Goal: Task Accomplishment & Management: Complete application form

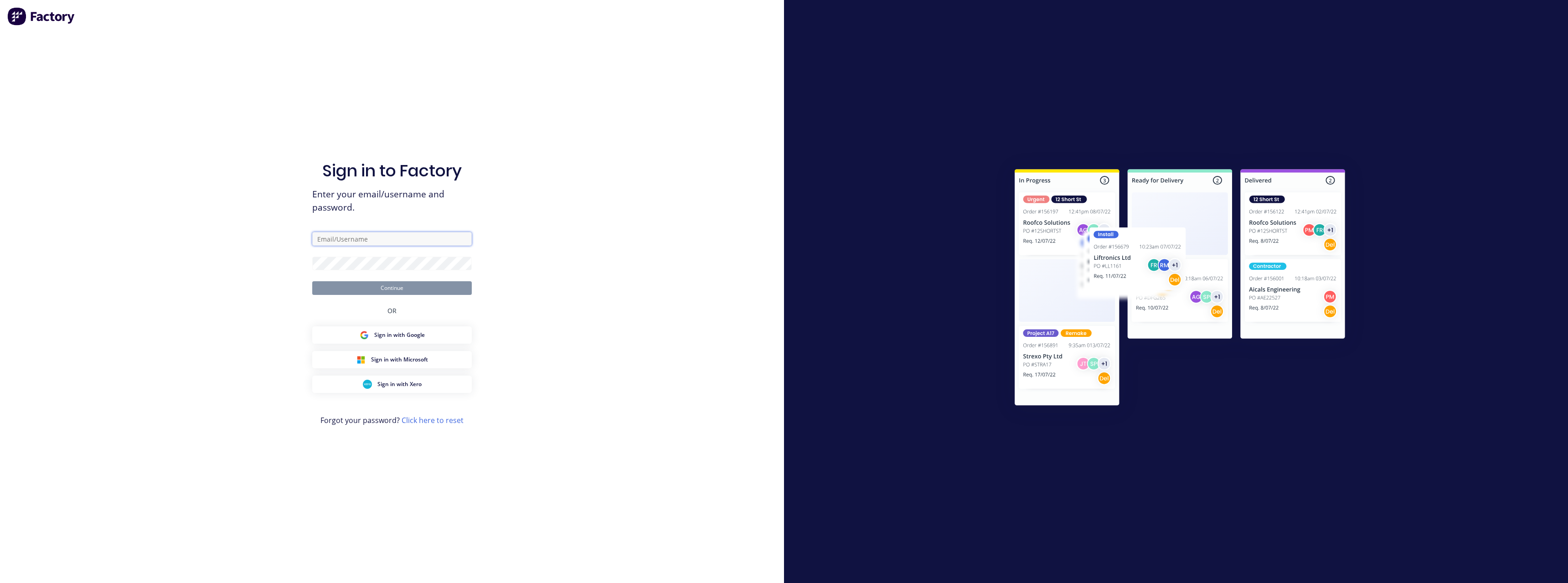
type input "[PERSON_NAME][EMAIL_ADDRESS][DOMAIN_NAME]"
click at [399, 290] on button "Continue" at bounding box center [392, 287] width 160 height 14
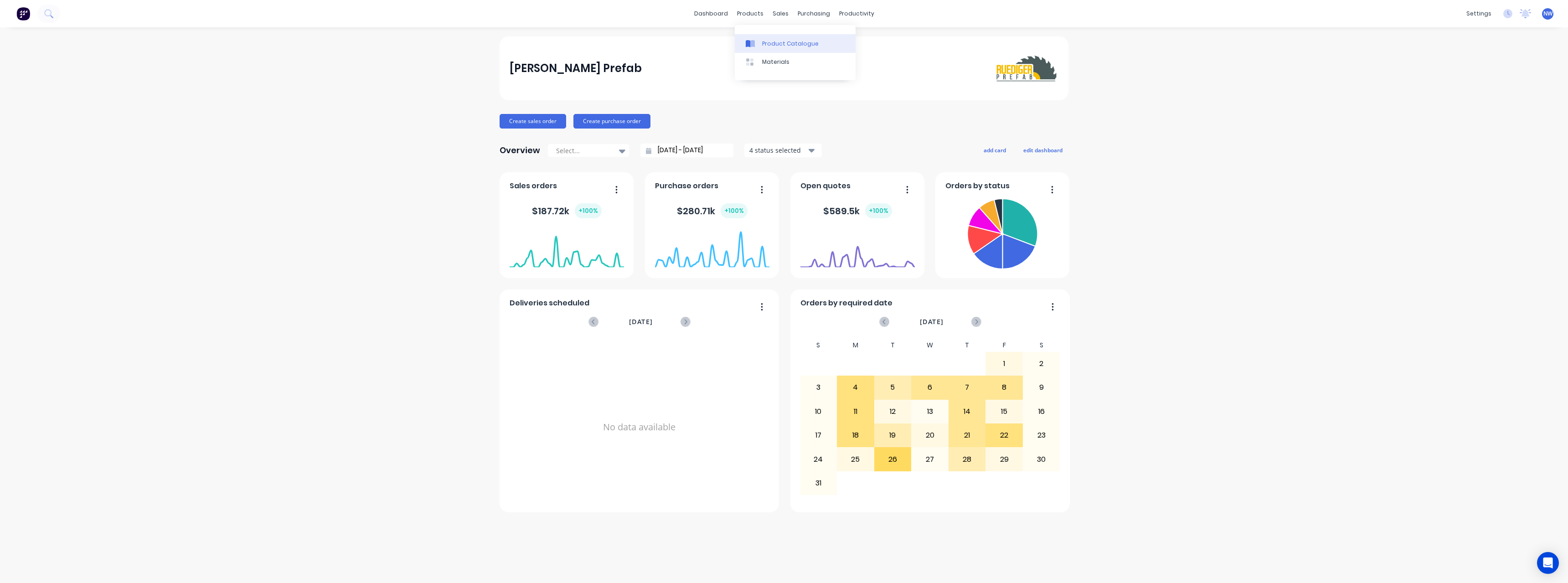
click at [777, 46] on div "Product Catalogue" at bounding box center [790, 44] width 57 height 8
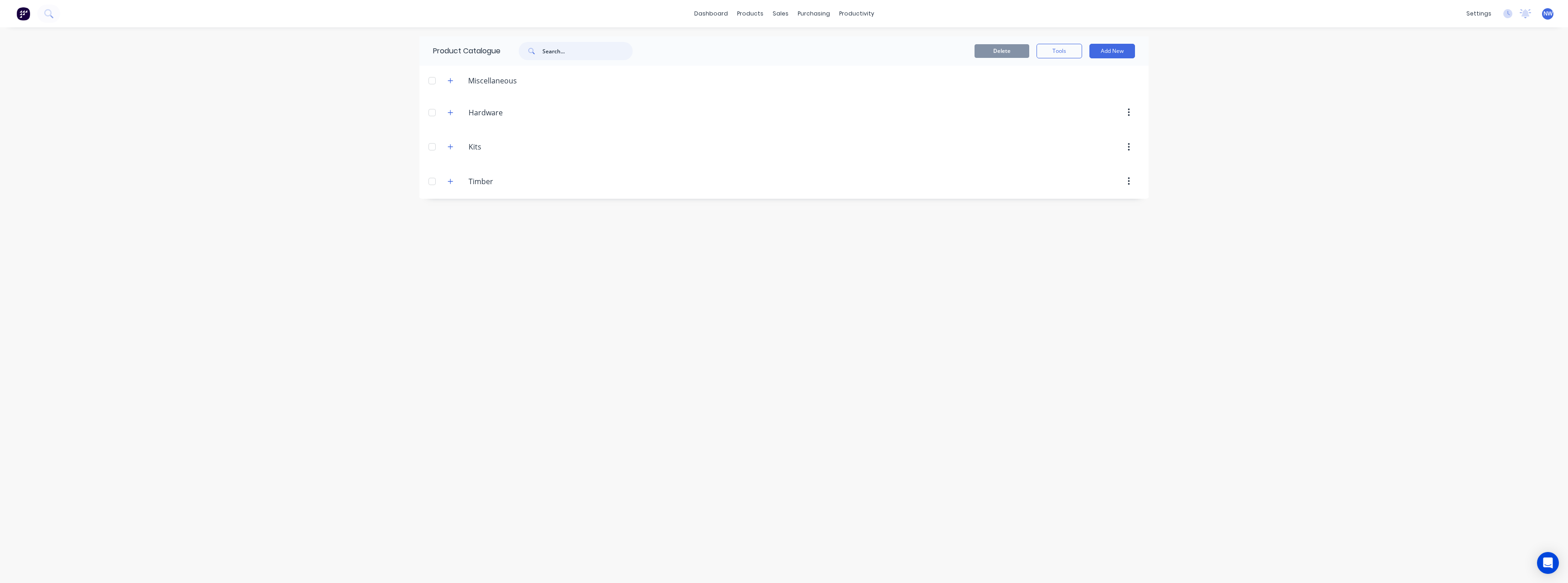
click at [557, 52] on input "text" at bounding box center [587, 51] width 90 height 19
type input "mgp12"
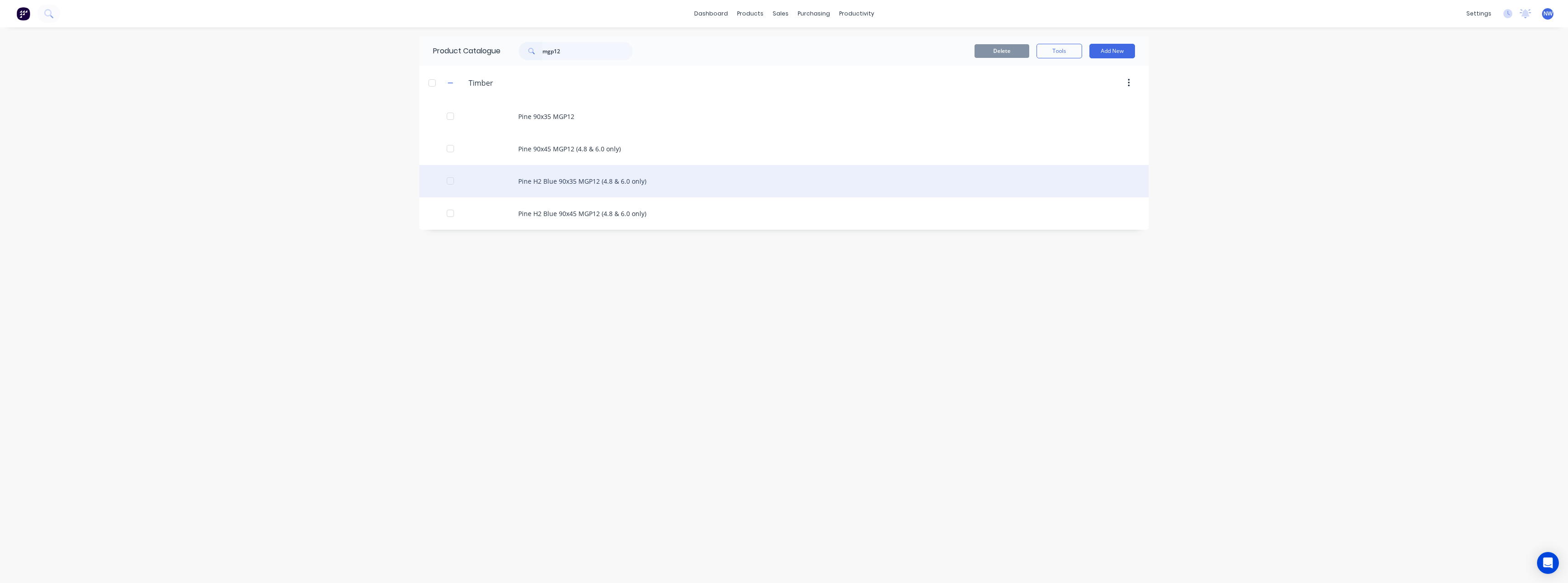
click at [678, 181] on div "Pine H2 Blue 90x35 MGP12 (4.8 & 6.0 only)" at bounding box center [784, 180] width 729 height 33
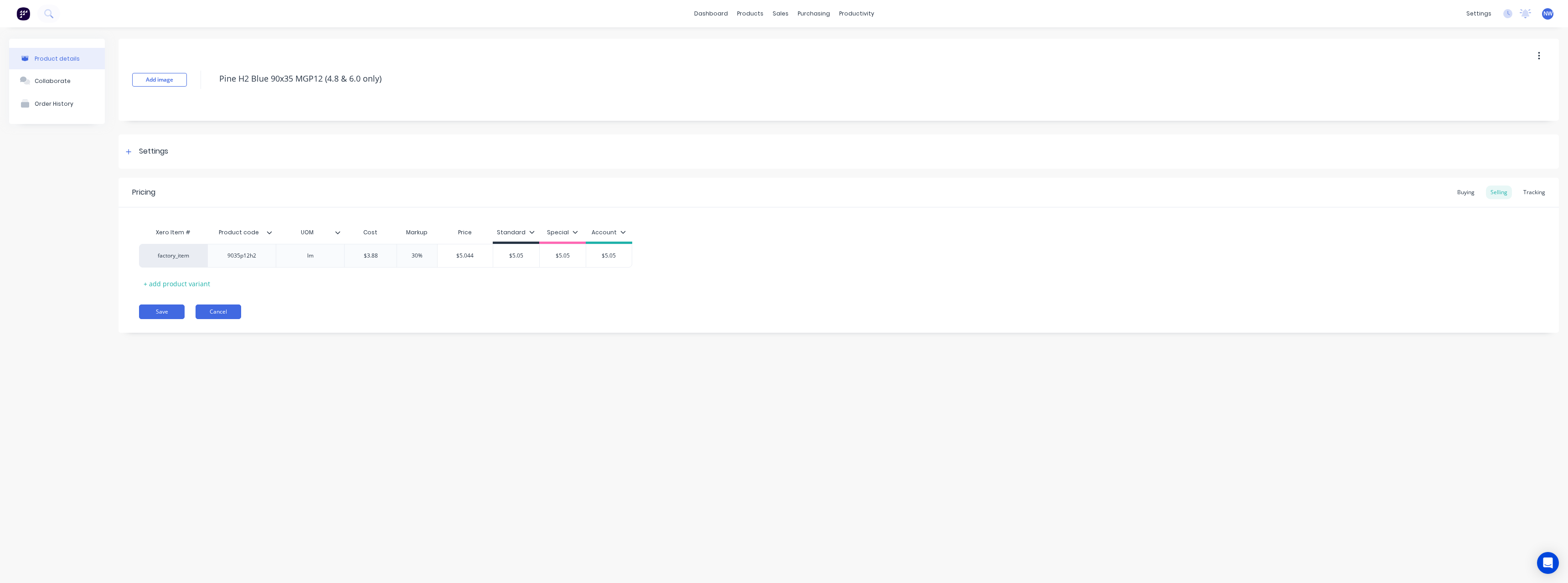
click at [228, 310] on button "Cancel" at bounding box center [218, 311] width 46 height 15
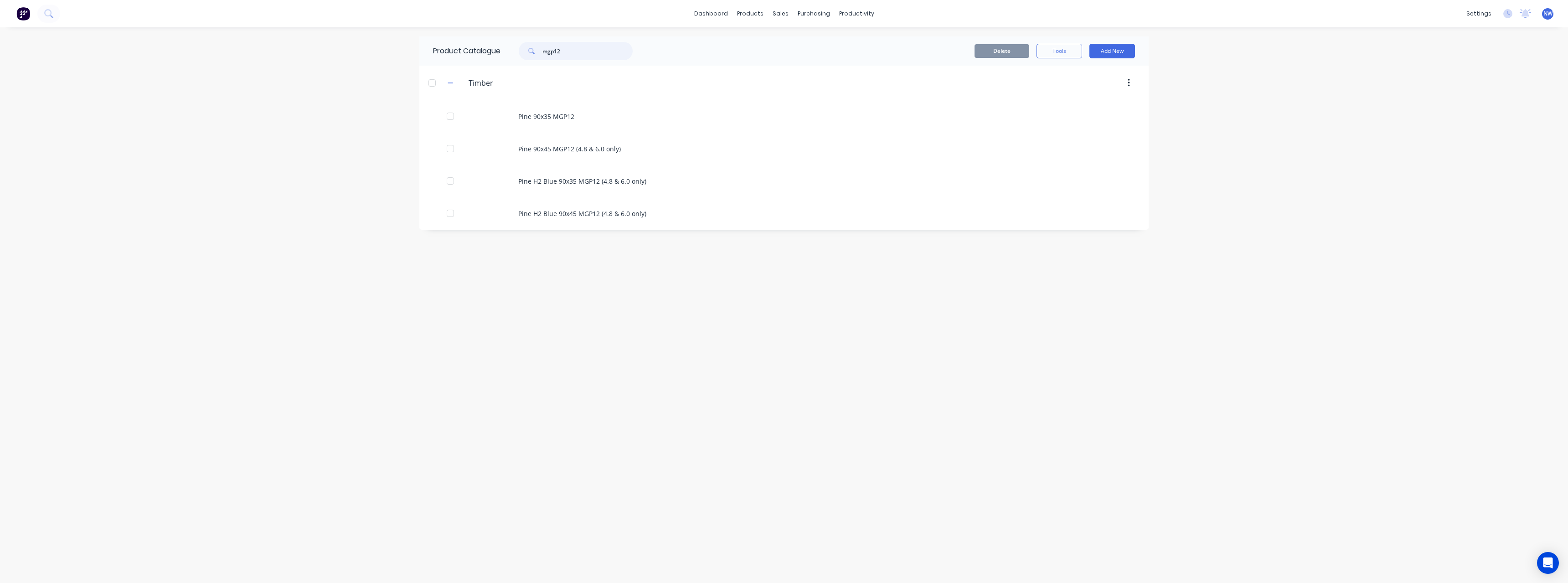
drag, startPoint x: 587, startPoint y: 54, endPoint x: 517, endPoint y: 57, distance: 70.1
click at [517, 57] on div "mgp12" at bounding box center [571, 51] width 123 height 19
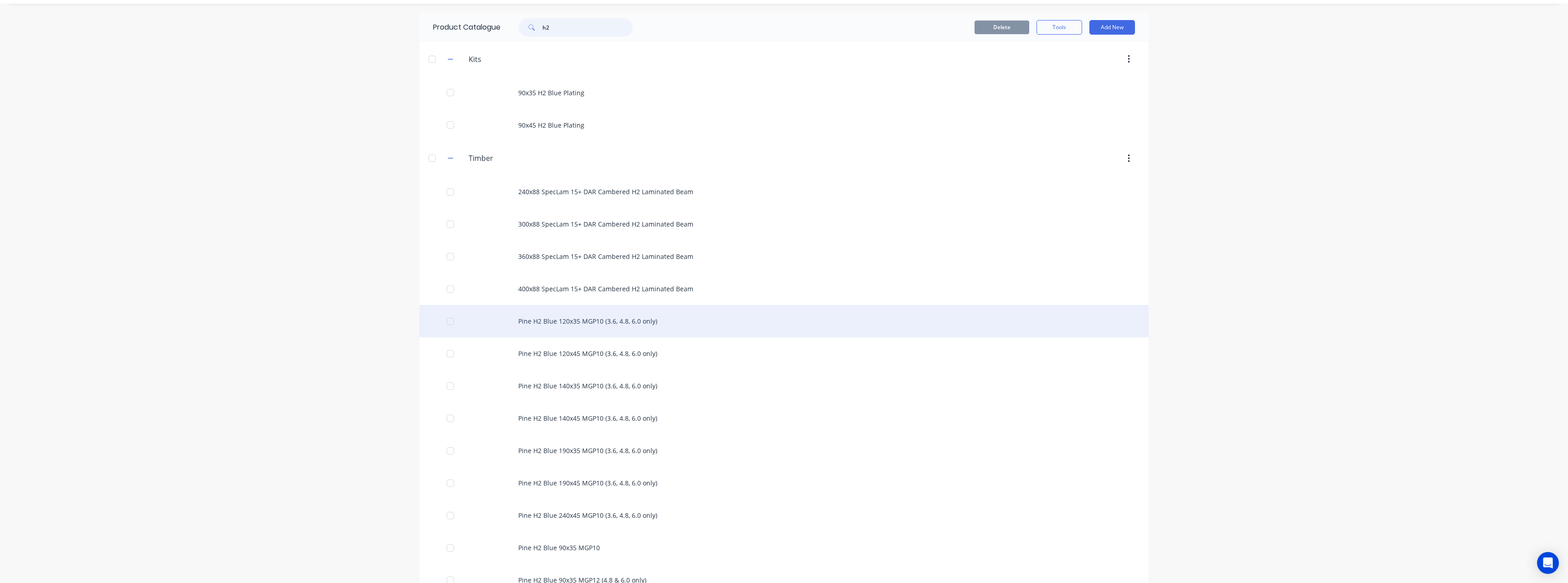
scroll to position [46, 0]
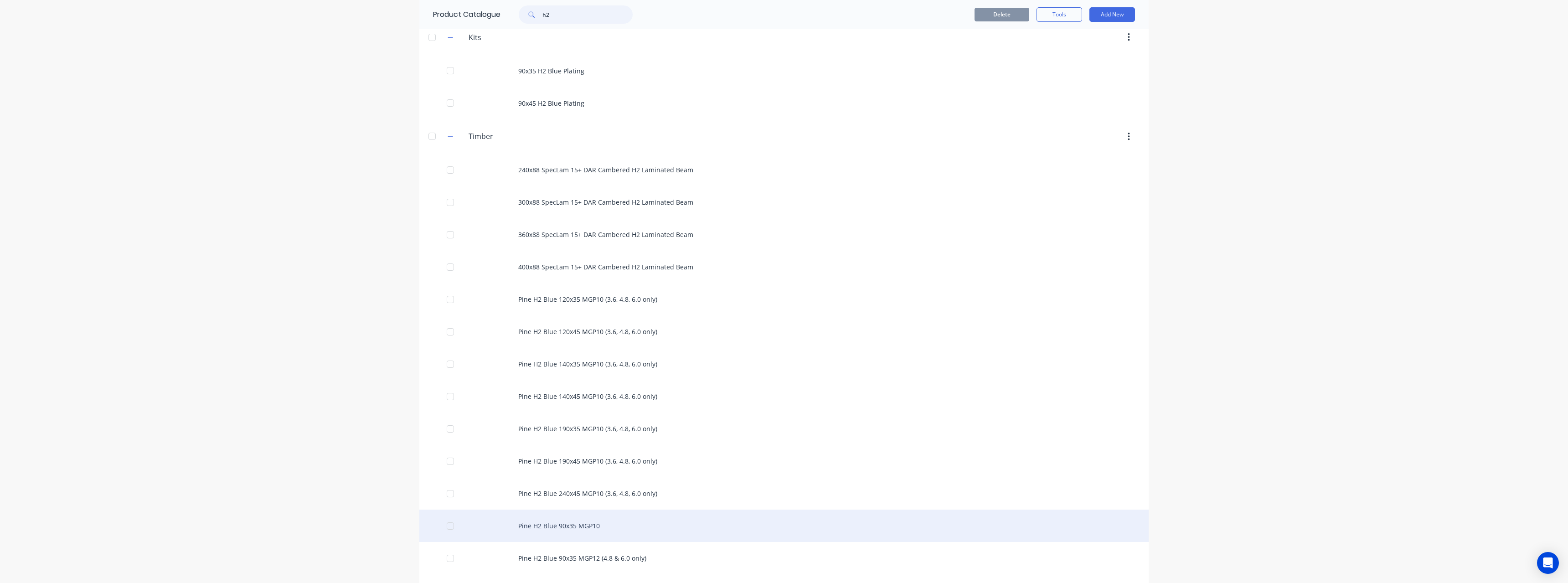
type input "h2"
click at [632, 518] on div "Pine H2 Blue 90x35 MGP10" at bounding box center [784, 525] width 729 height 33
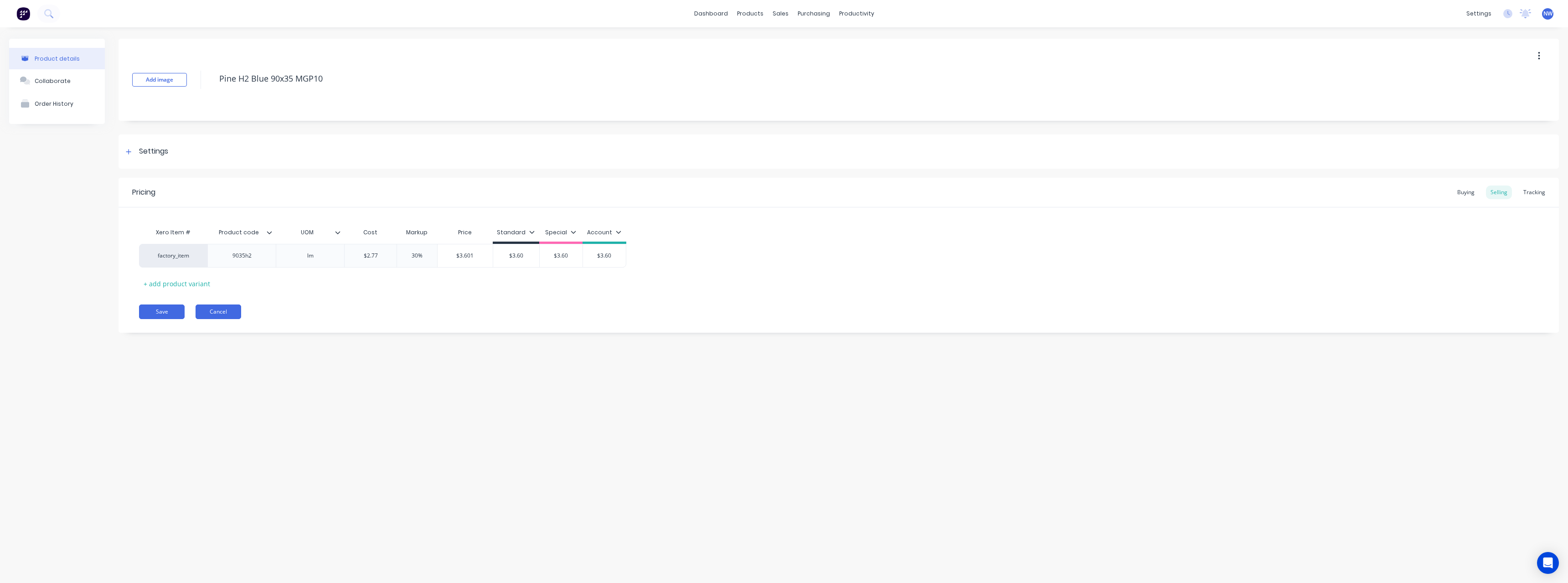
click at [222, 310] on button "Cancel" at bounding box center [218, 311] width 46 height 15
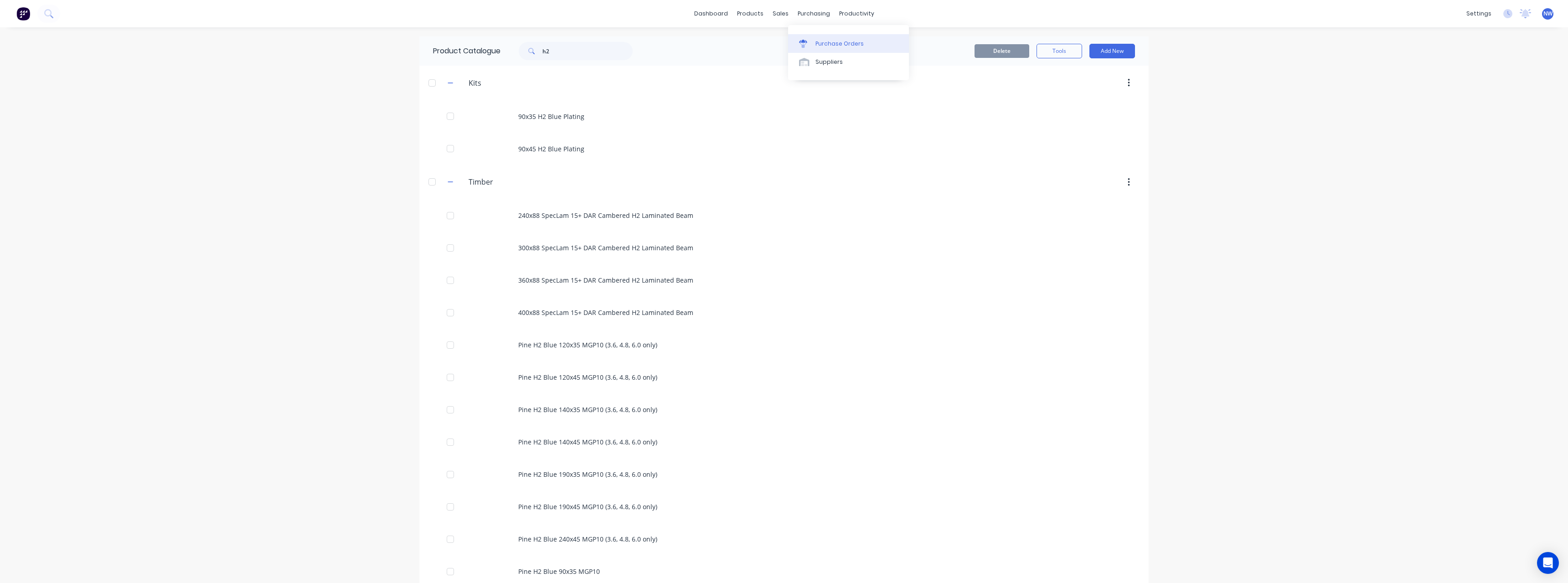
click at [827, 43] on div "Purchase Orders" at bounding box center [840, 44] width 48 height 8
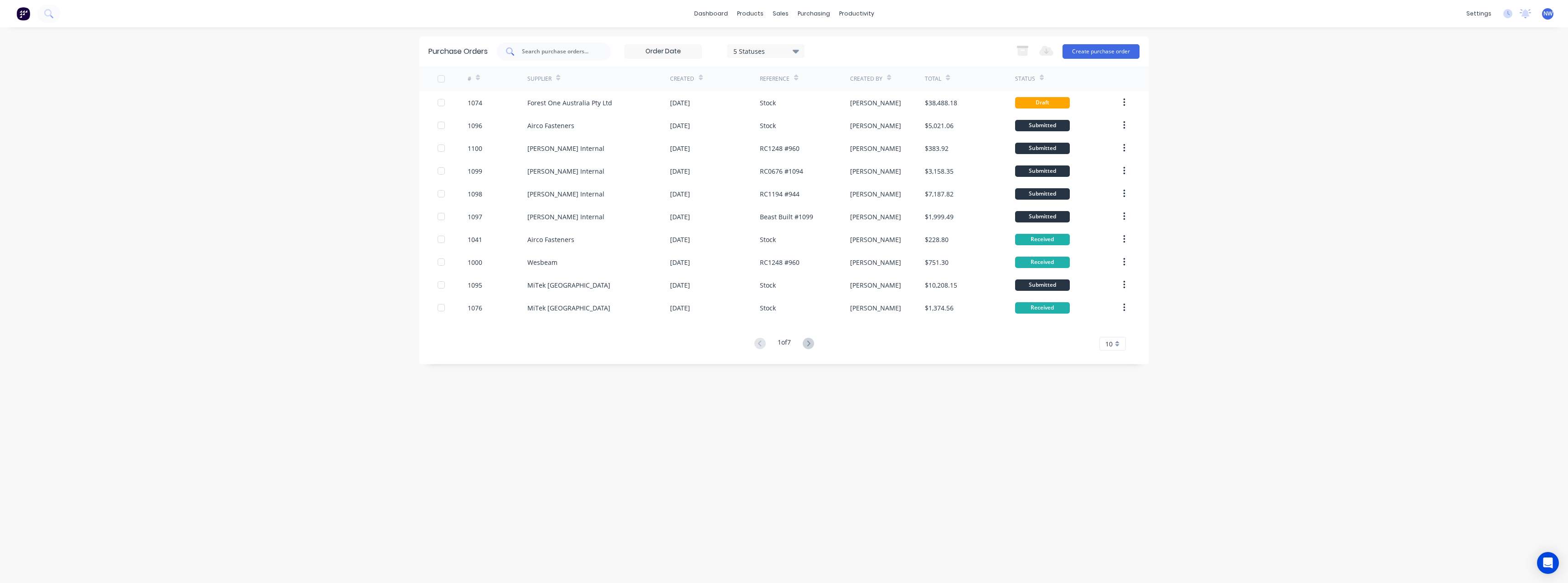
click at [564, 46] on div at bounding box center [553, 52] width 114 height 19
click at [552, 101] on div "Forest One Australia Pty Ltd" at bounding box center [569, 102] width 85 height 9
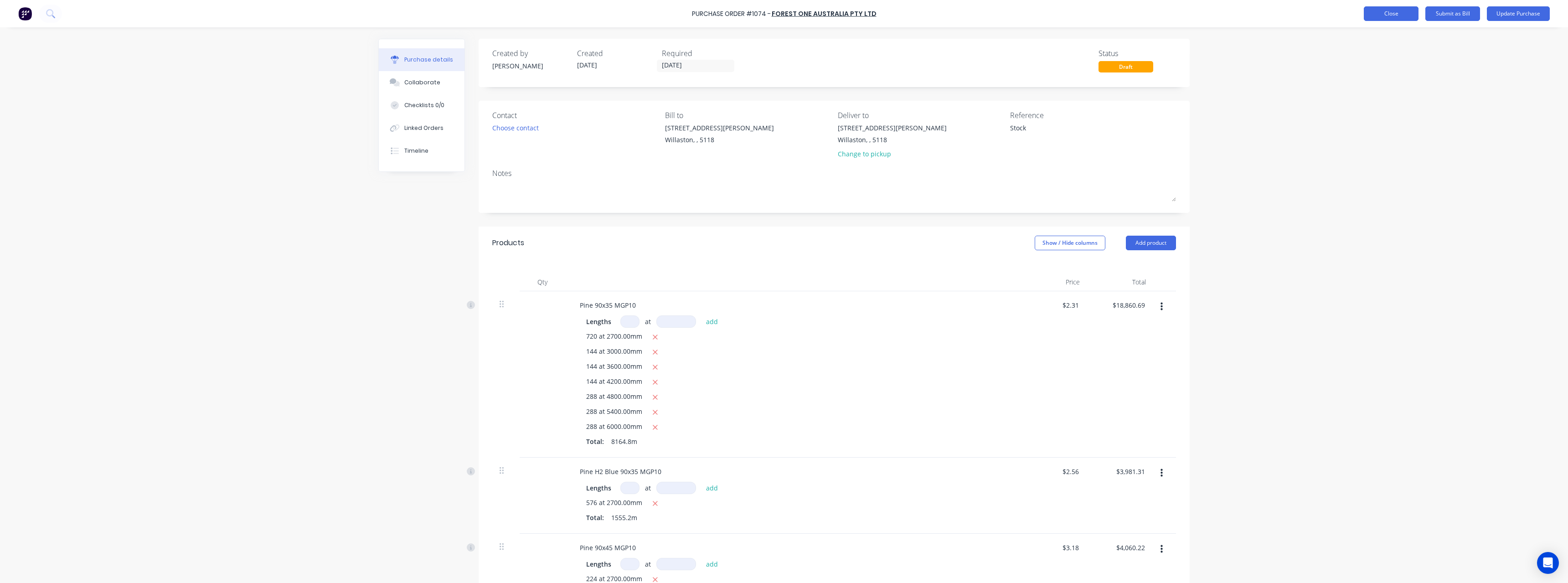
type textarea "x"
click at [1401, 12] on button "Close" at bounding box center [1390, 14] width 55 height 15
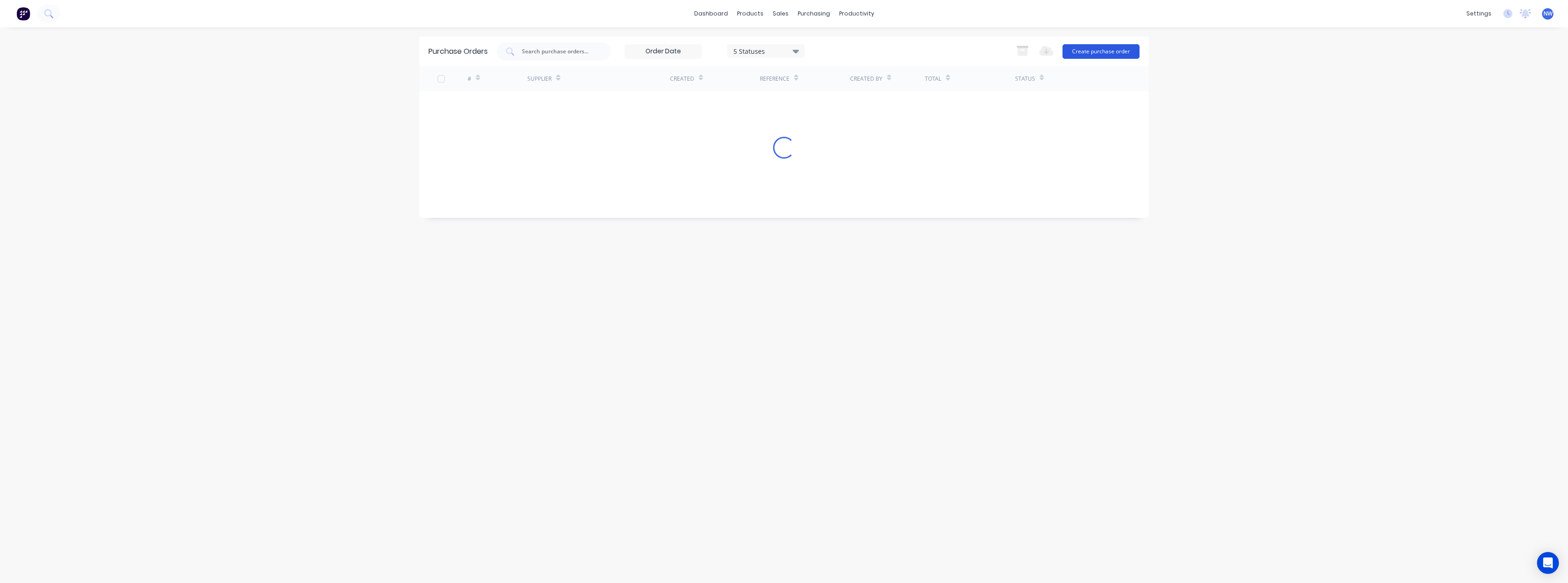
click at [1078, 53] on button "Create purchase order" at bounding box center [1100, 52] width 77 height 15
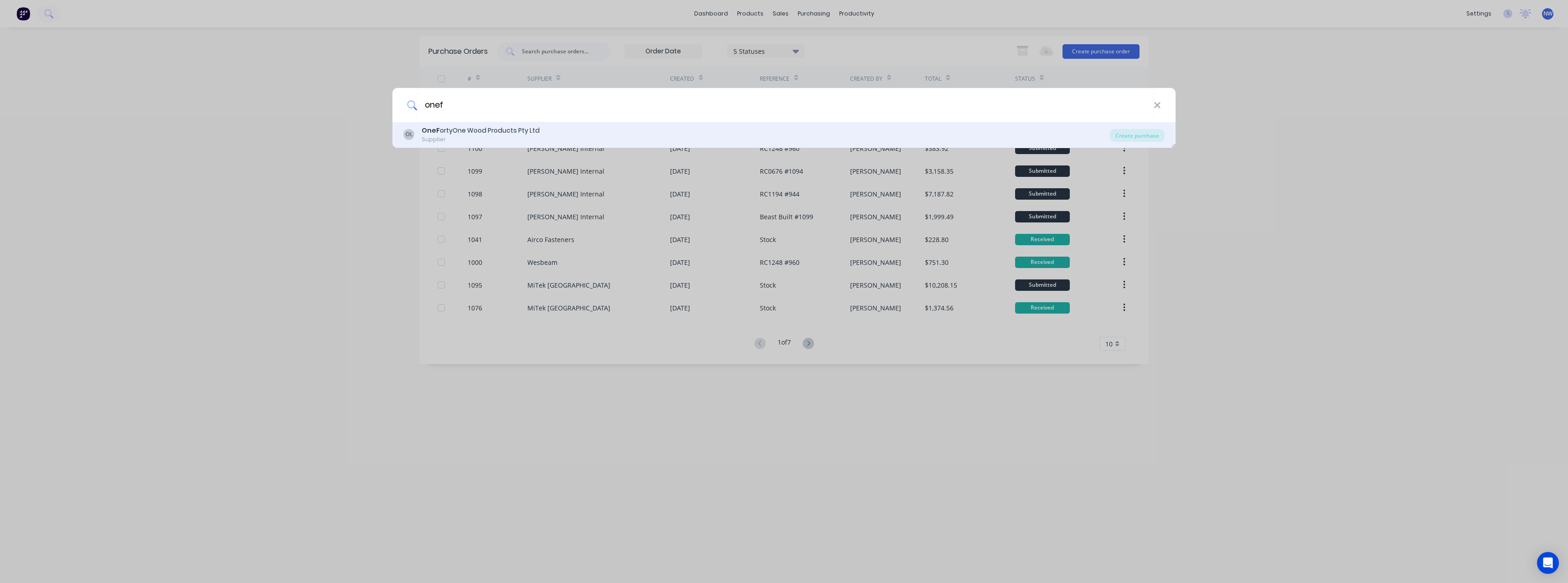
type input "onef"
click at [511, 133] on div "OneF ortyOne Wood Products Pty Ltd" at bounding box center [480, 130] width 118 height 9
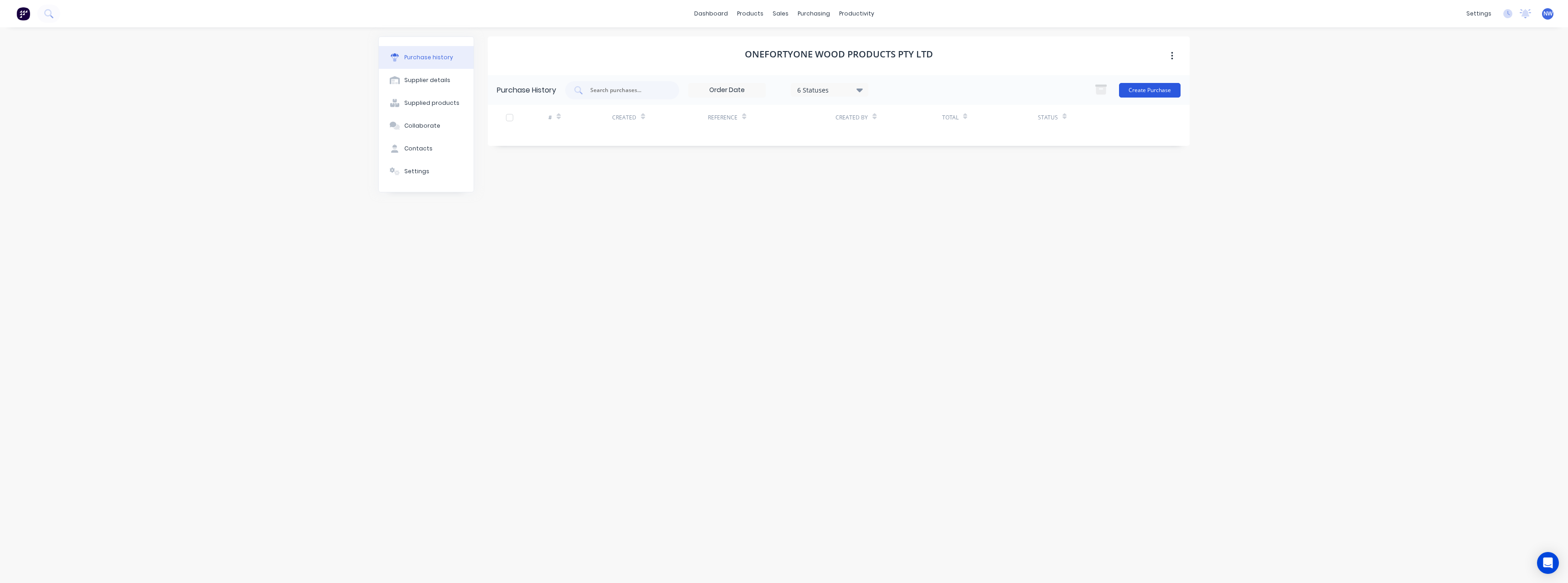
click at [1137, 85] on button "Create Purchase" at bounding box center [1149, 90] width 61 height 15
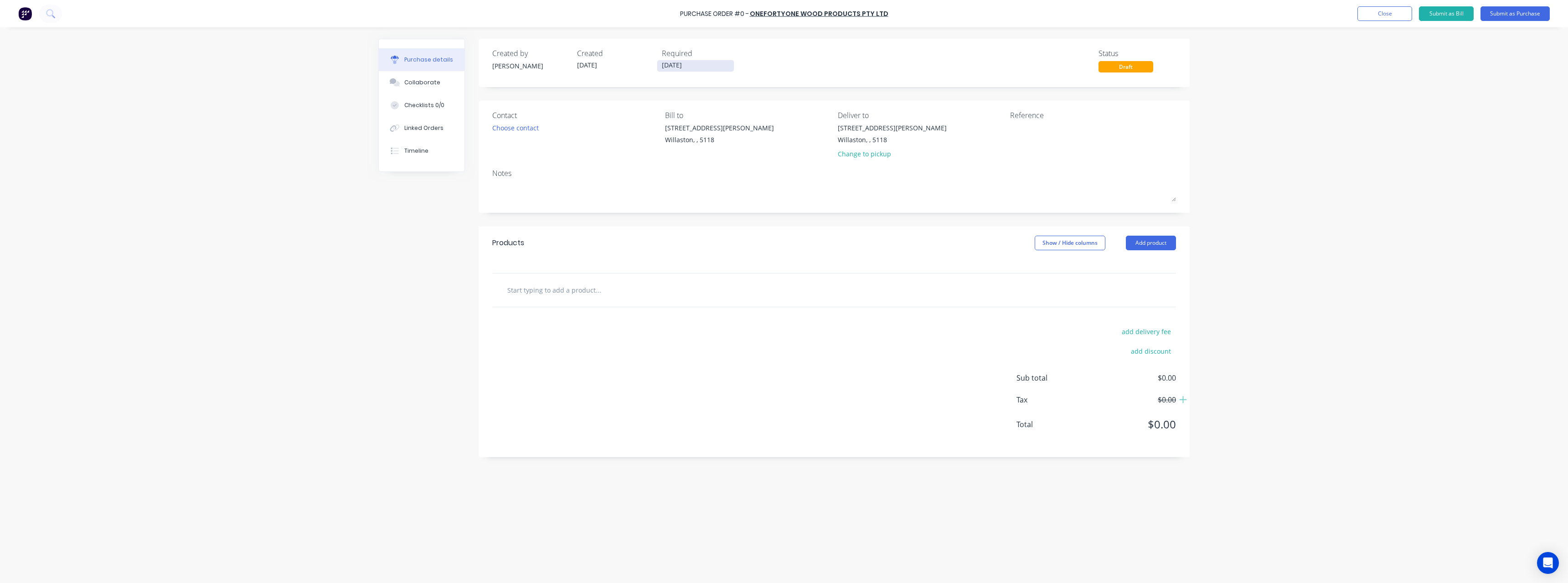
click at [691, 65] on input "[DATE]" at bounding box center [696, 66] width 76 height 11
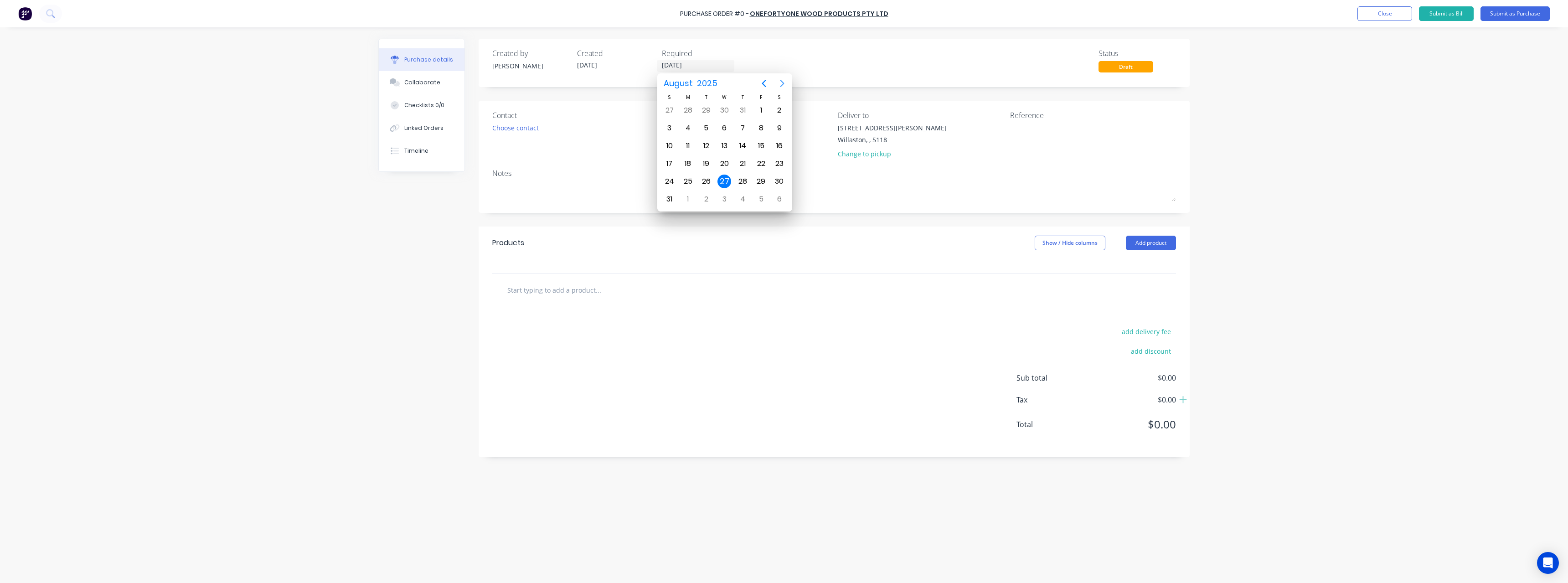
click at [782, 86] on icon "Next page" at bounding box center [782, 84] width 11 height 11
click at [690, 132] on div "8" at bounding box center [687, 127] width 14 height 14
type input "[DATE]"
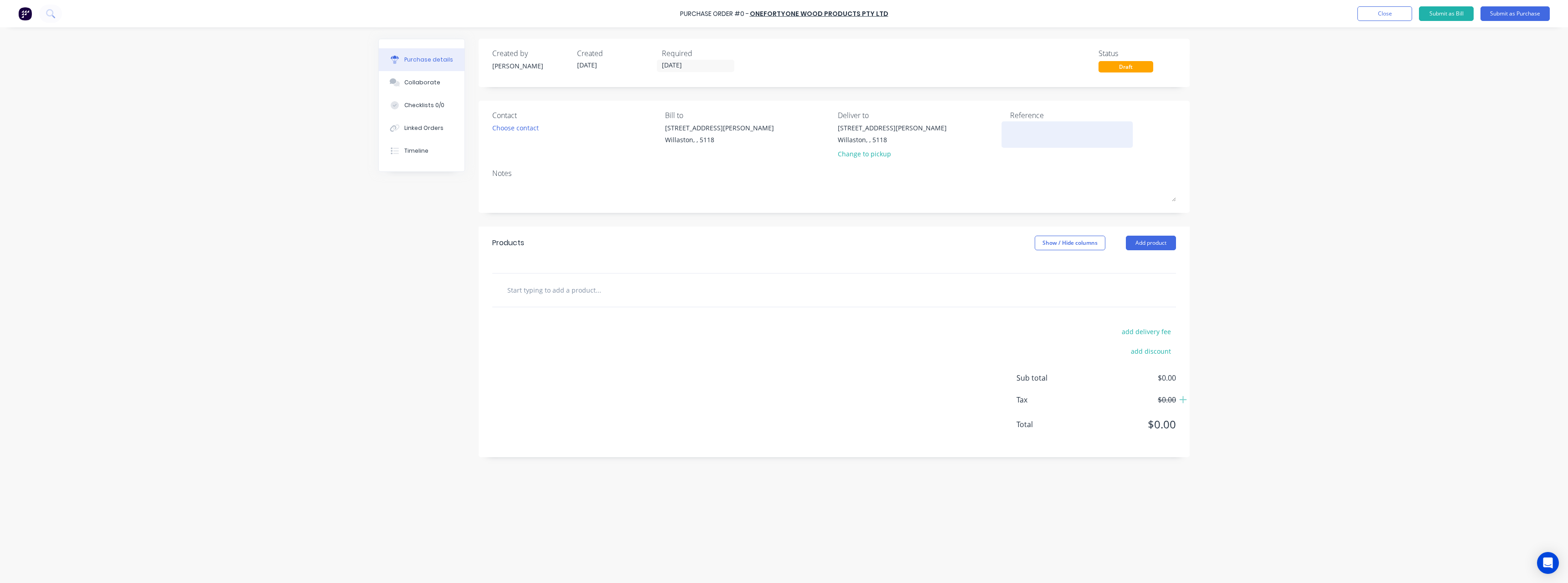
click at [1028, 130] on textarea at bounding box center [1067, 133] width 114 height 20
type textarea "Stock"
type textarea "x"
type textarea "Stock"
click at [565, 290] on input "text" at bounding box center [598, 290] width 182 height 19
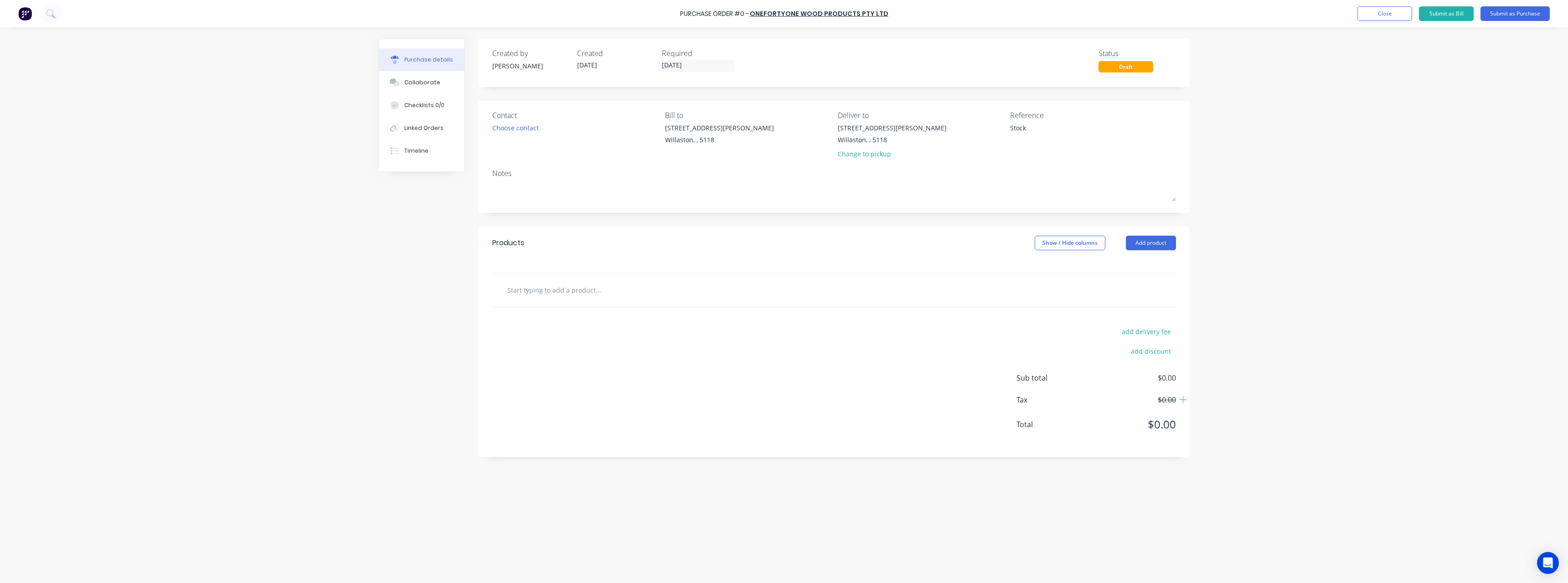
type textarea "x"
type input "9"
type textarea "x"
type input "90"
type textarea "x"
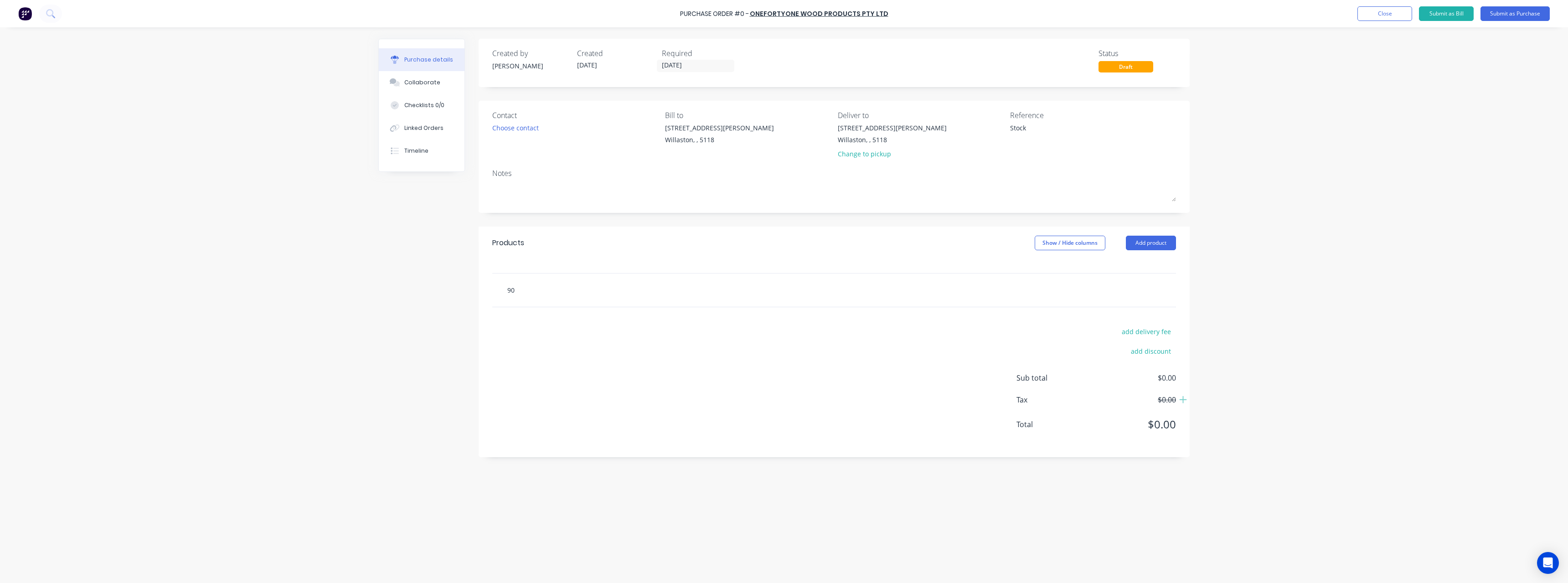
type input "90x"
type textarea "x"
type input "90x3"
type textarea "x"
type input "90x35"
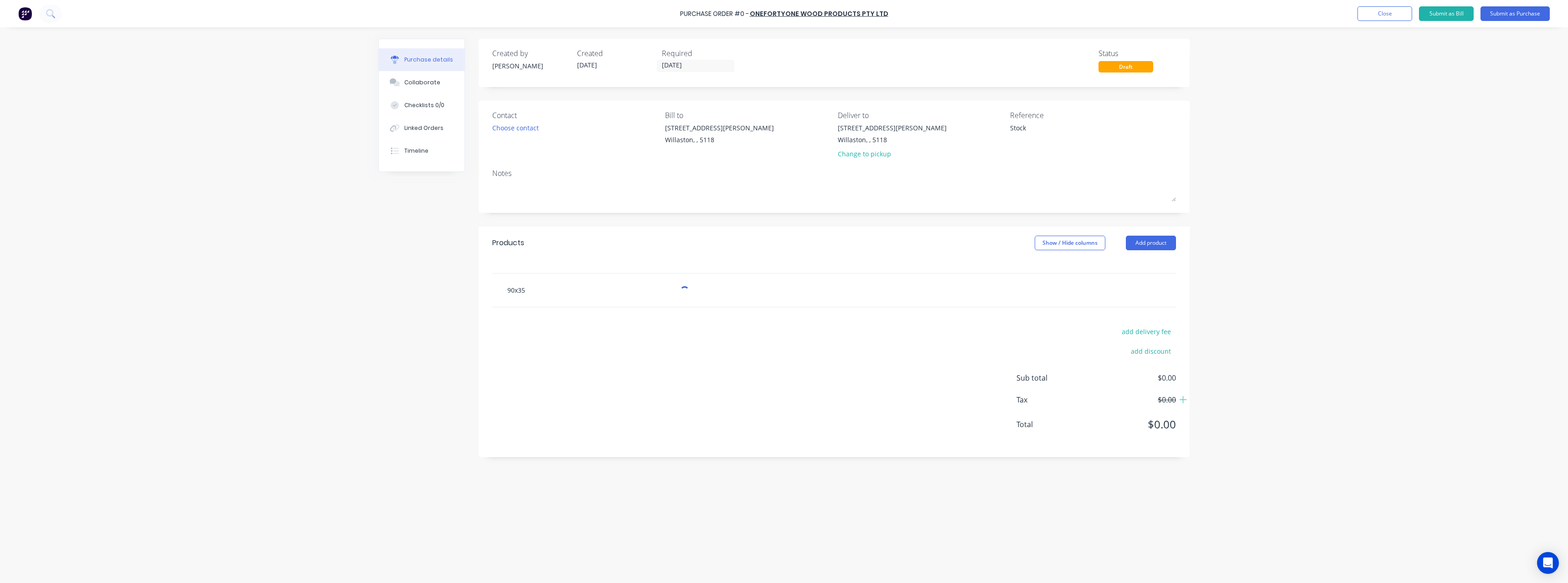
type textarea "x"
type input "90x35"
type textarea "x"
type input "90x35 m"
type textarea "x"
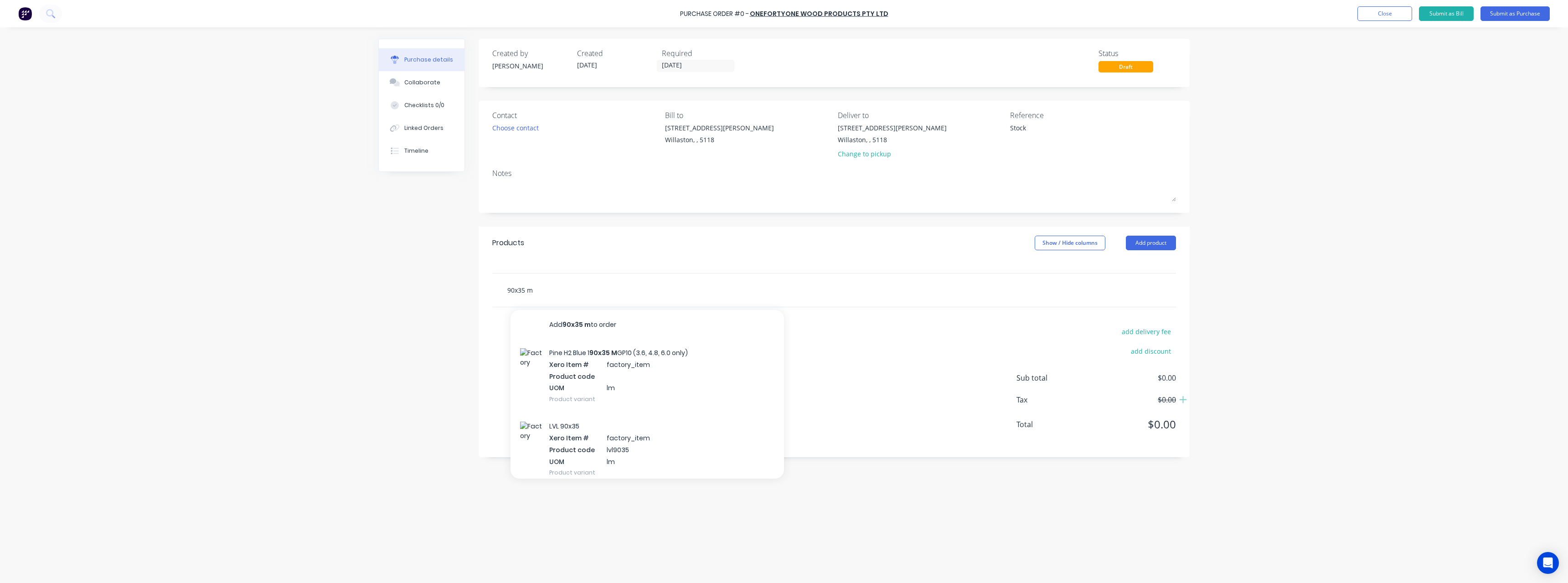
type input "90x35 mg"
type textarea "x"
type input "90x35 mgp"
type textarea "x"
type input "90x35 mgp10"
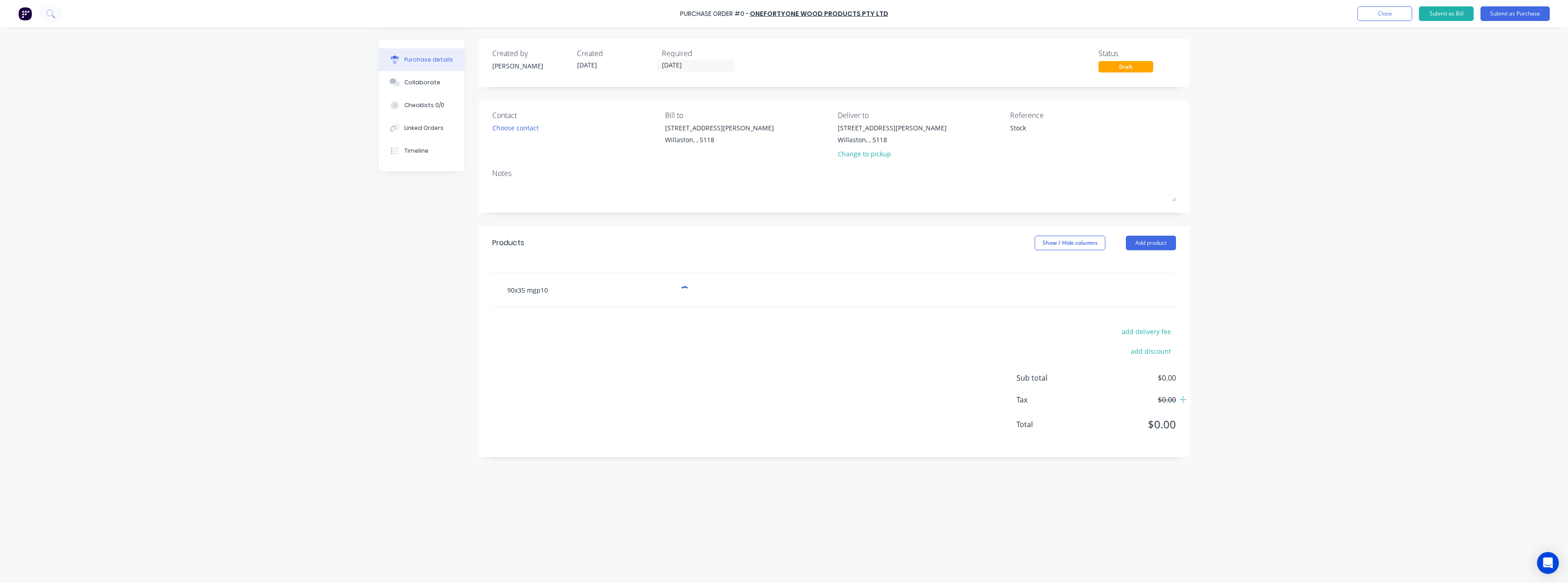
type textarea "x"
type input "90x35 mgp10"
click at [613, 419] on div "Pine 90x35 MGP10 Product" at bounding box center [647, 419] width 273 height 38
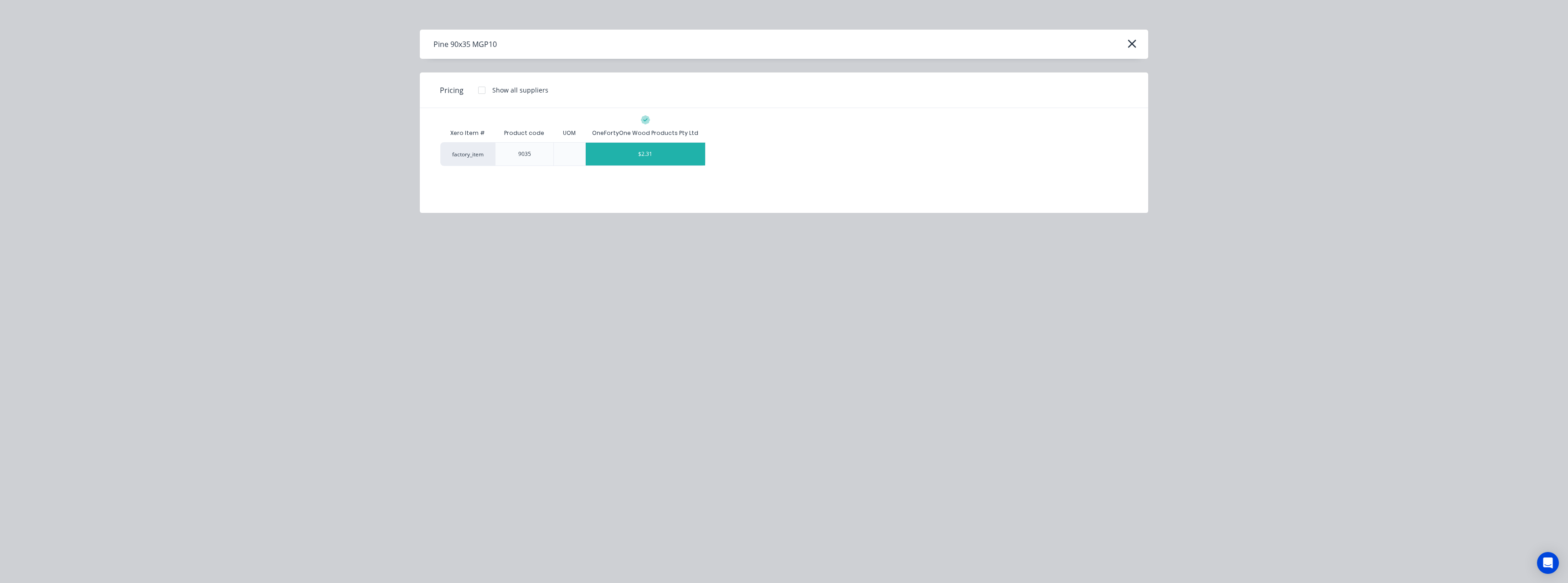
click at [644, 160] on div "$2.31" at bounding box center [645, 153] width 120 height 23
type textarea "x"
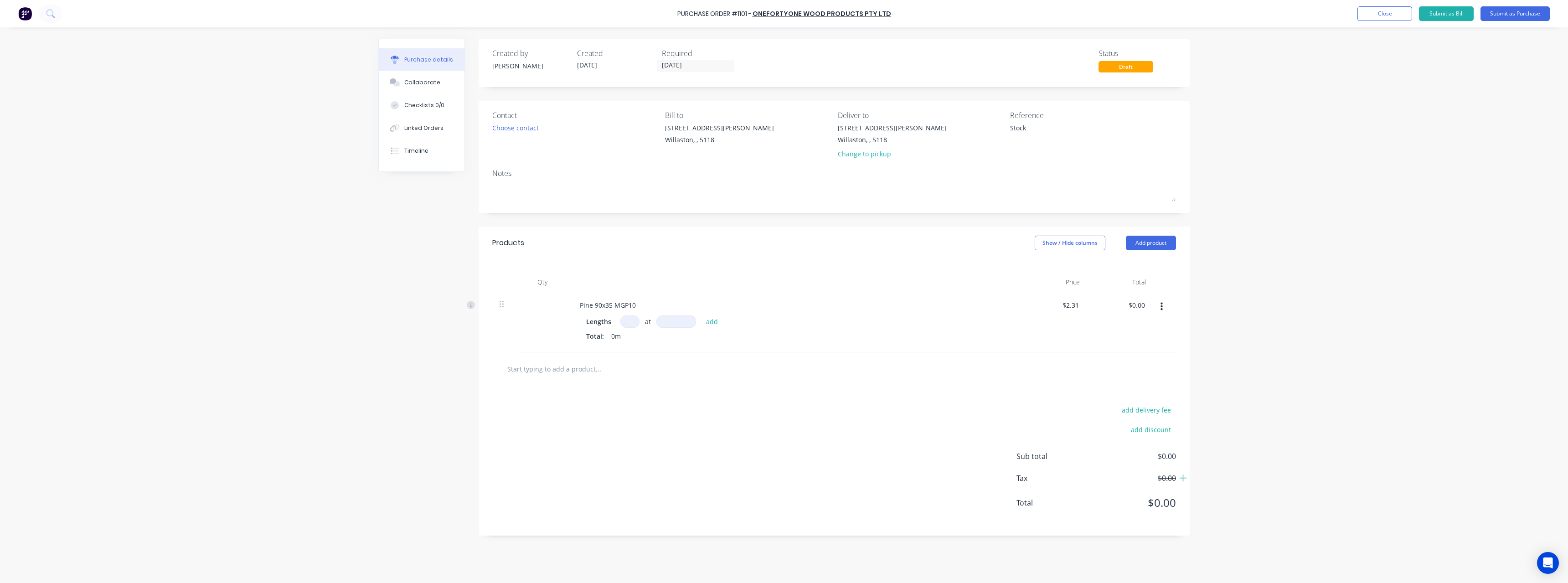
click at [635, 321] on input at bounding box center [630, 321] width 20 height 12
type textarea "x"
type input "7"
type textarea "x"
type input "72"
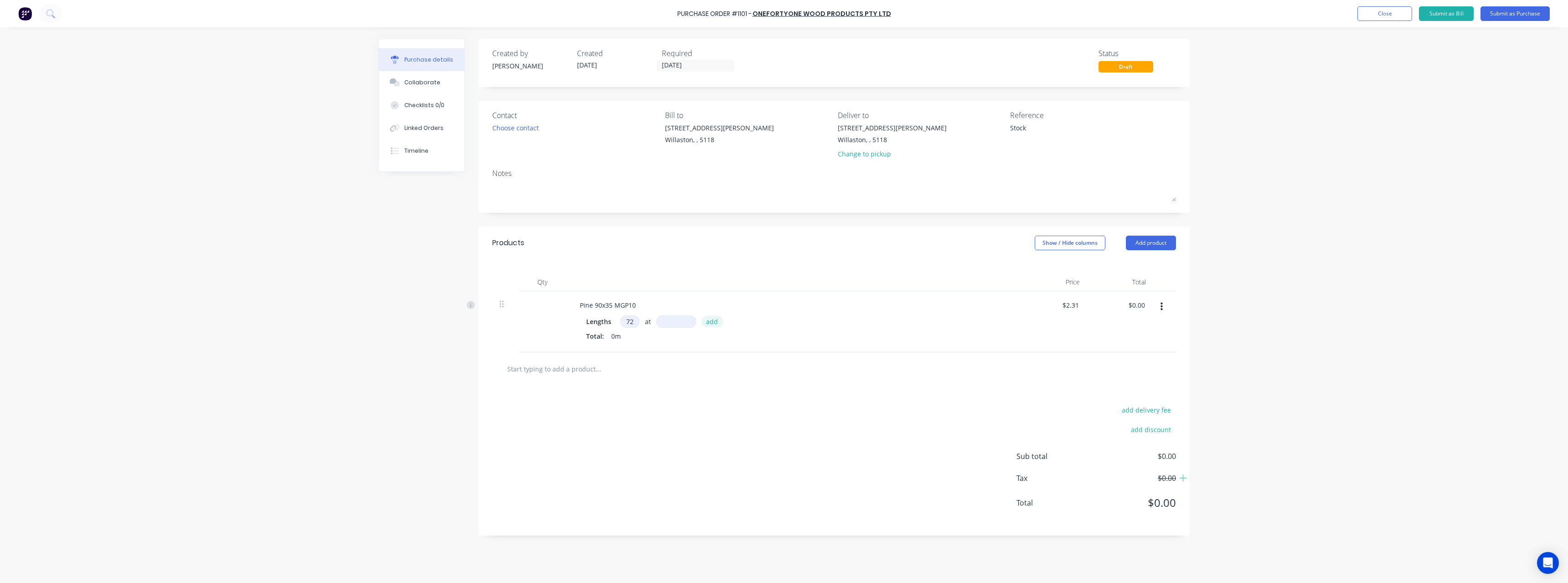
type textarea "x"
type input "720"
type textarea "x"
type input "2"
type textarea "x"
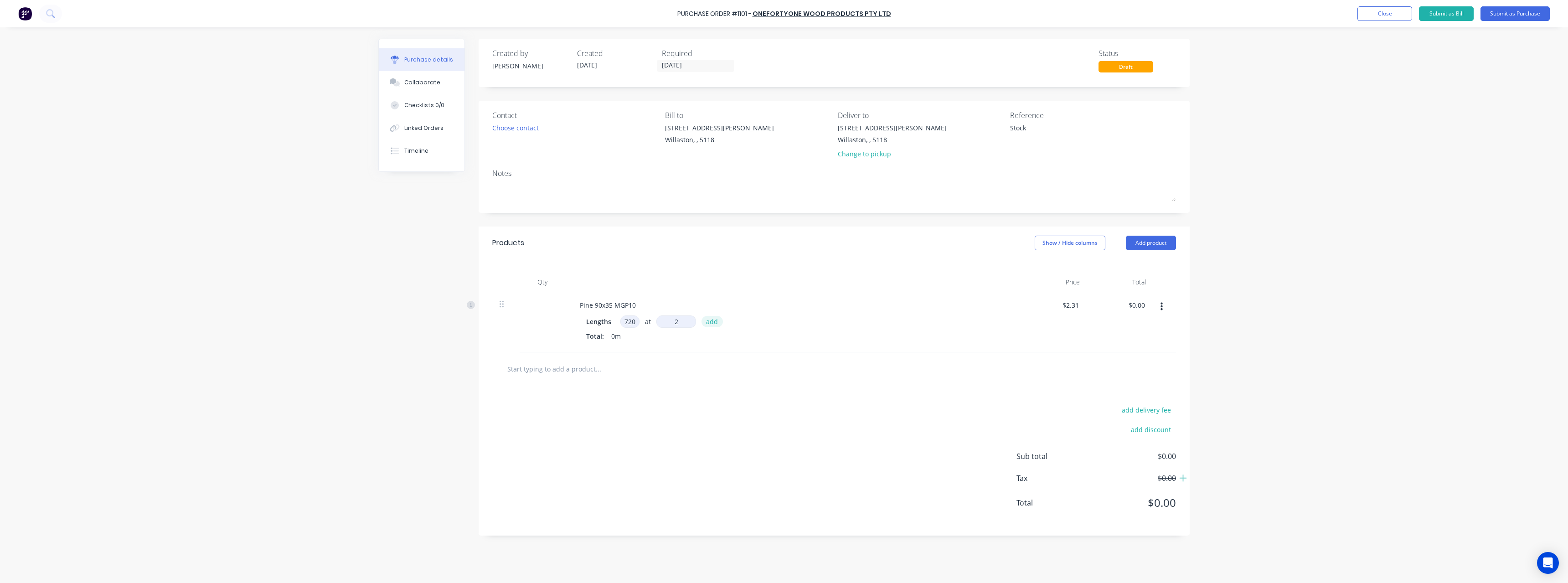
type input "27"
type textarea "x"
type input "270"
type textarea "x"
type input "2700"
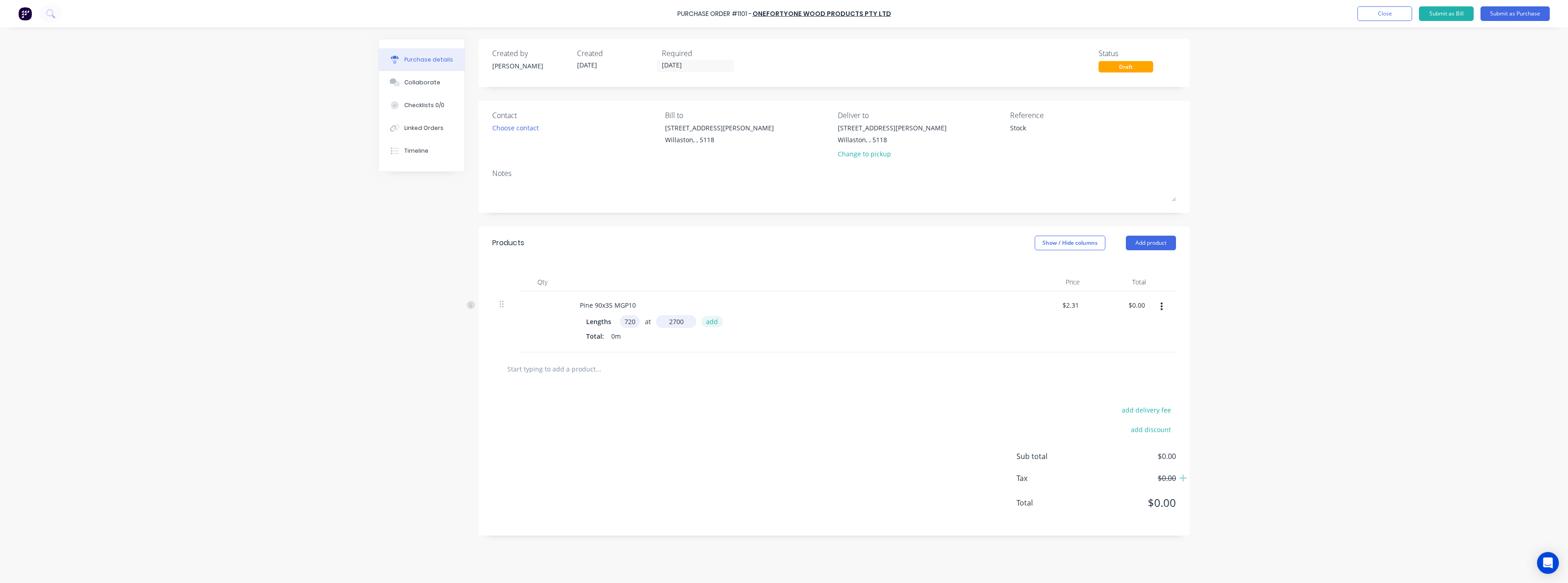
type textarea "x"
type input "$4,490.64"
type textarea "x"
type input "1"
type textarea "x"
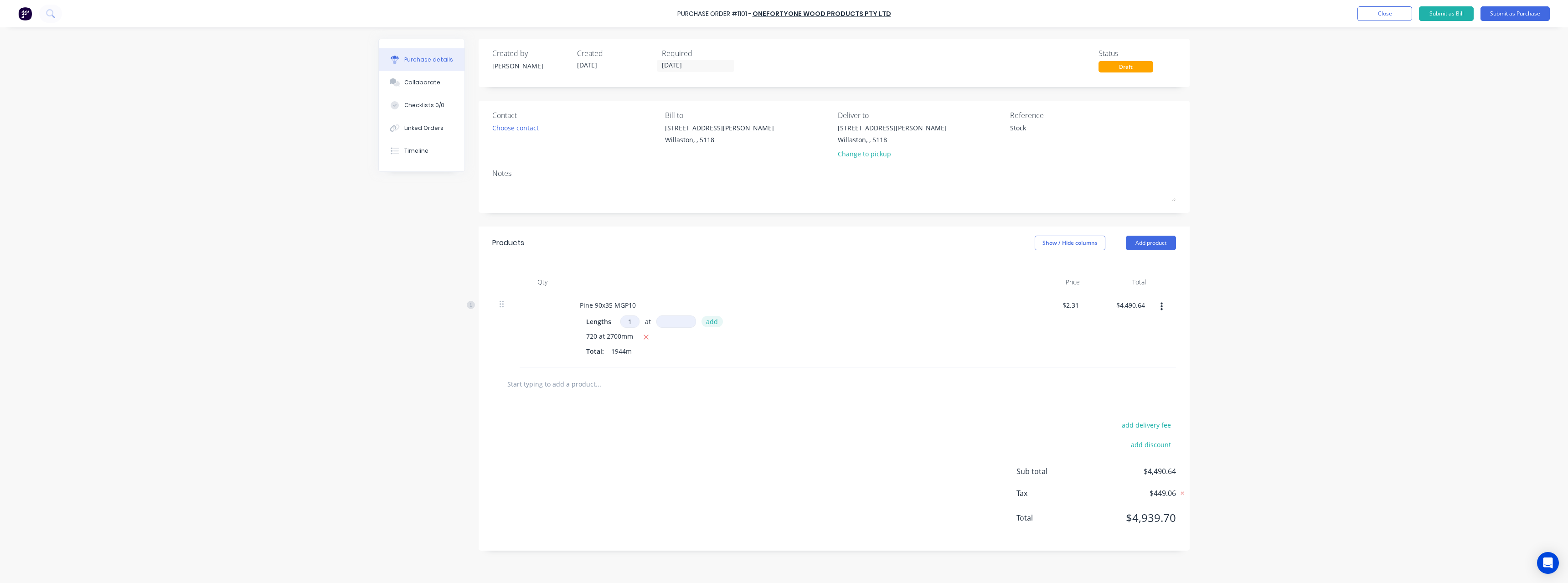
type input "14"
type textarea "x"
type input "144"
type textarea "x"
type input "3"
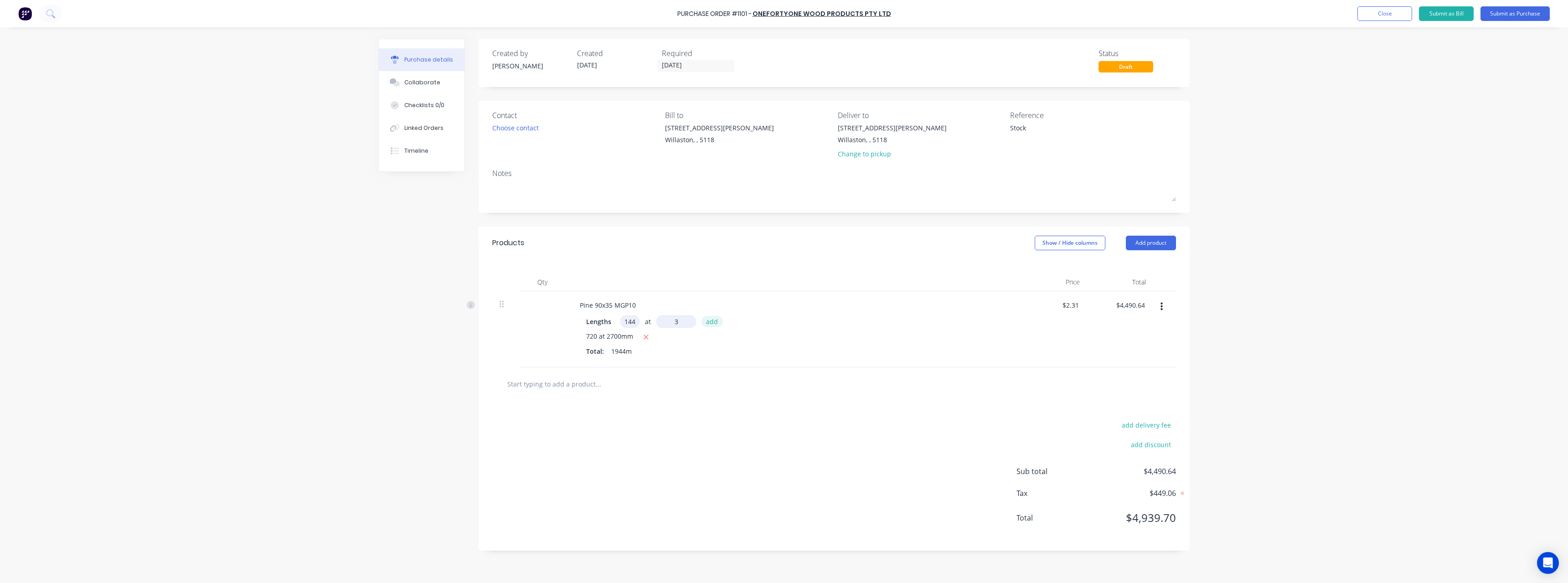
type textarea "x"
type input "30"
type textarea "x"
type input "300"
type textarea "x"
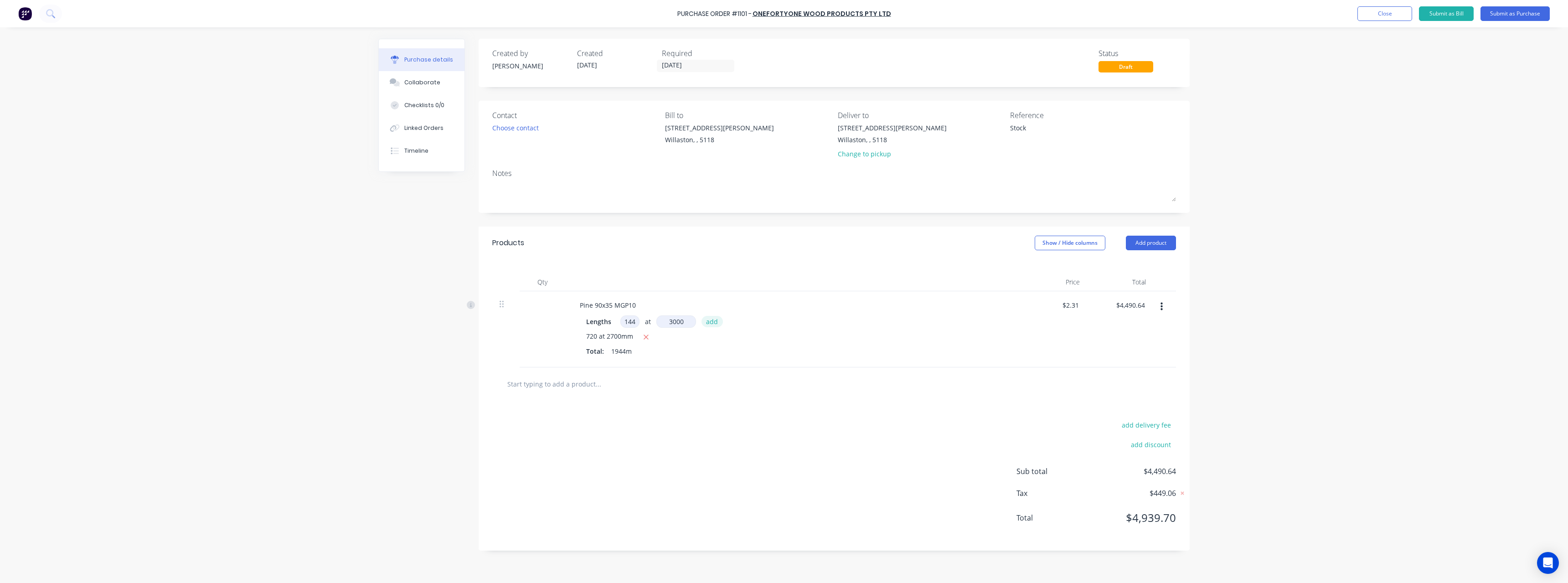
type input "3000"
type textarea "x"
type input "$5,488.56"
type textarea "x"
type input "1"
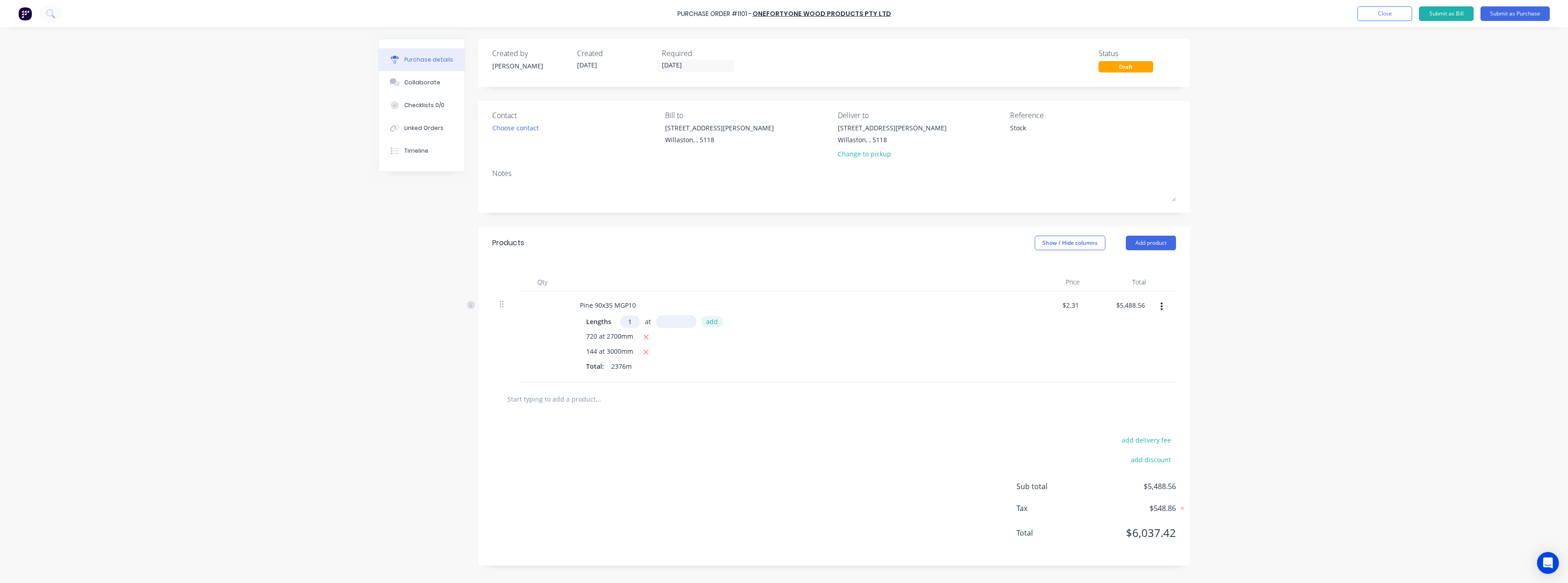
type textarea "x"
type input "14"
type textarea "x"
type input "144"
type textarea "x"
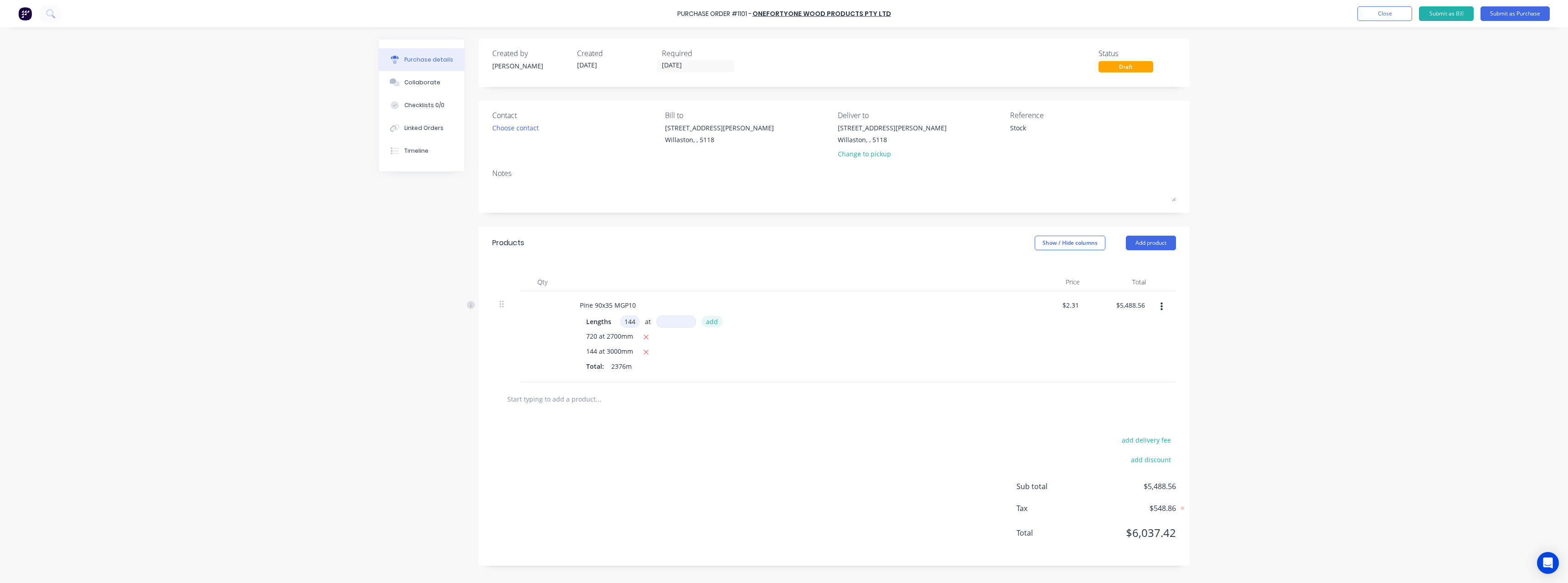
type input "3"
type textarea "x"
type input "36"
type textarea "x"
type input "360"
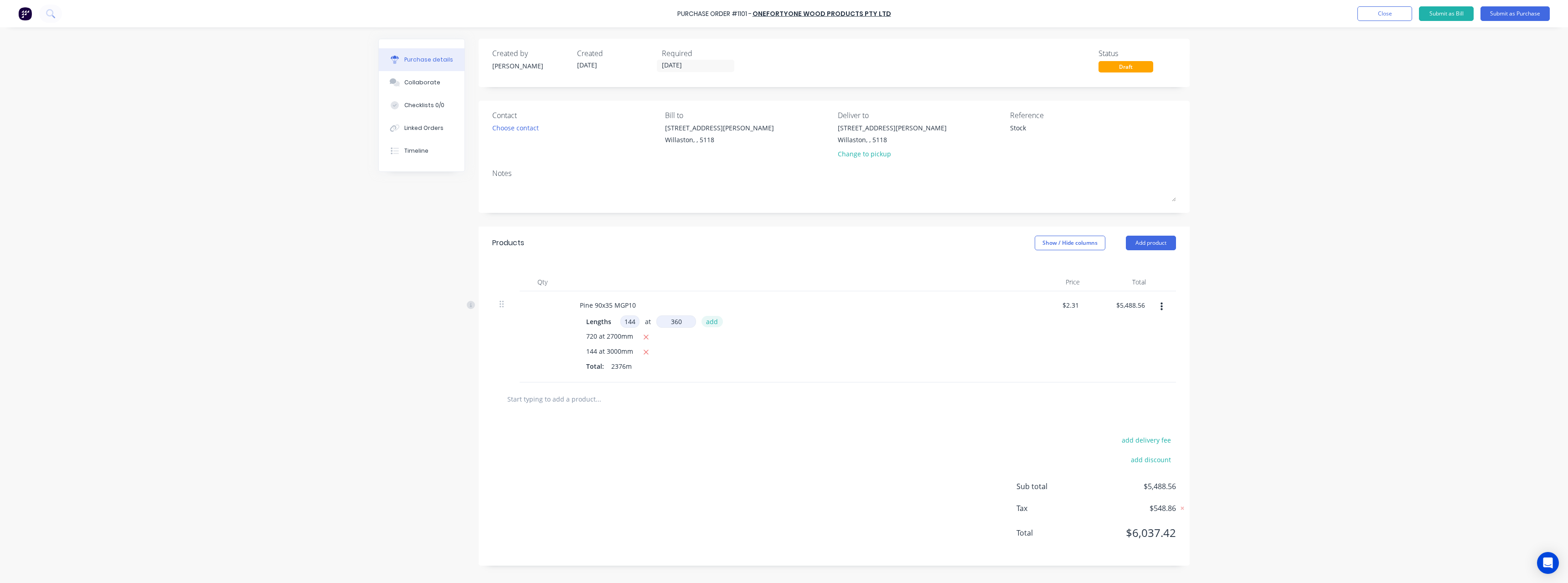
type textarea "x"
type input "3600"
type textarea "x"
type input "$6,686.06"
type textarea "x"
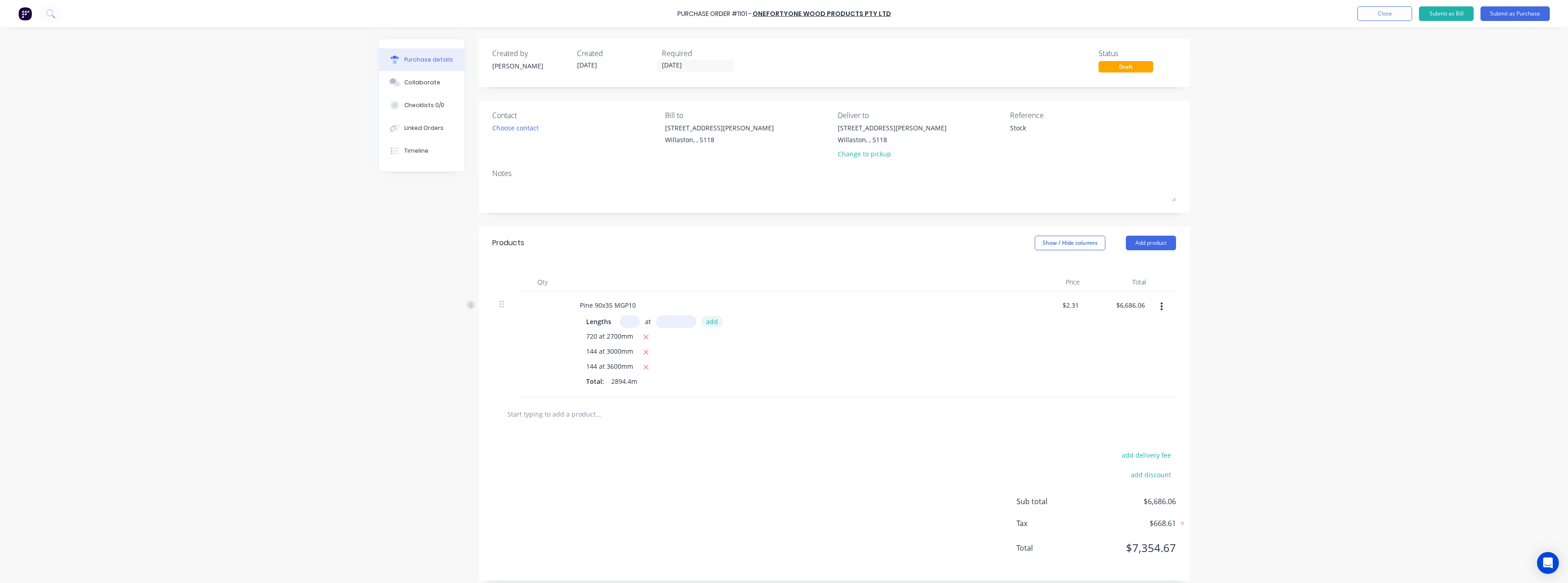
type input "1"
type textarea "x"
type input "14"
type textarea "x"
type input "144"
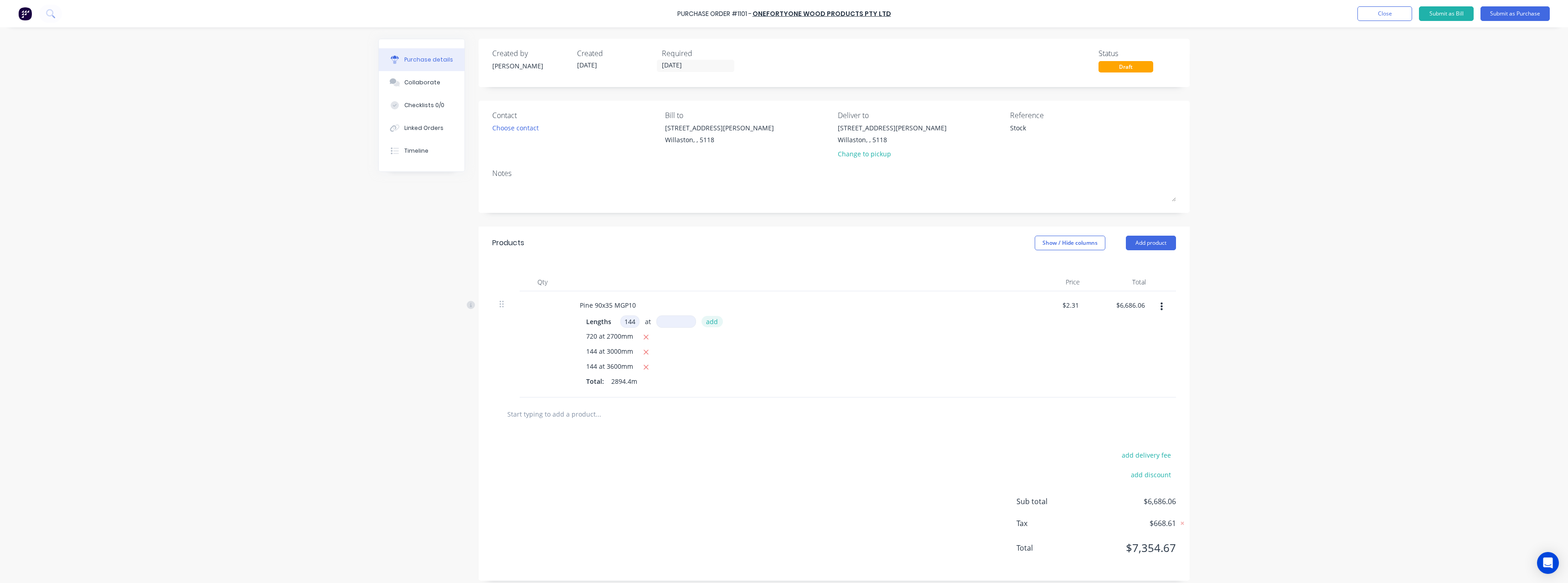
type textarea "x"
type input "4"
type textarea "x"
type input "42"
type textarea "x"
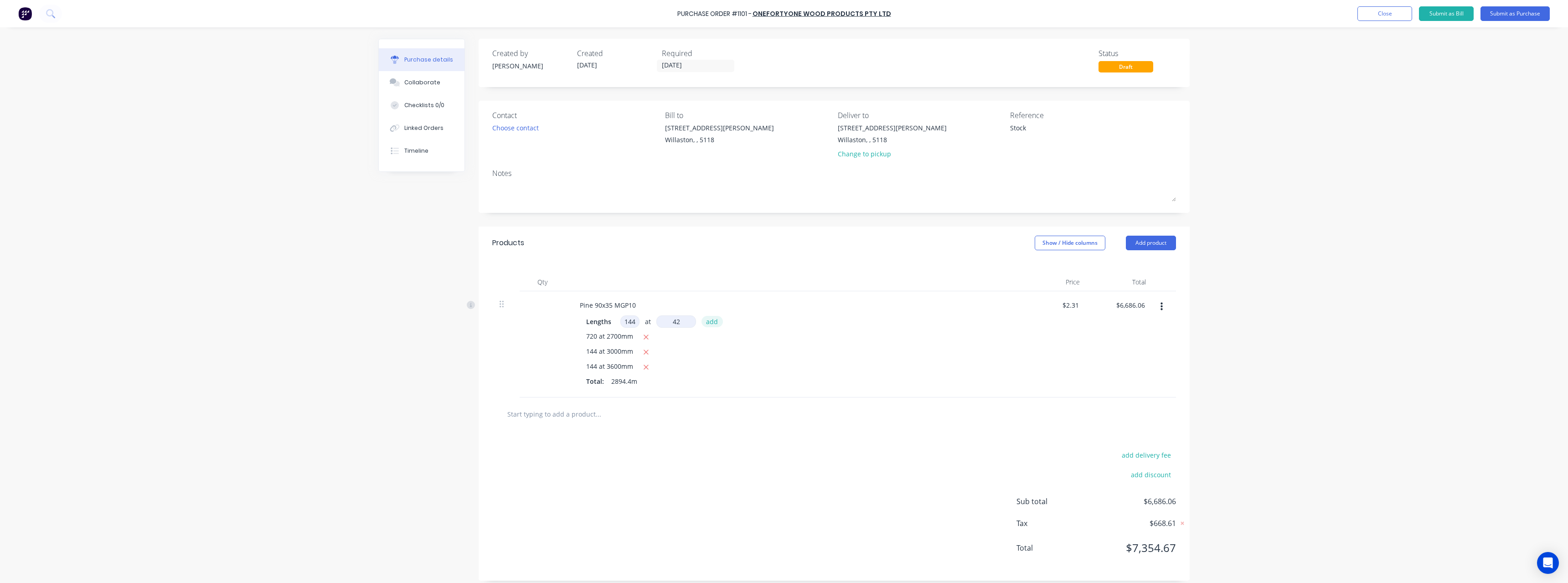
type input "420"
type textarea "x"
type input "4200"
type textarea "x"
type input "$8,083.15"
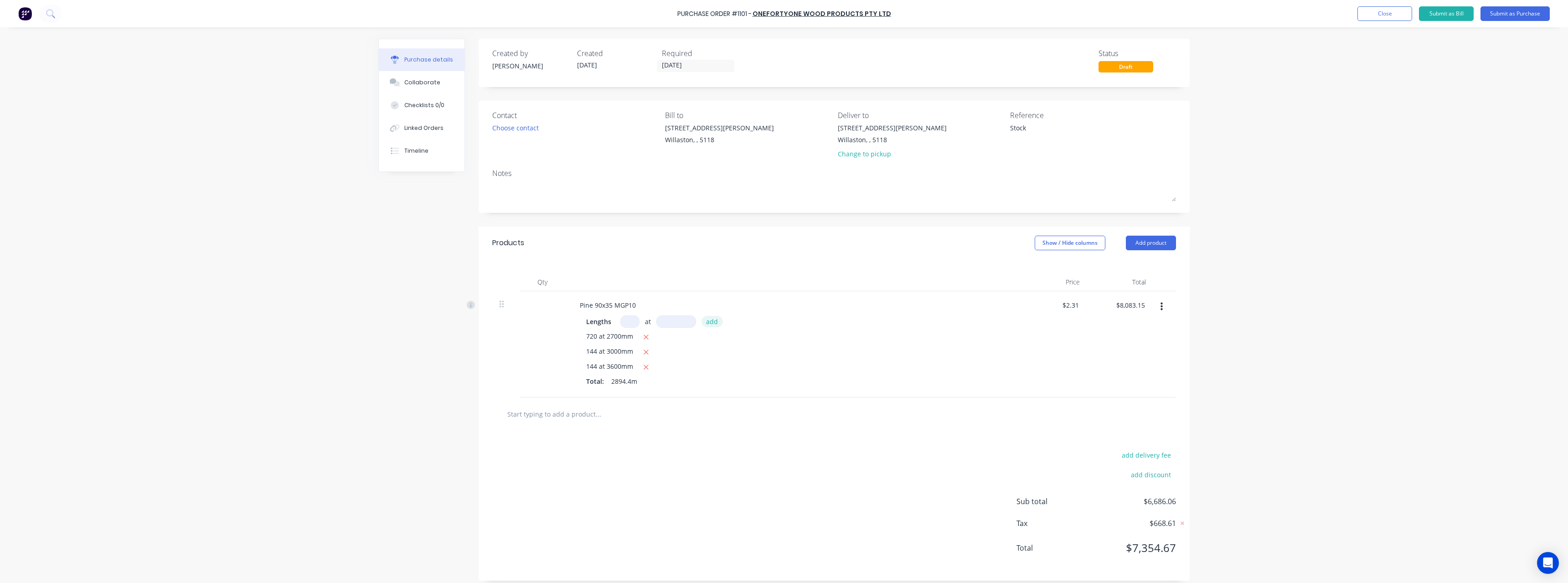
type textarea "x"
type input "2"
type textarea "x"
type input "28"
type textarea "x"
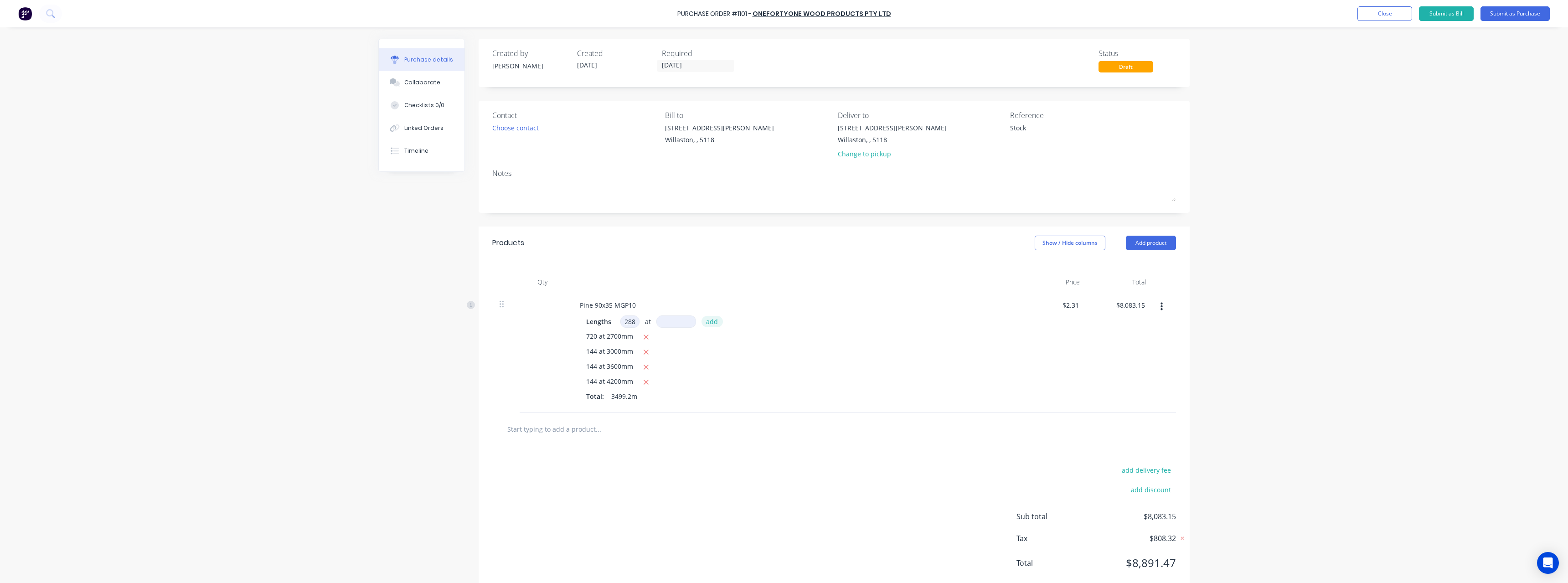
type input "288"
type textarea "x"
type input "4"
type textarea "x"
type input "48"
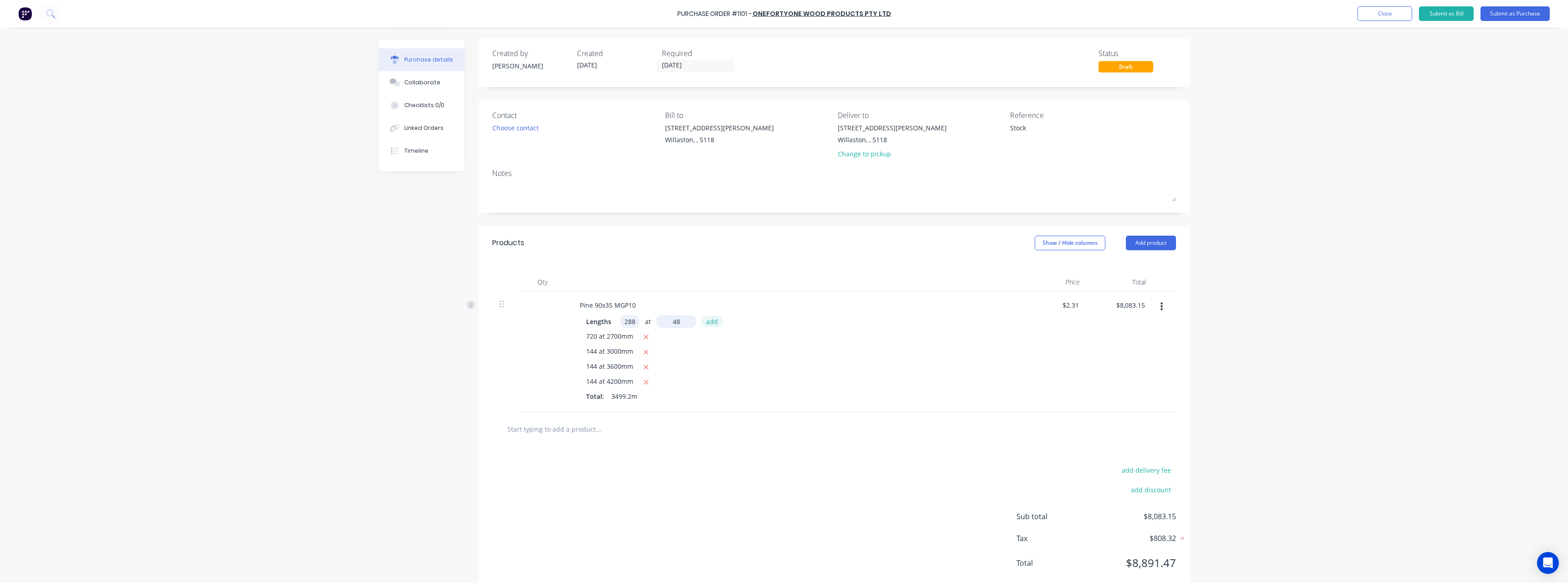
type textarea "x"
type input "480"
type textarea "x"
type input "4800"
type textarea "x"
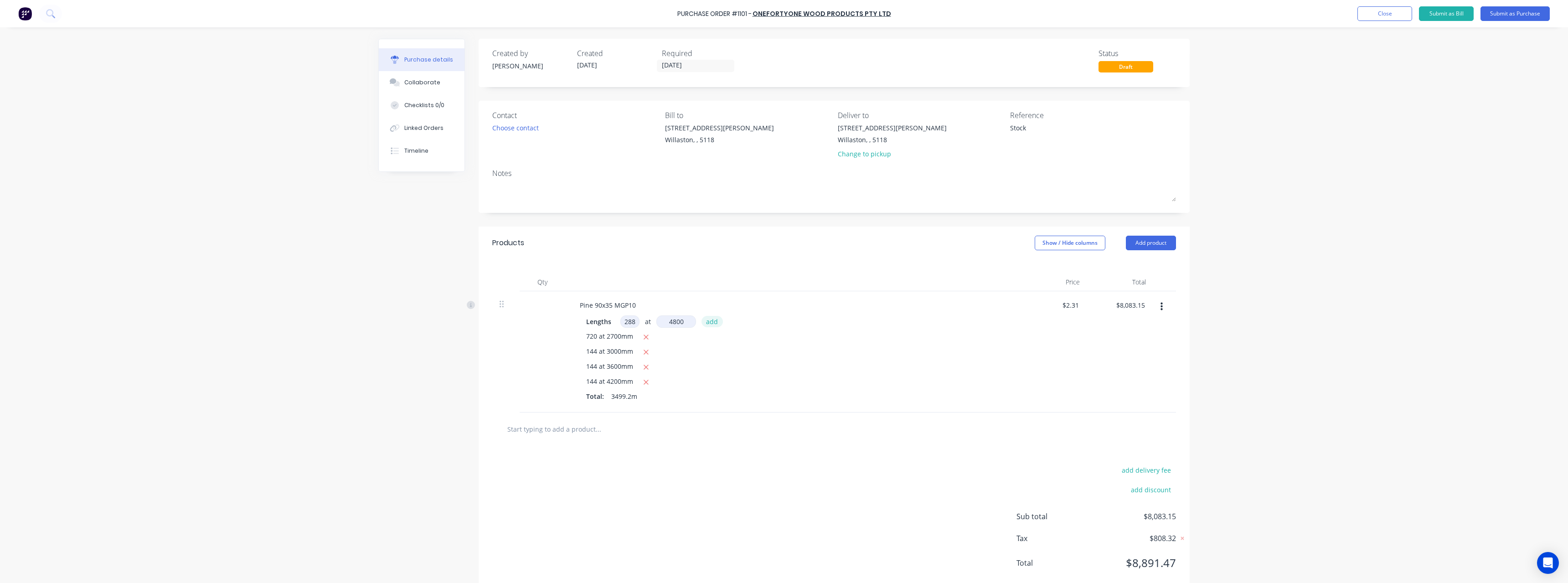
type input "$11,276.50"
type textarea "x"
type input "2"
type textarea "x"
type input "28"
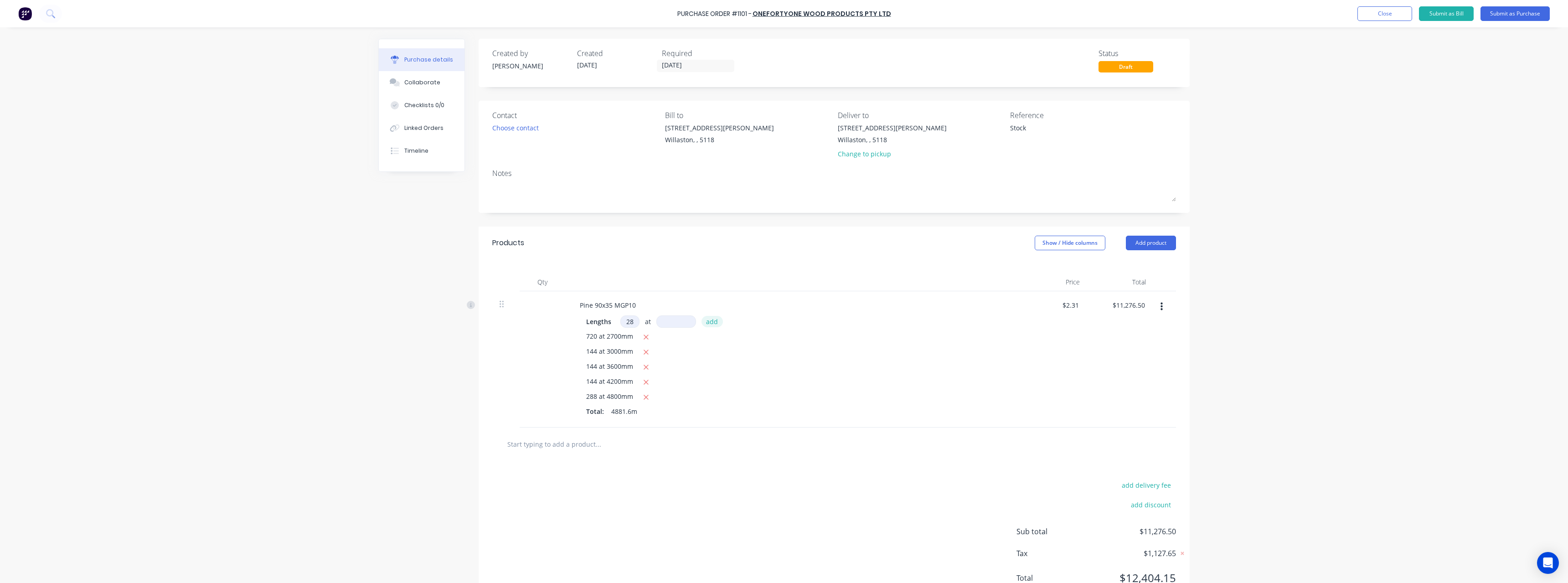
type textarea "x"
type input "288"
type textarea "x"
type input "5"
type textarea "x"
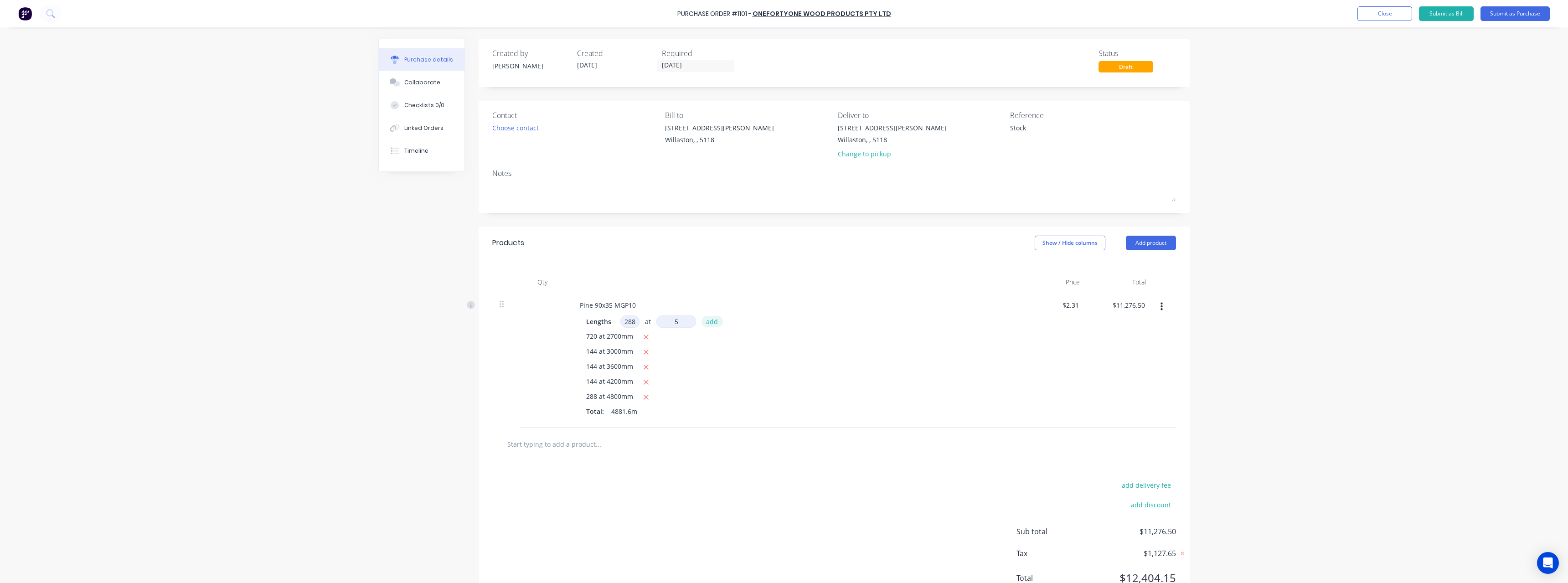
type input "54"
type textarea "x"
type input "540"
type textarea "x"
type input "5400"
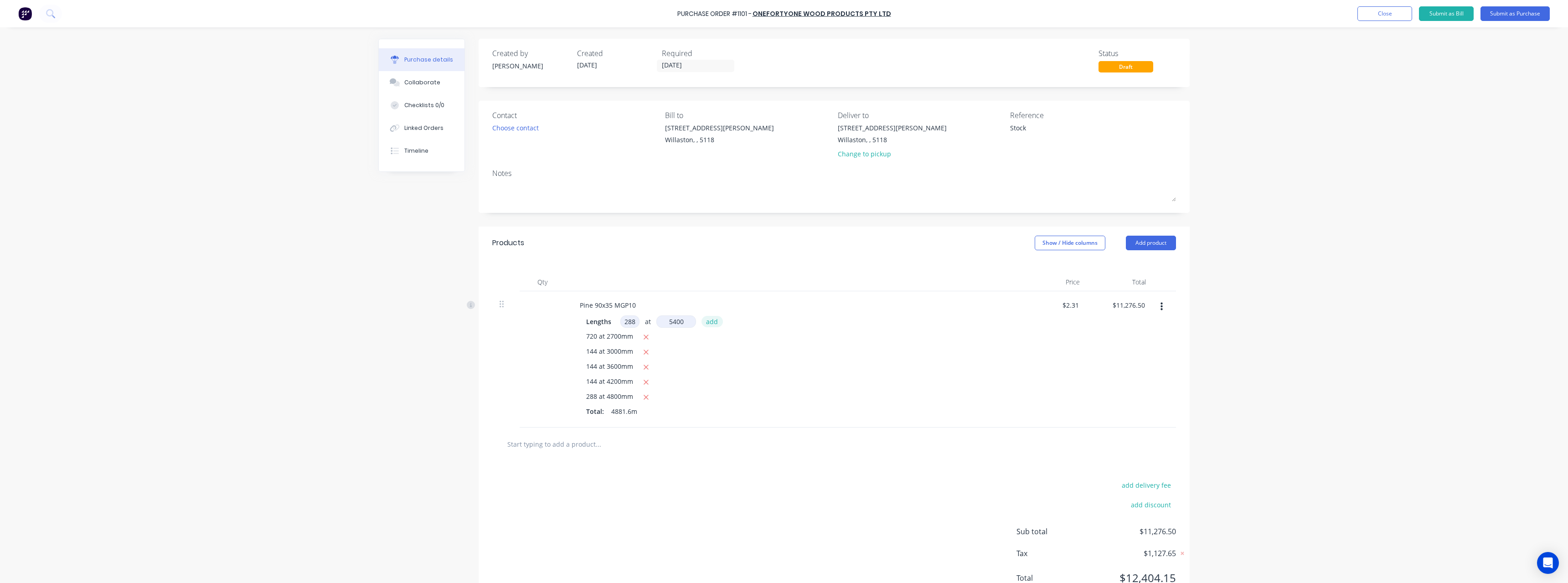
type textarea "x"
type input "$14,869.01"
type textarea "x"
type input "2"
type textarea "x"
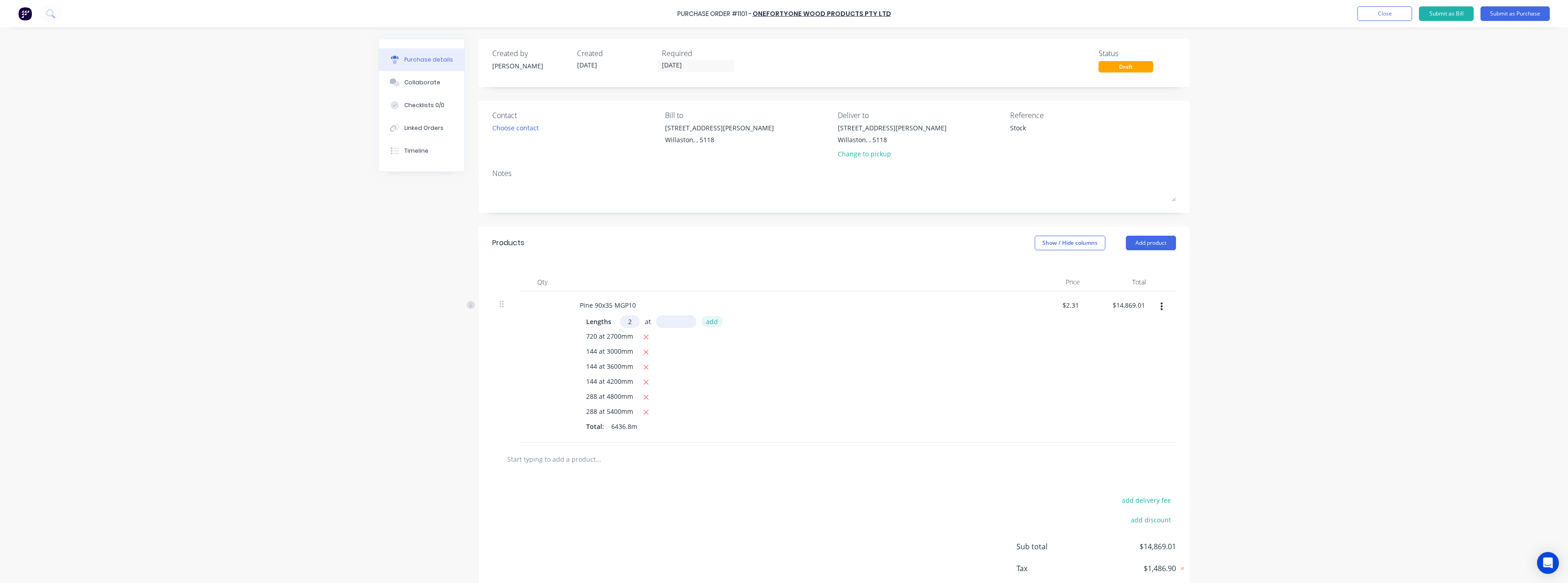
type input "28"
type textarea "x"
type input "288"
type textarea "x"
type input "6"
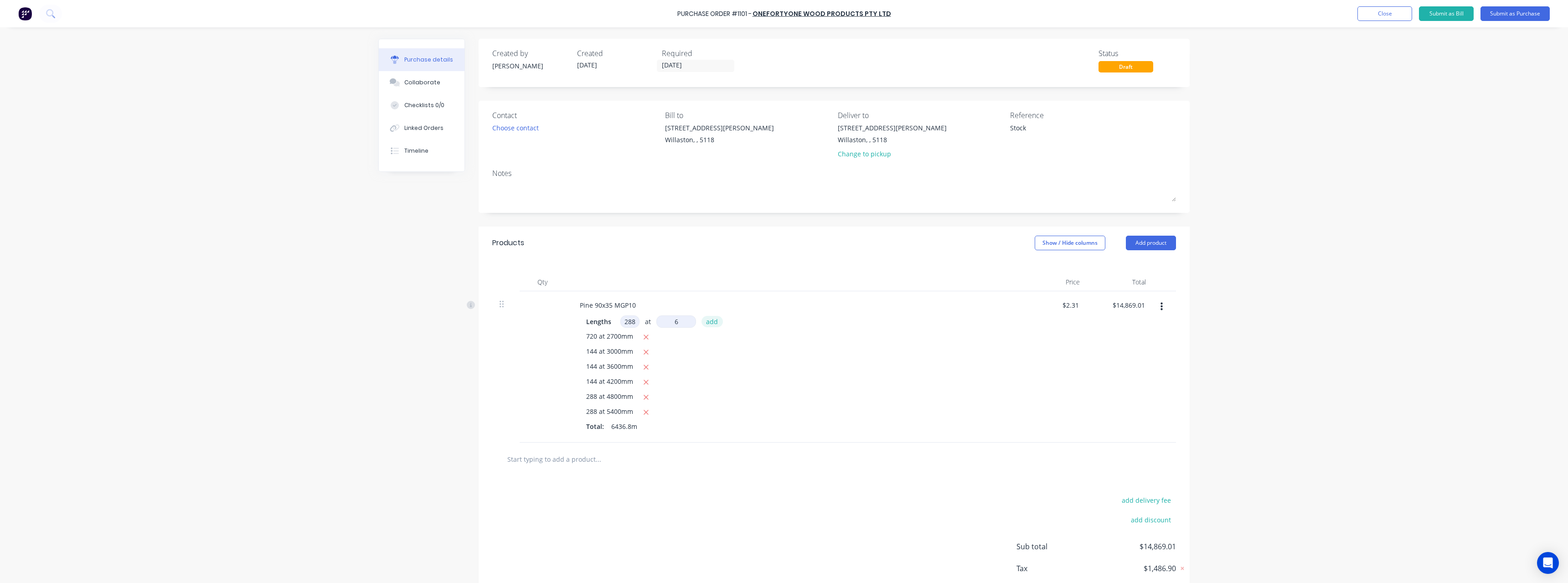
type textarea "x"
type input "60"
type textarea "x"
type input "600"
type textarea "x"
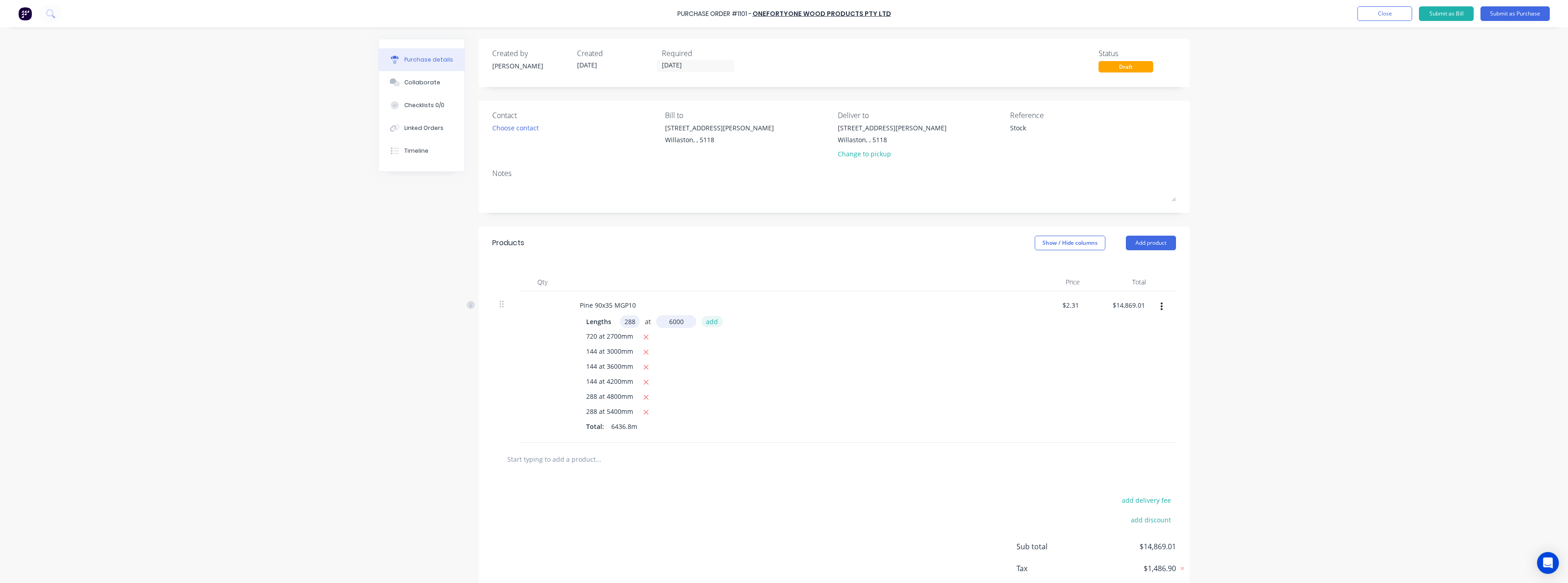
type input "6000"
type textarea "x"
type input "$18,860.69"
click at [568, 473] on input "text" at bounding box center [598, 474] width 182 height 19
type textarea "x"
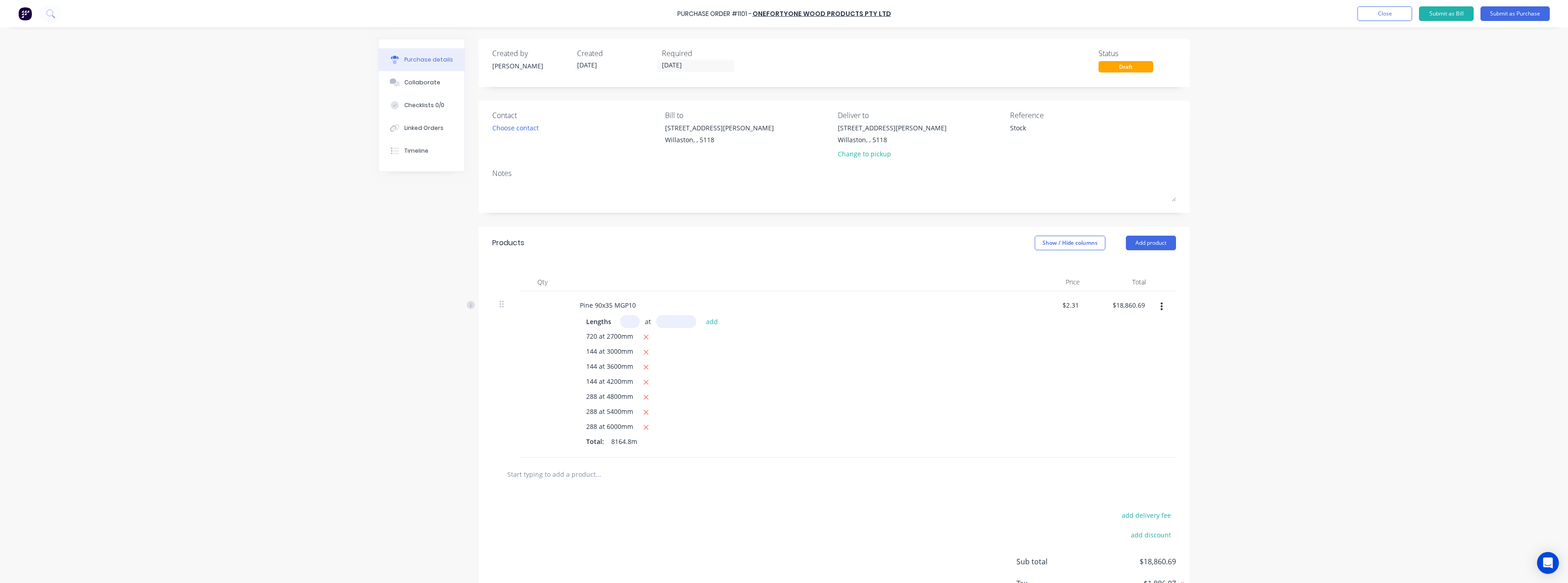
type input "h"
type textarea "x"
type input "h2"
type textarea "x"
type input "h2"
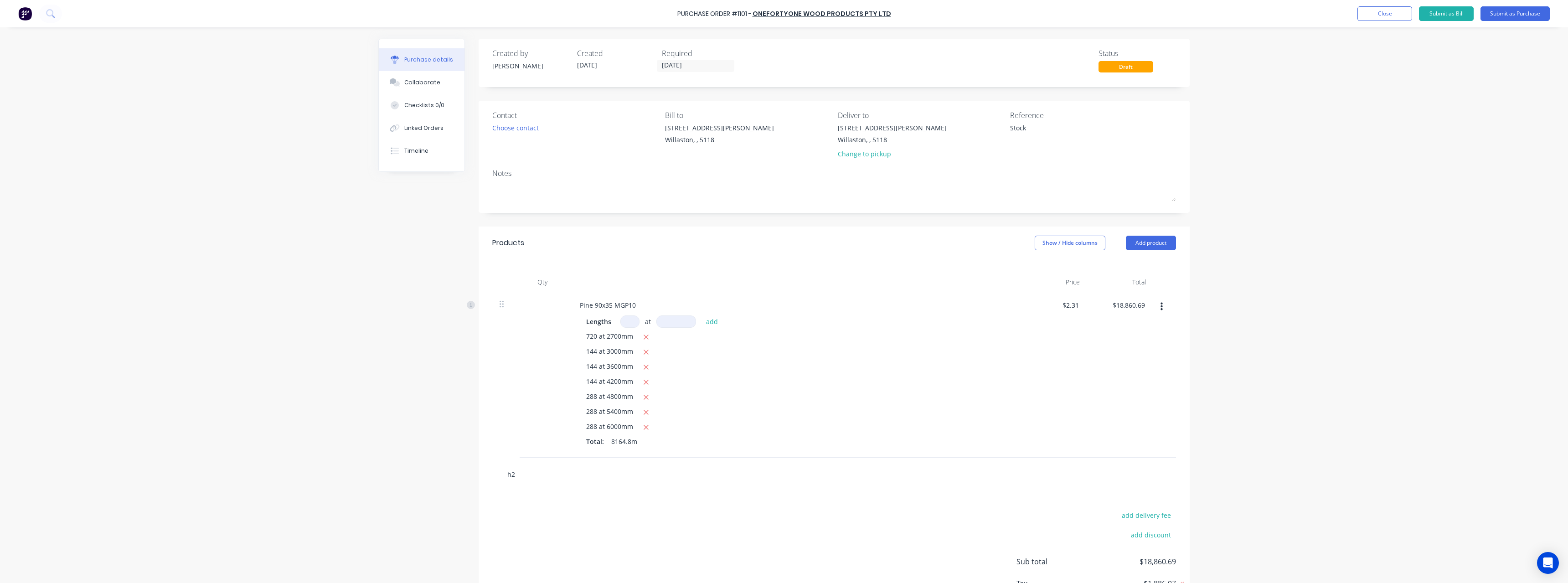
type textarea "x"
type input "h2 9"
type textarea "x"
type input "h2 90"
type textarea "x"
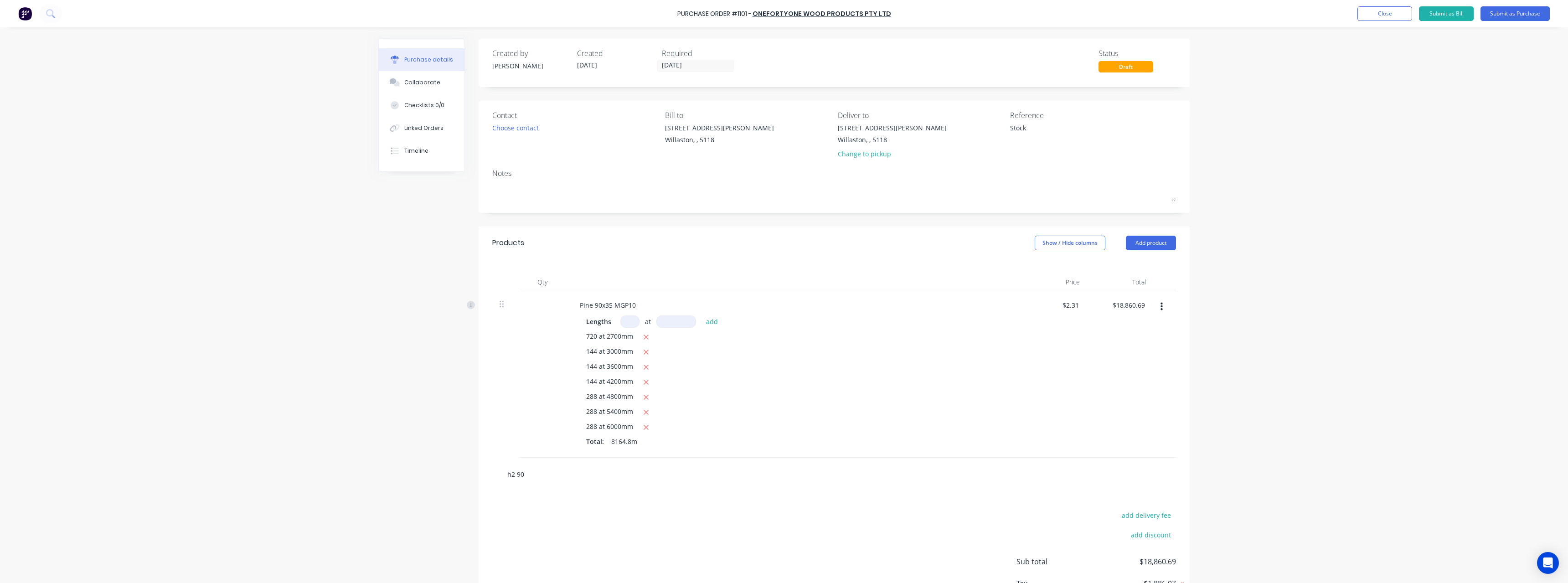
type input "h2 90x"
type textarea "x"
type input "h2 90x3"
type textarea "x"
type input "h2 90x35"
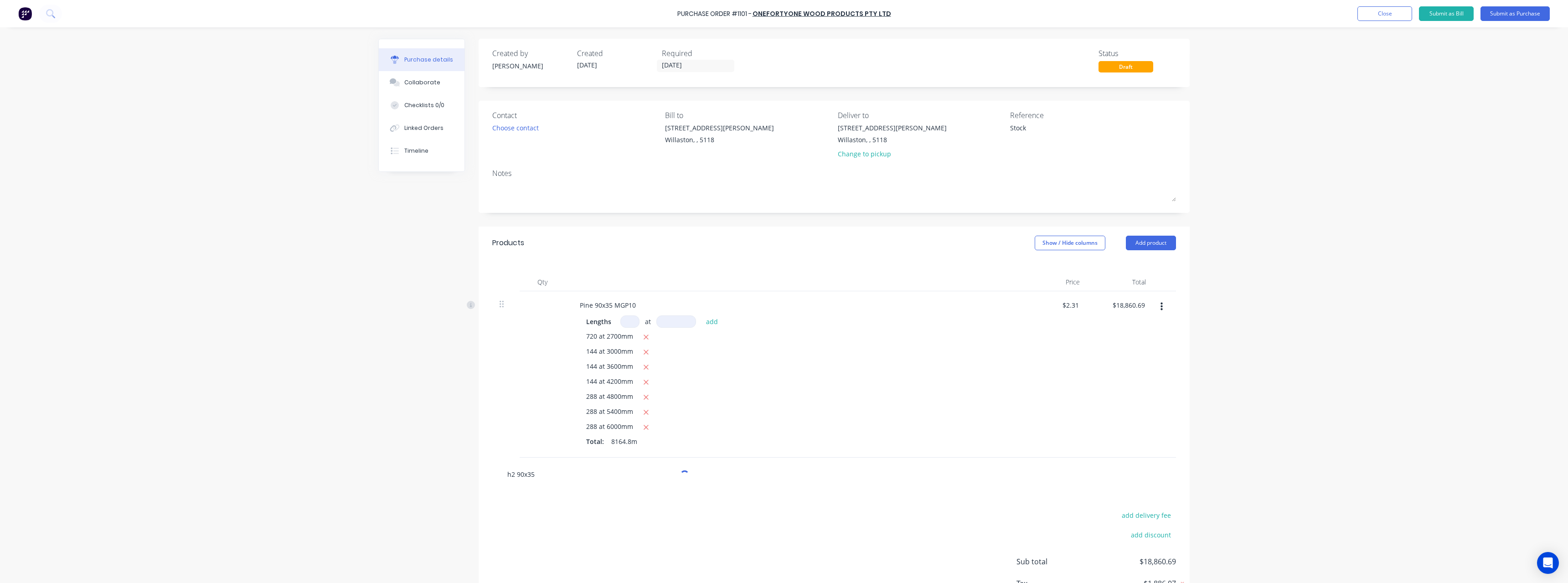
type textarea "x"
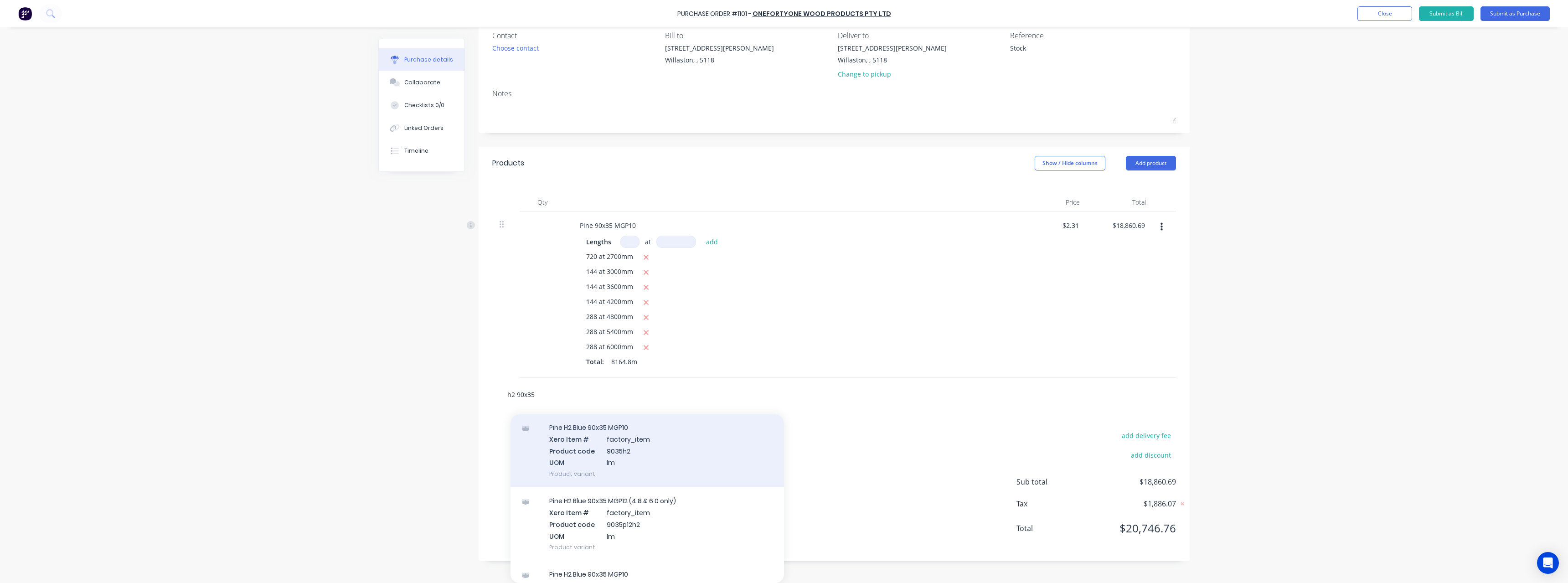
scroll to position [84, 0]
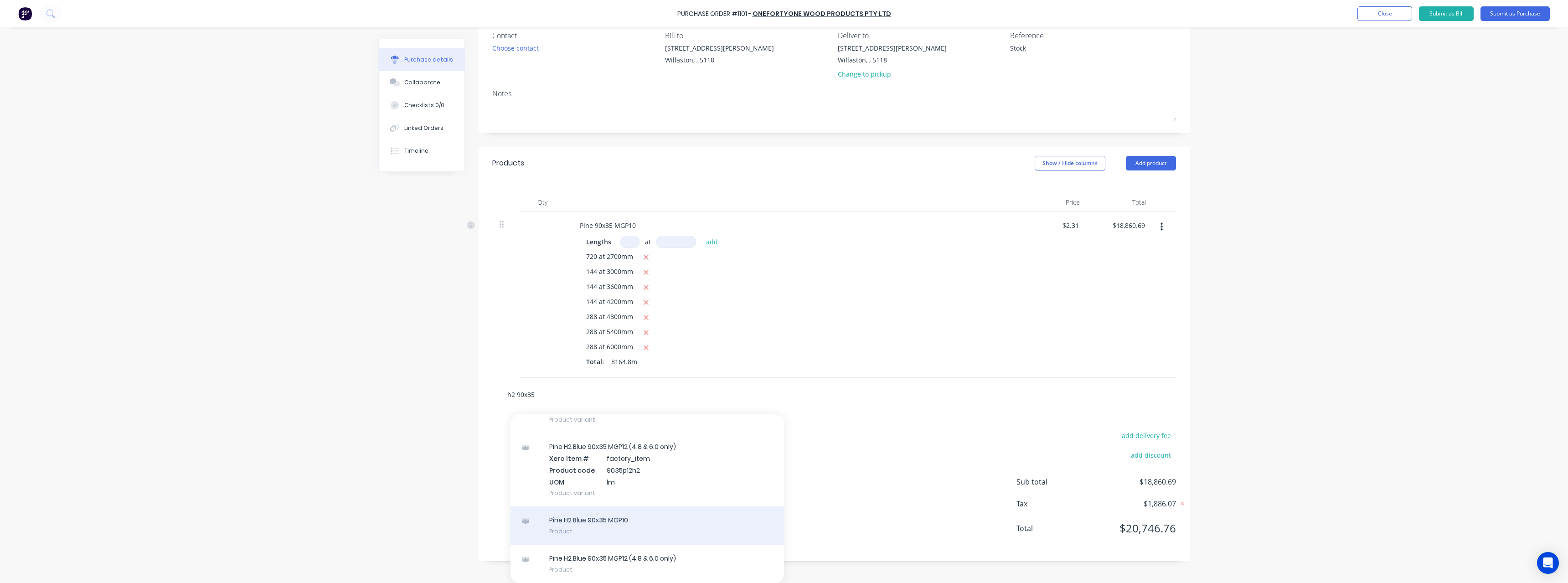
type input "h2 90x35"
click at [635, 516] on div "Pine H2 Blue 90x35 MGP10 Product" at bounding box center [647, 524] width 273 height 38
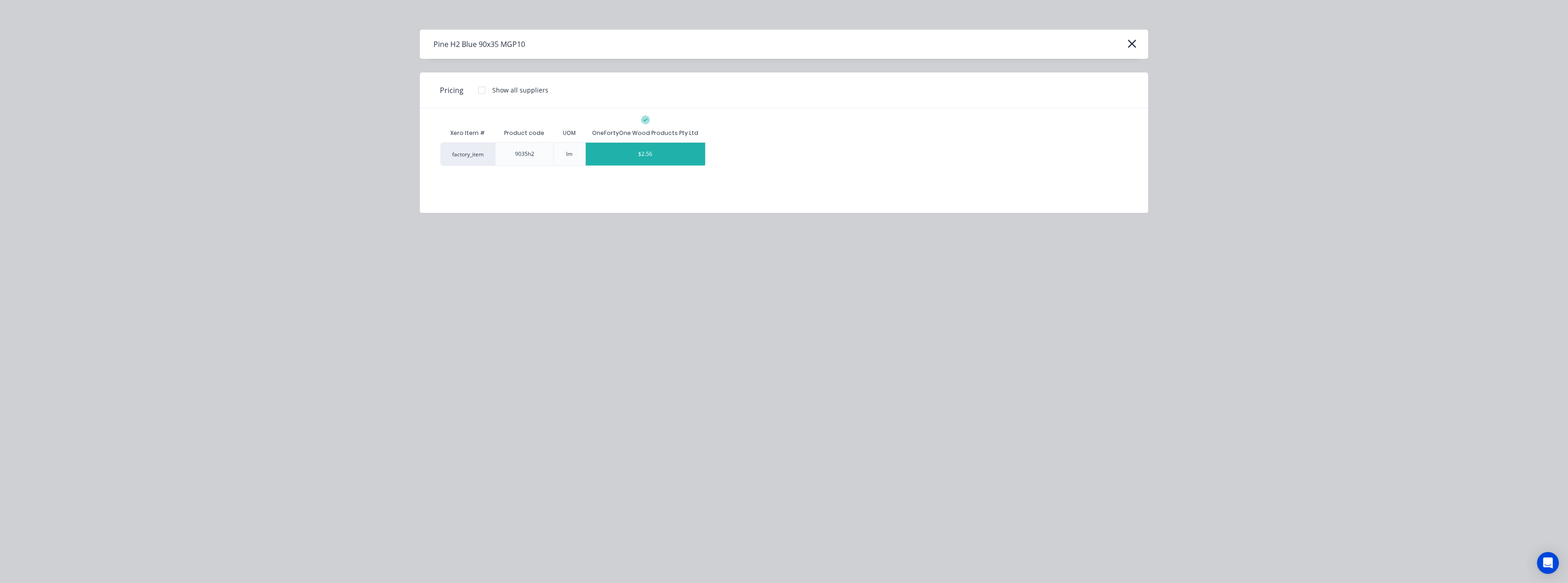
click at [643, 154] on div "$2.56" at bounding box center [645, 153] width 120 height 23
type textarea "x"
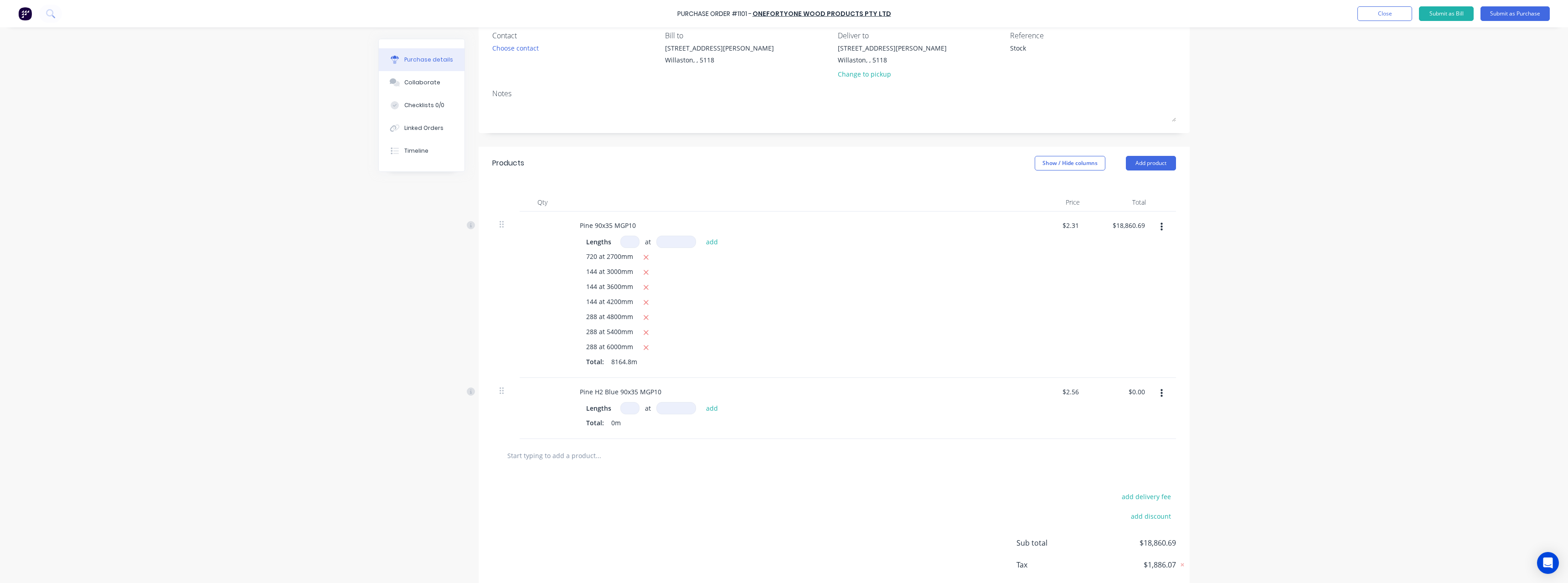
click at [635, 409] on input at bounding box center [630, 407] width 20 height 12
type textarea "x"
type input "5"
type textarea "x"
type input "57"
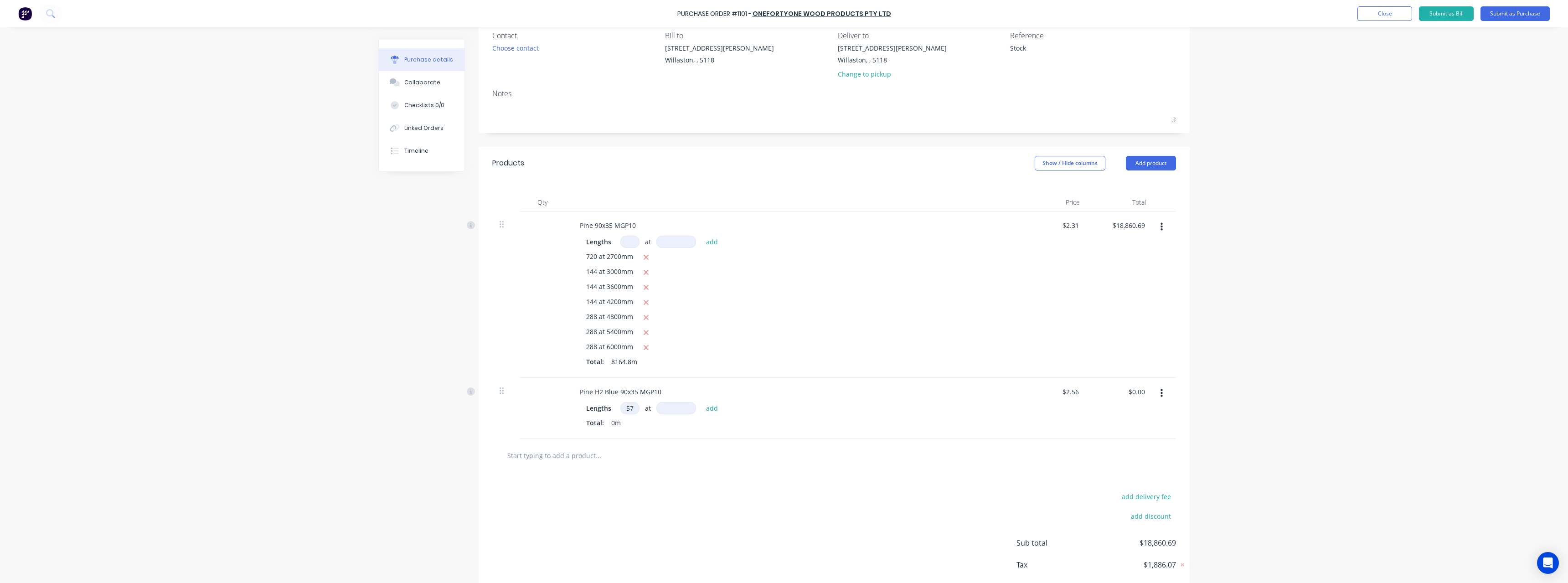
type textarea "x"
type input "576"
type textarea "x"
type input "2"
type textarea "x"
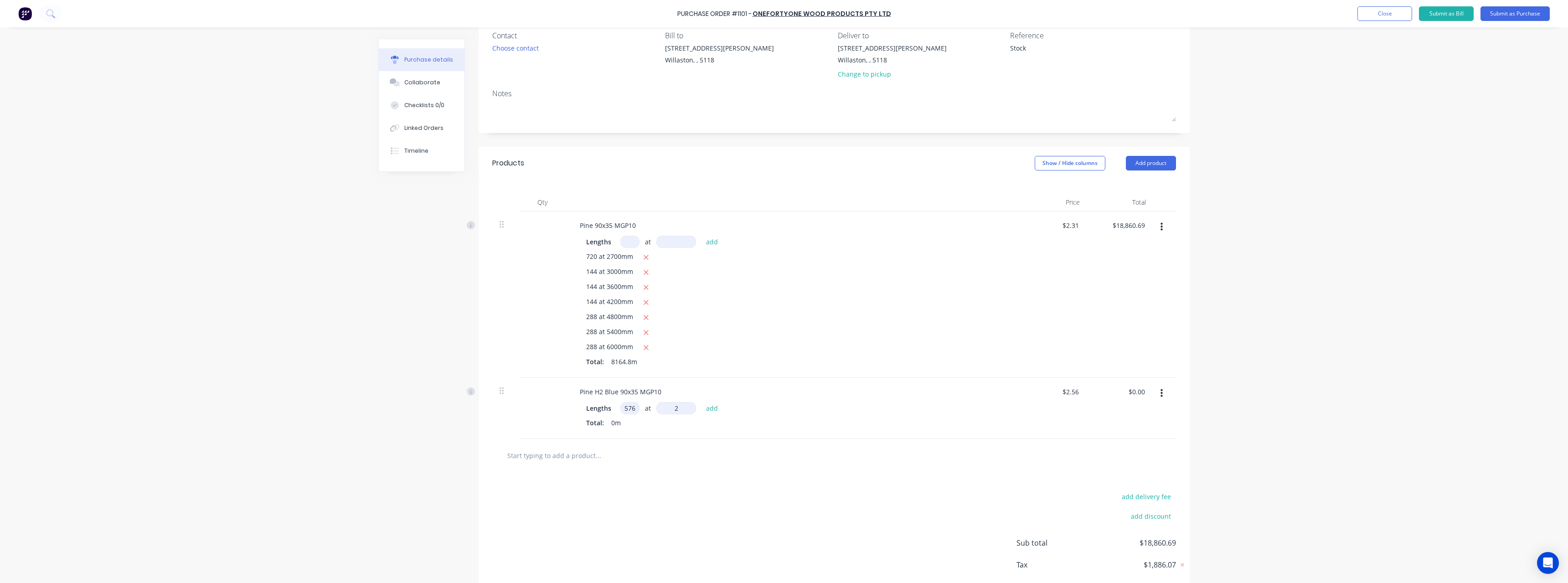
type input "27"
type textarea "x"
type input "270"
type textarea "x"
type input "2700"
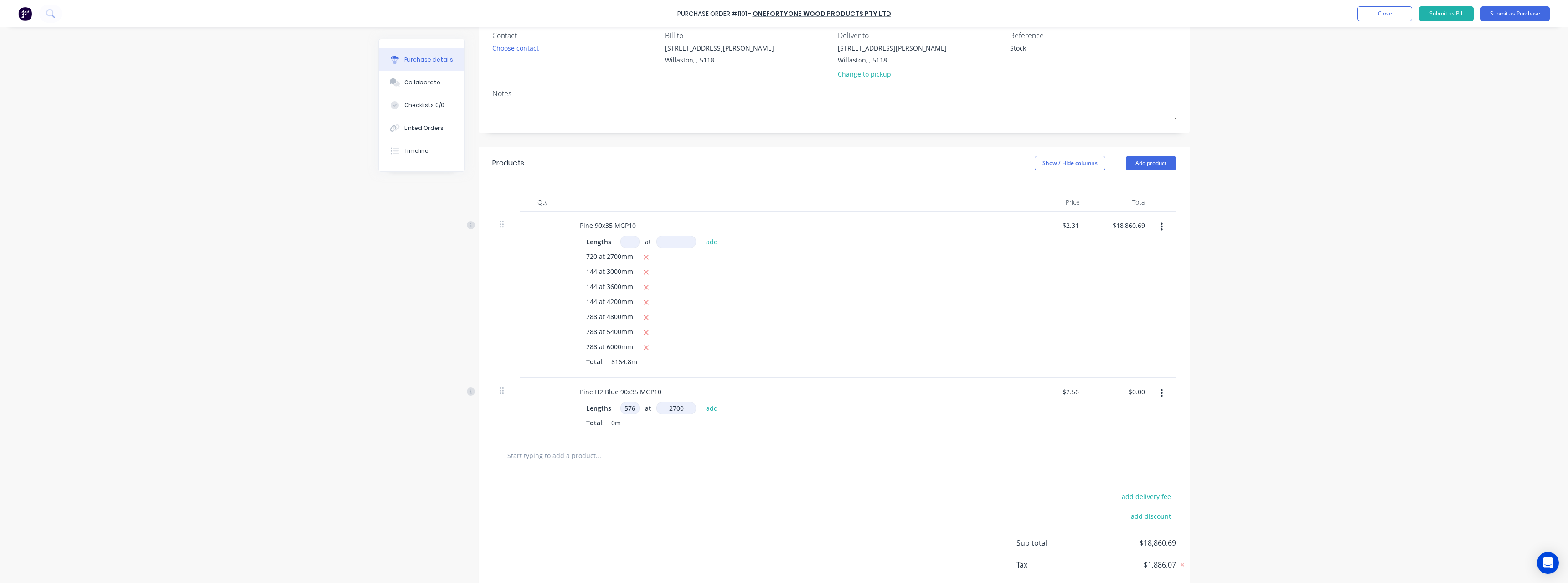
type textarea "x"
type input "$3,981.31"
click at [567, 470] on input "text" at bounding box center [598, 470] width 182 height 19
type textarea "x"
type input "9"
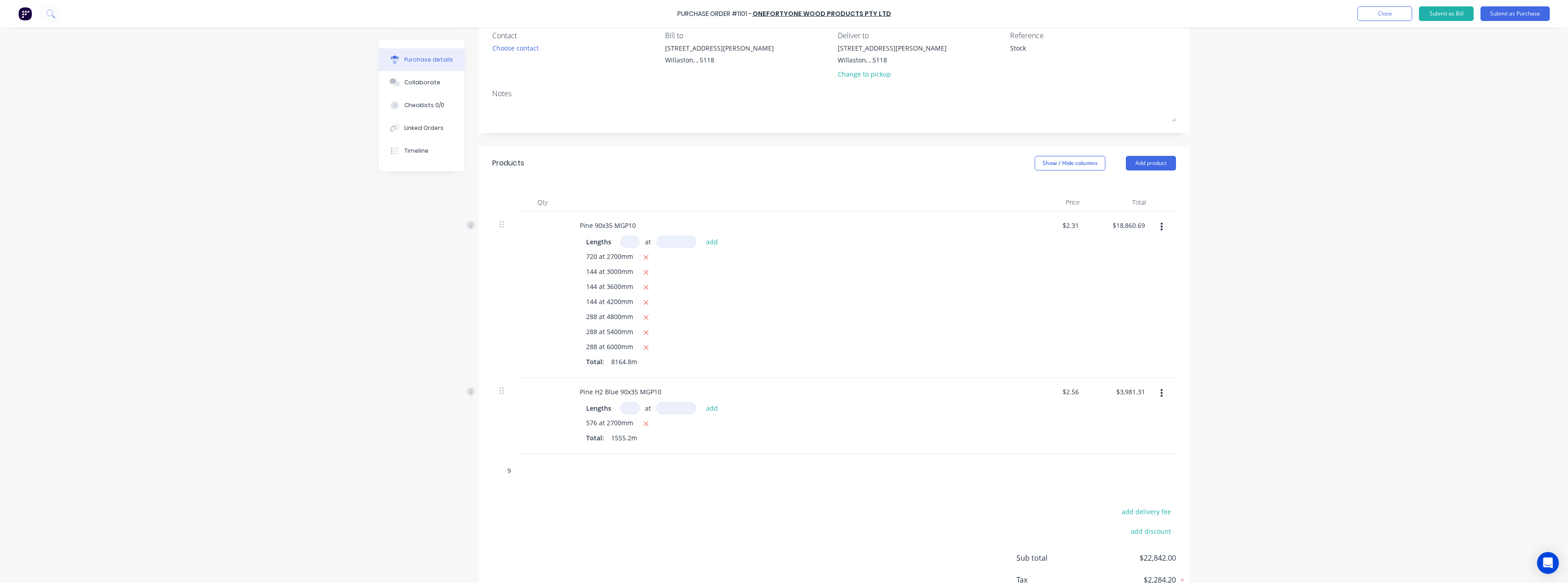
type textarea "x"
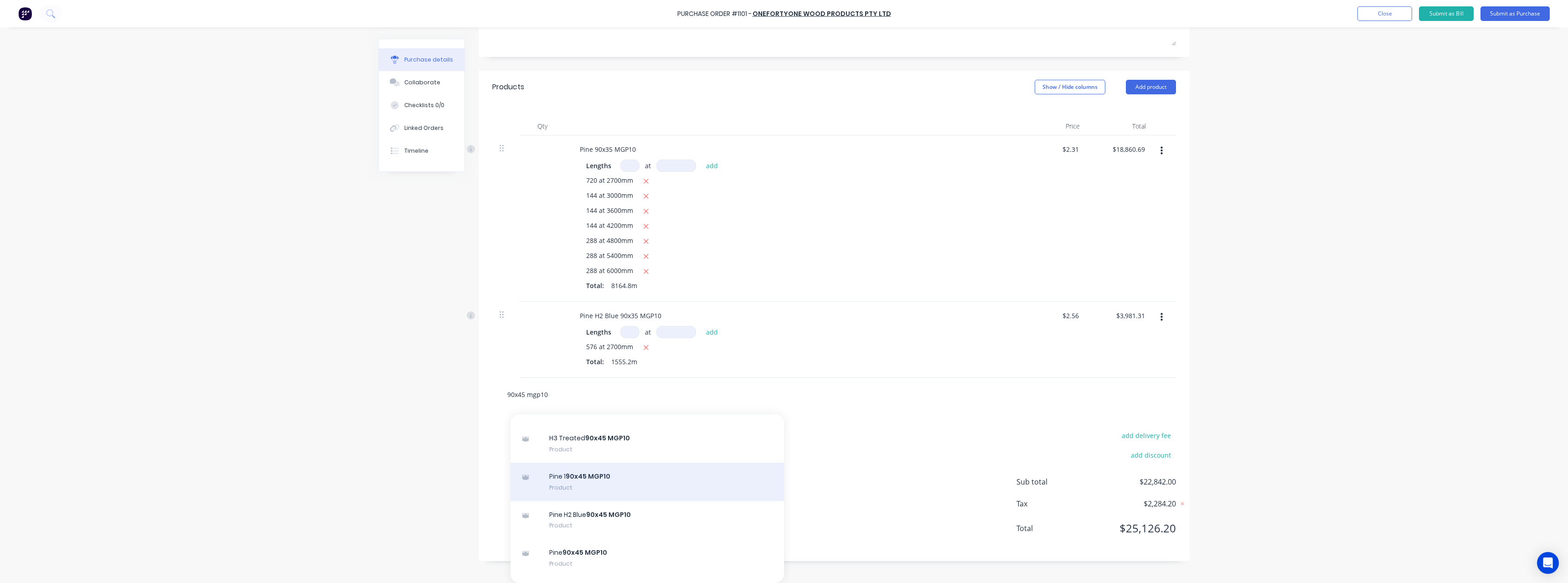
scroll to position [638, 0]
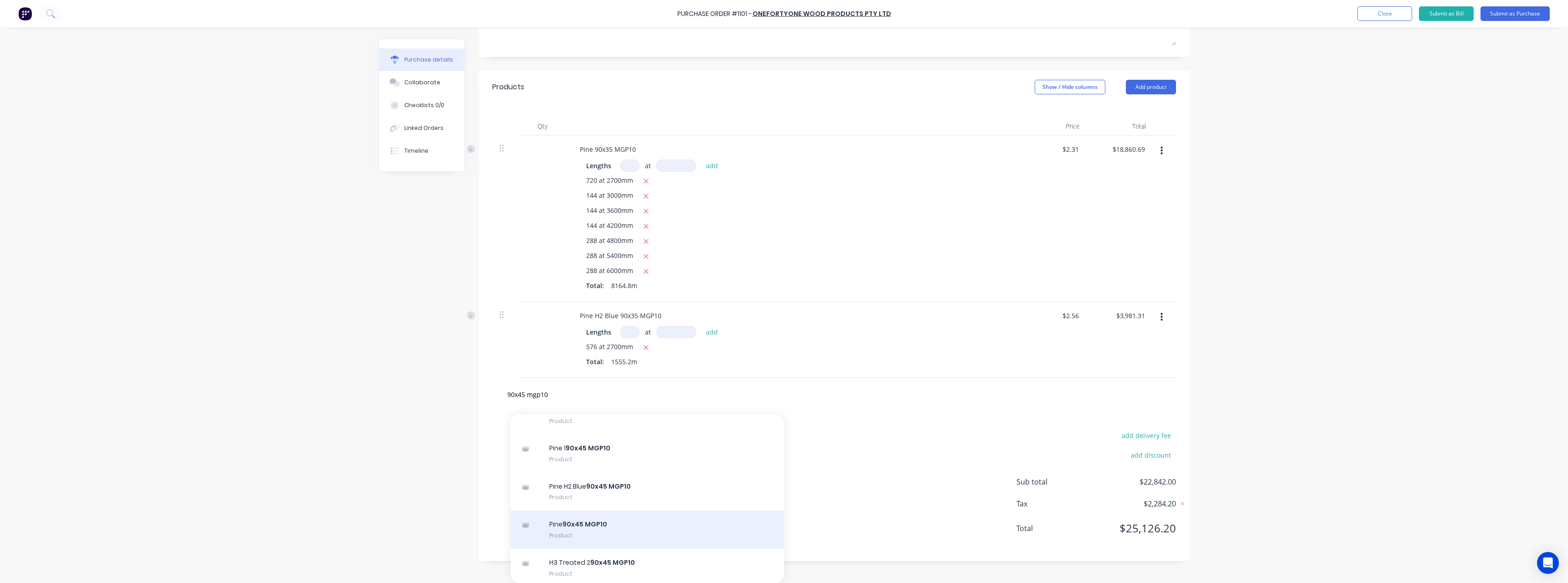
click at [612, 521] on div "Pine 90x45 MGP10 Product" at bounding box center [647, 529] width 273 height 38
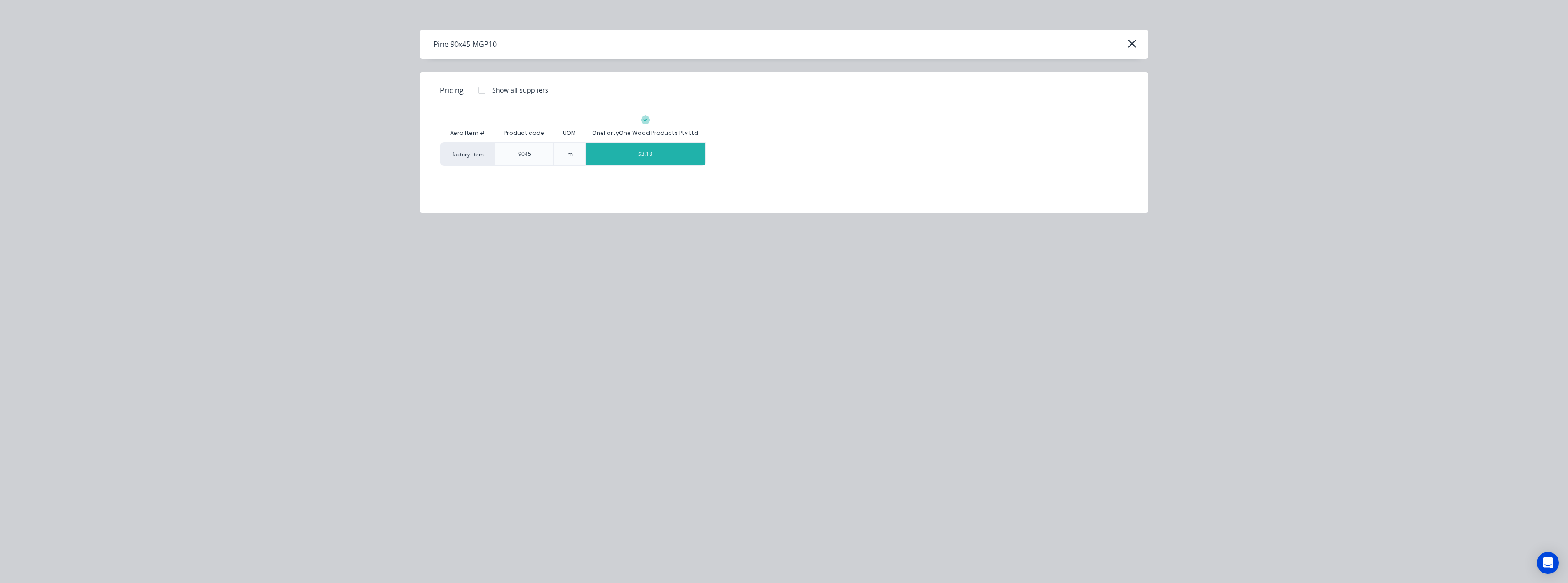
click at [644, 152] on div "$3.18" at bounding box center [645, 153] width 120 height 23
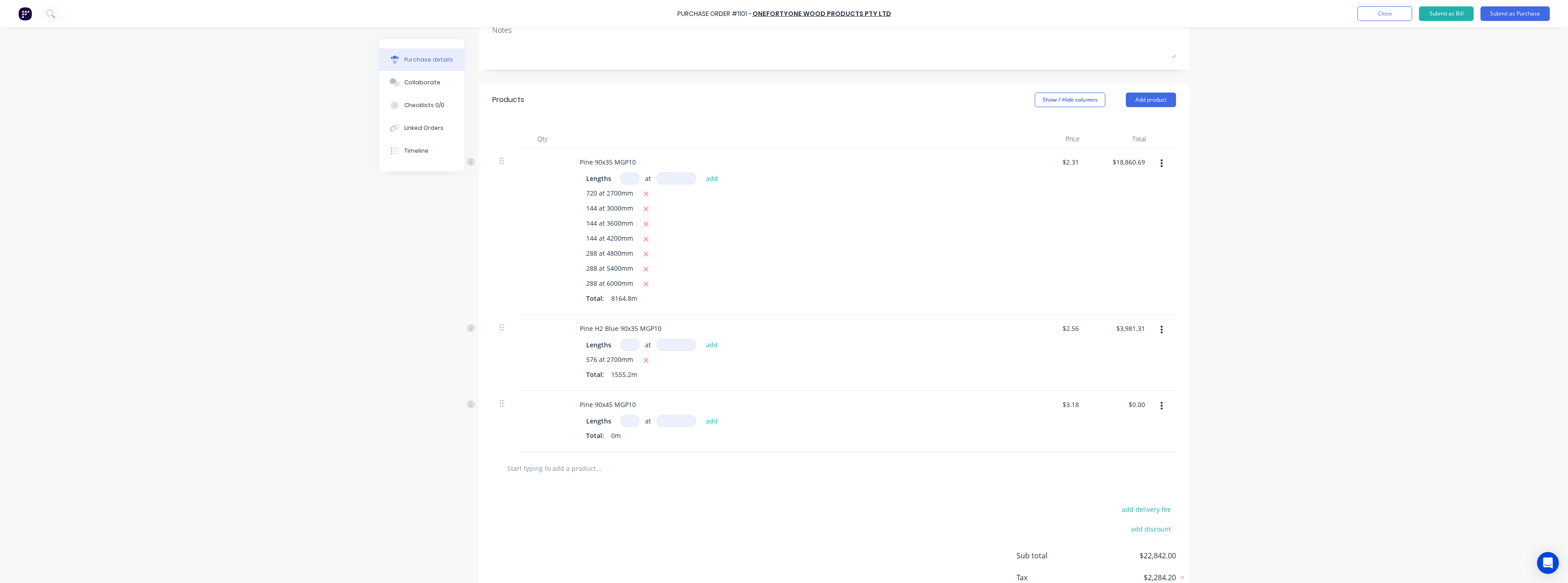
scroll to position [156, 0]
click at [630, 411] on input at bounding box center [630, 407] width 20 height 12
click at [551, 485] on input "text" at bounding box center [598, 485] width 182 height 19
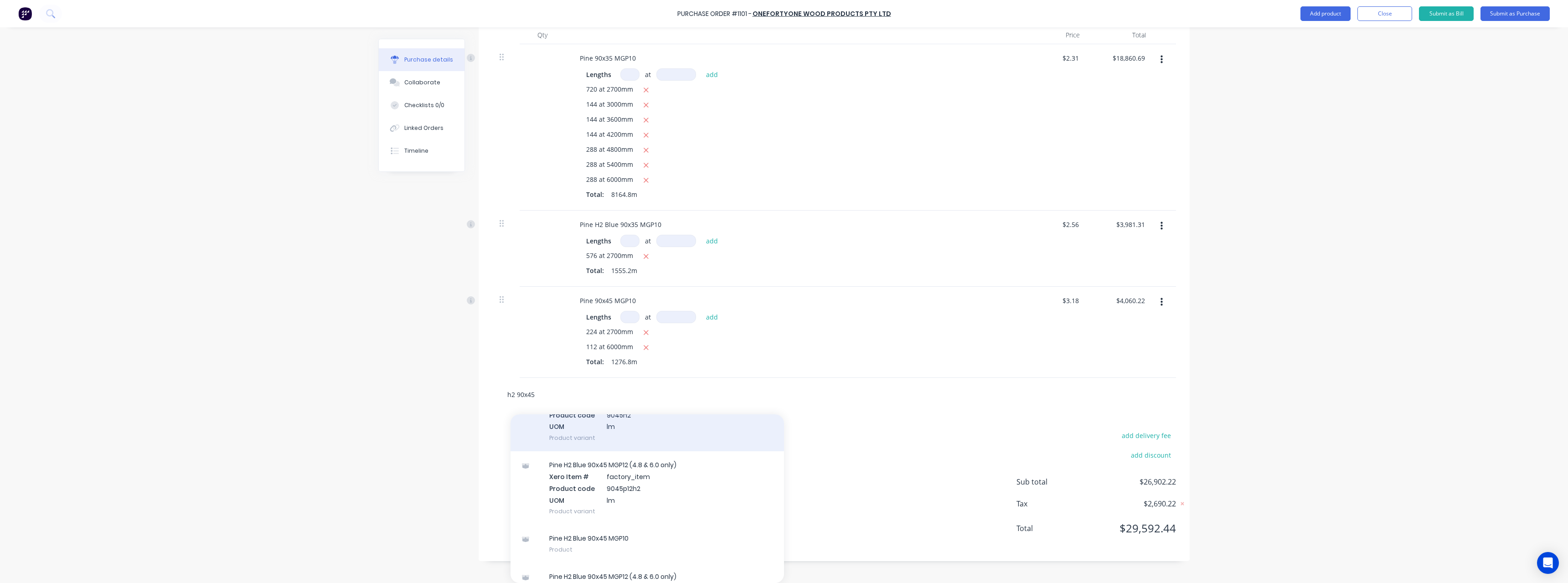
scroll to position [84, 0]
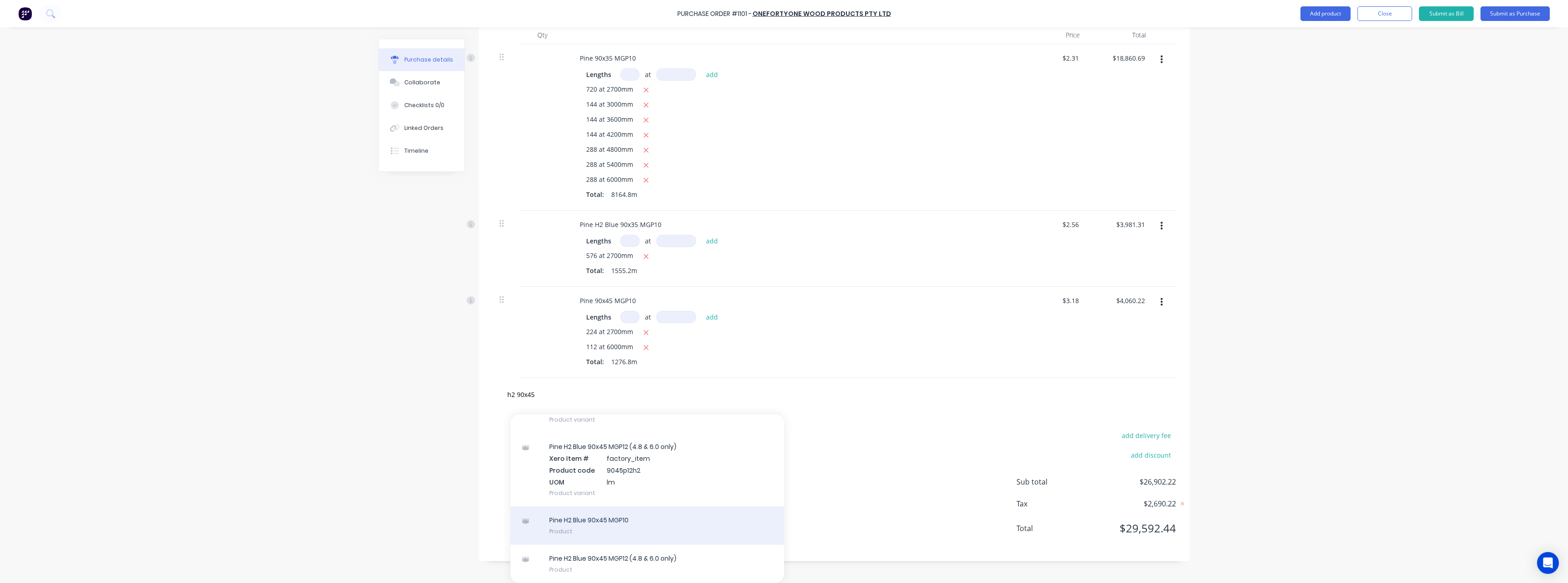
click at [642, 528] on div "Pine H2 Blue 90x45 MGP10 Product" at bounding box center [647, 524] width 273 height 38
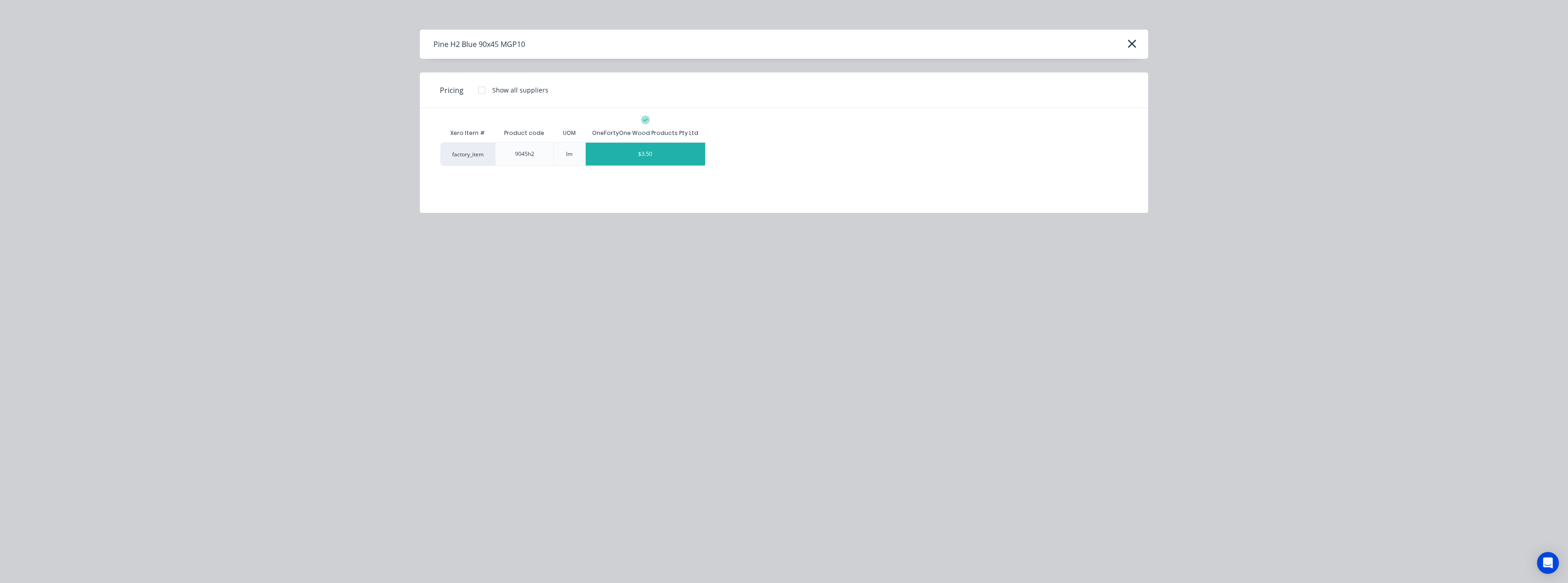
click at [649, 160] on div "$3.50" at bounding box center [645, 153] width 120 height 23
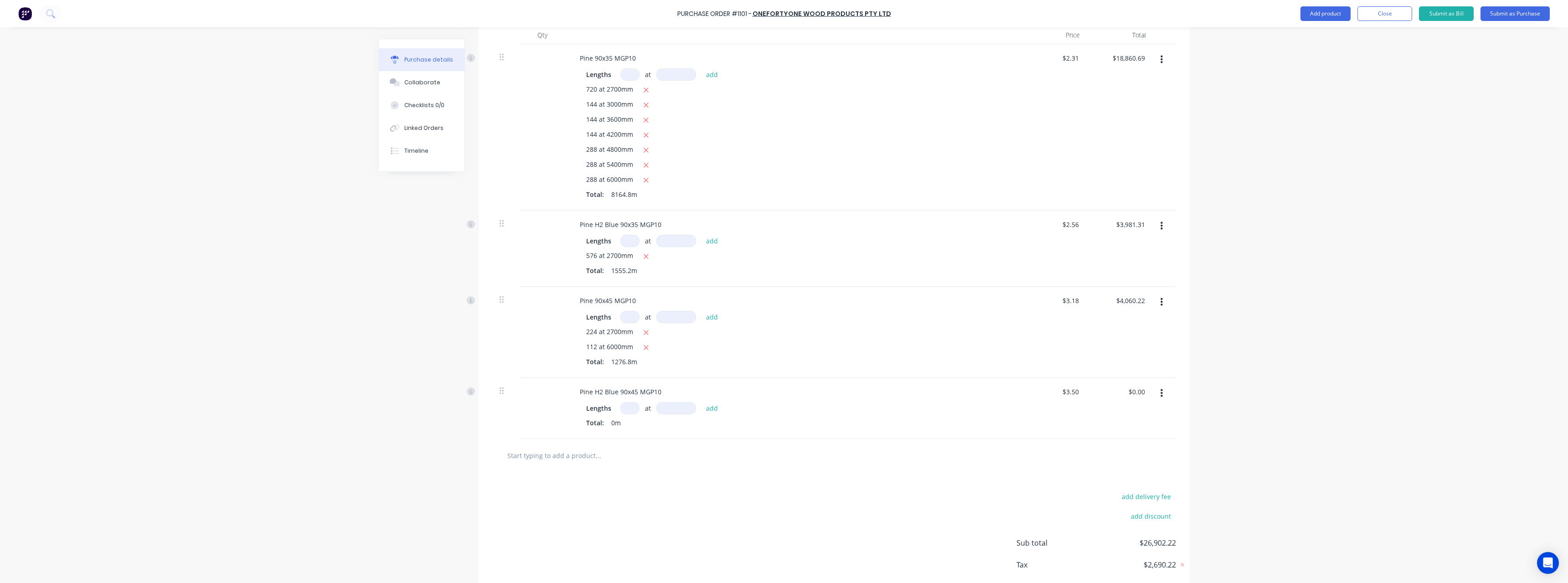
click at [624, 407] on input at bounding box center [630, 407] width 20 height 12
click at [578, 487] on input "text" at bounding box center [598, 485] width 182 height 19
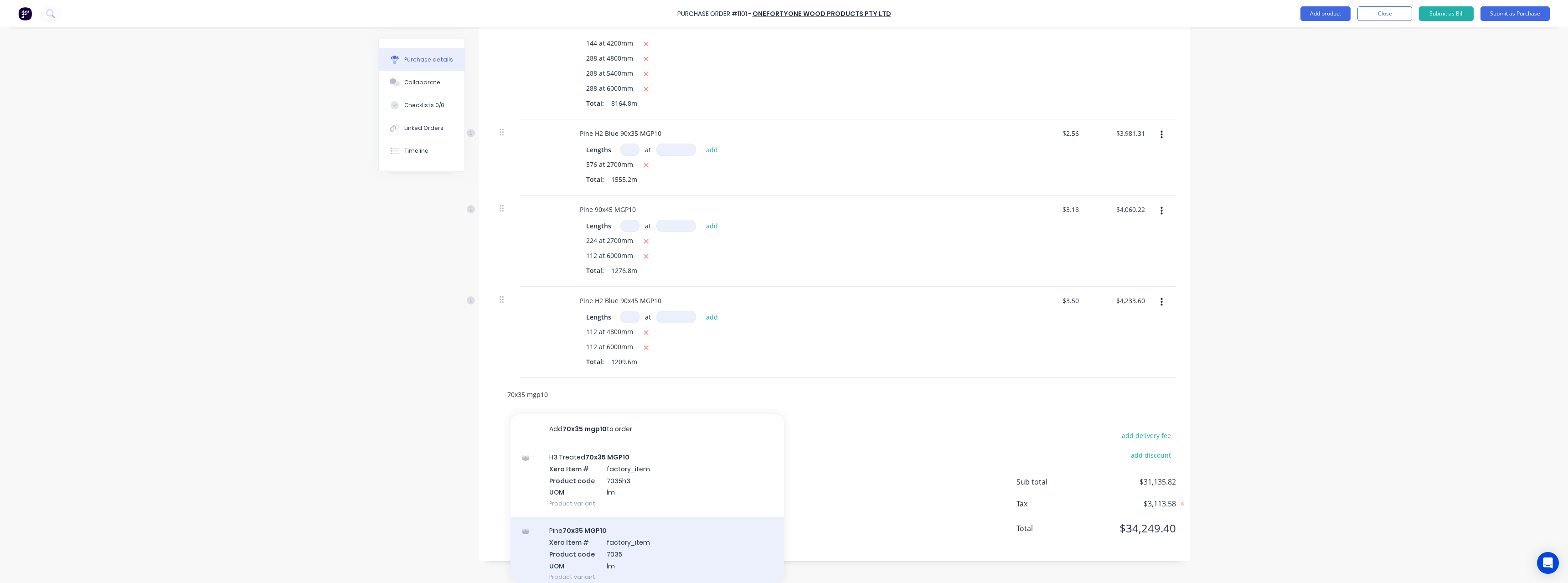
scroll to position [84, 0]
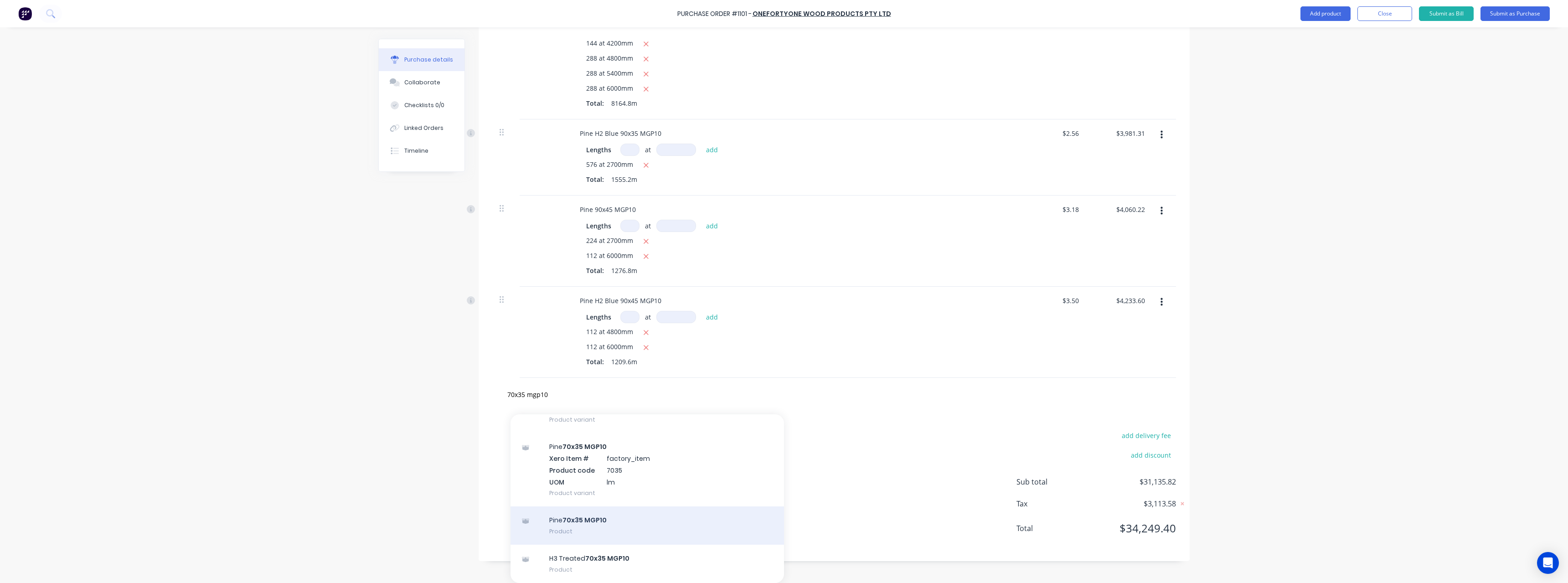
click at [645, 537] on div "Pine 70x35 MGP10 Product" at bounding box center [647, 524] width 273 height 38
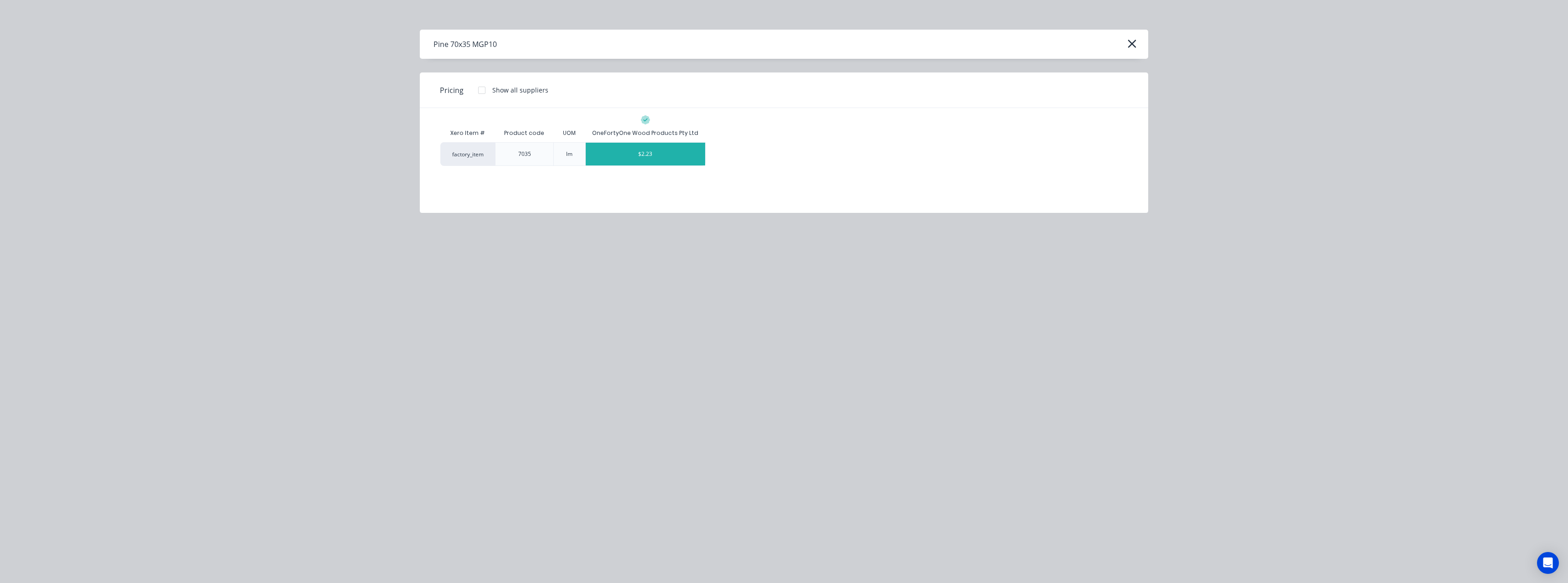
click at [644, 156] on div "$2.23" at bounding box center [645, 153] width 120 height 23
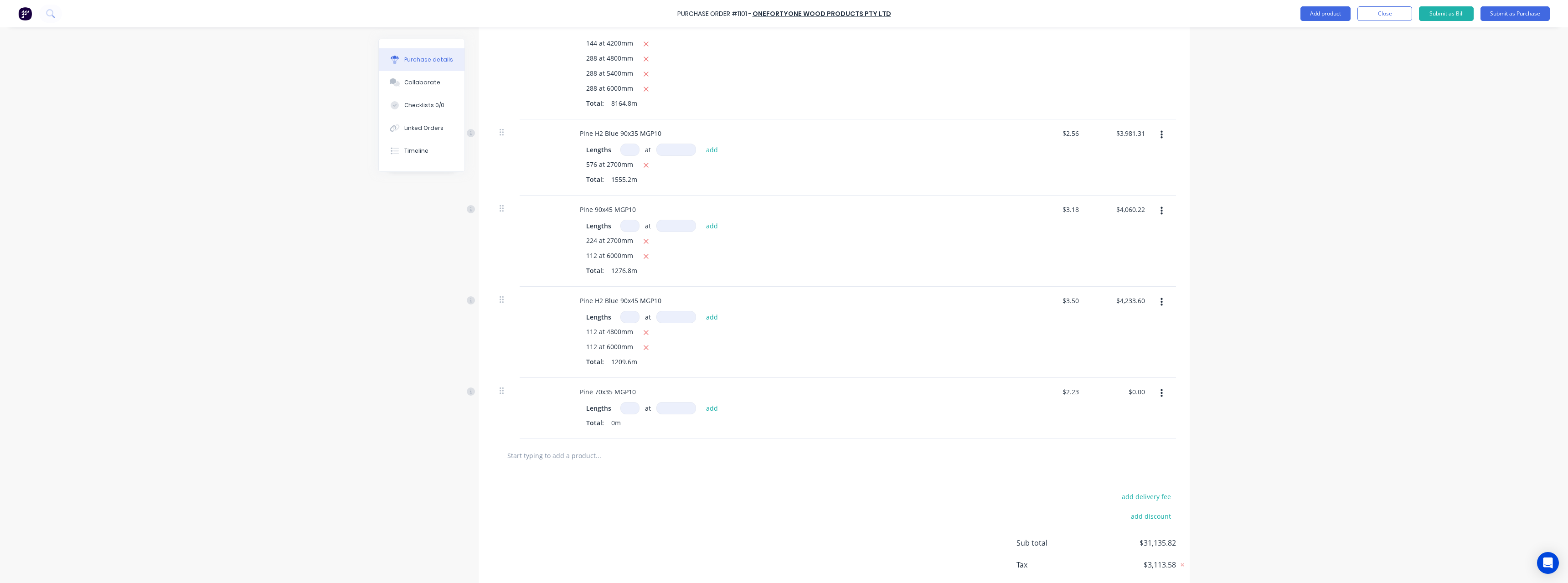
click at [630, 408] on input at bounding box center [630, 407] width 20 height 12
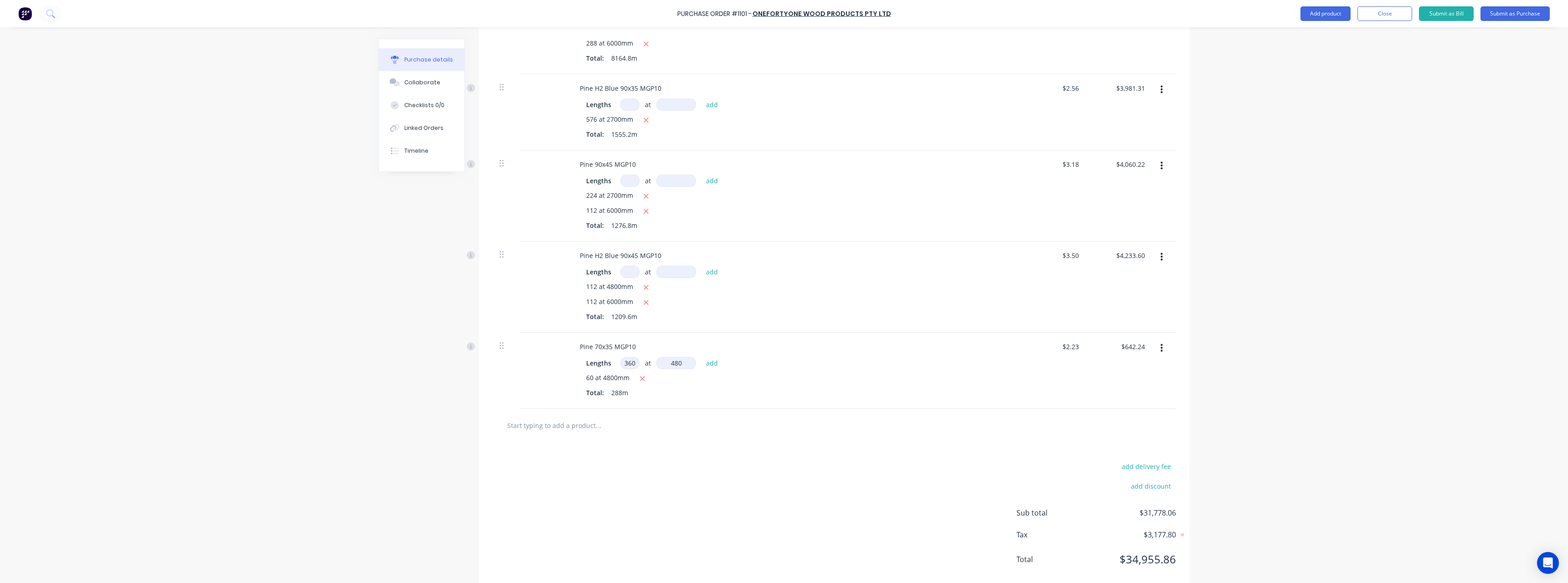
scroll to position [384, 0]
click at [640, 378] on icon "button" at bounding box center [642, 378] width 5 height 5
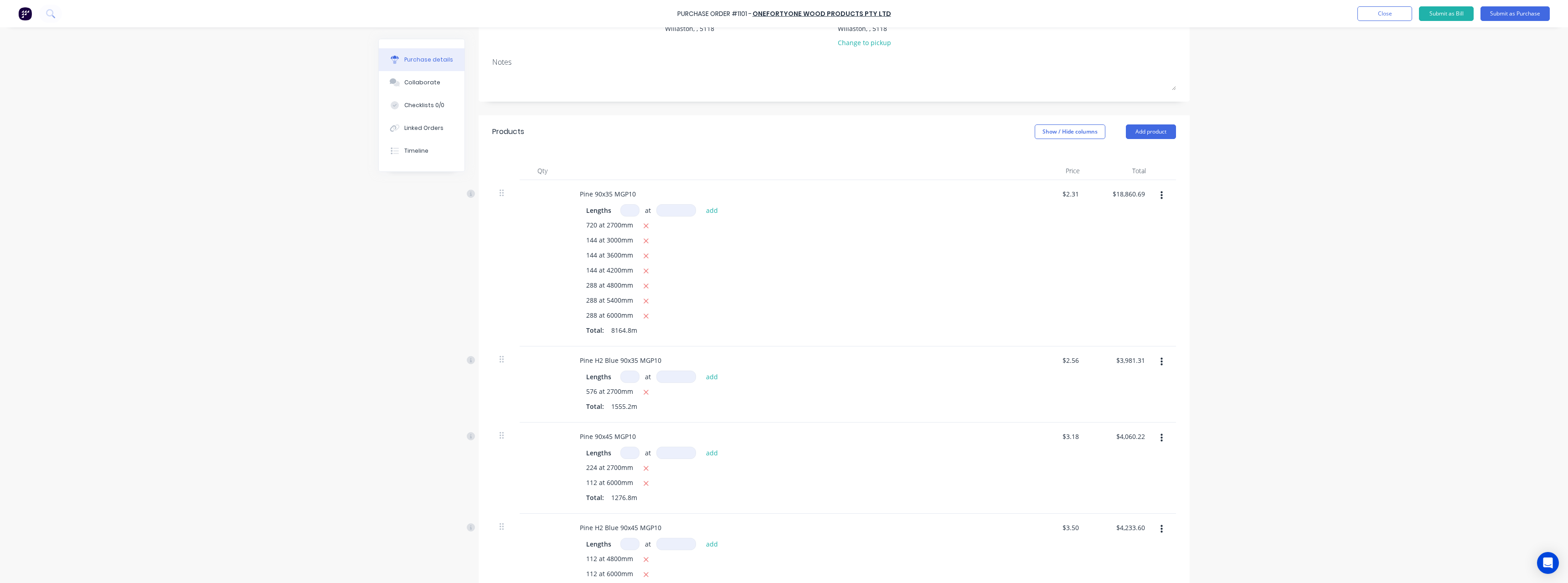
scroll to position [111, 0]
click at [1498, 16] on button "Submit as Purchase" at bounding box center [1515, 14] width 69 height 15
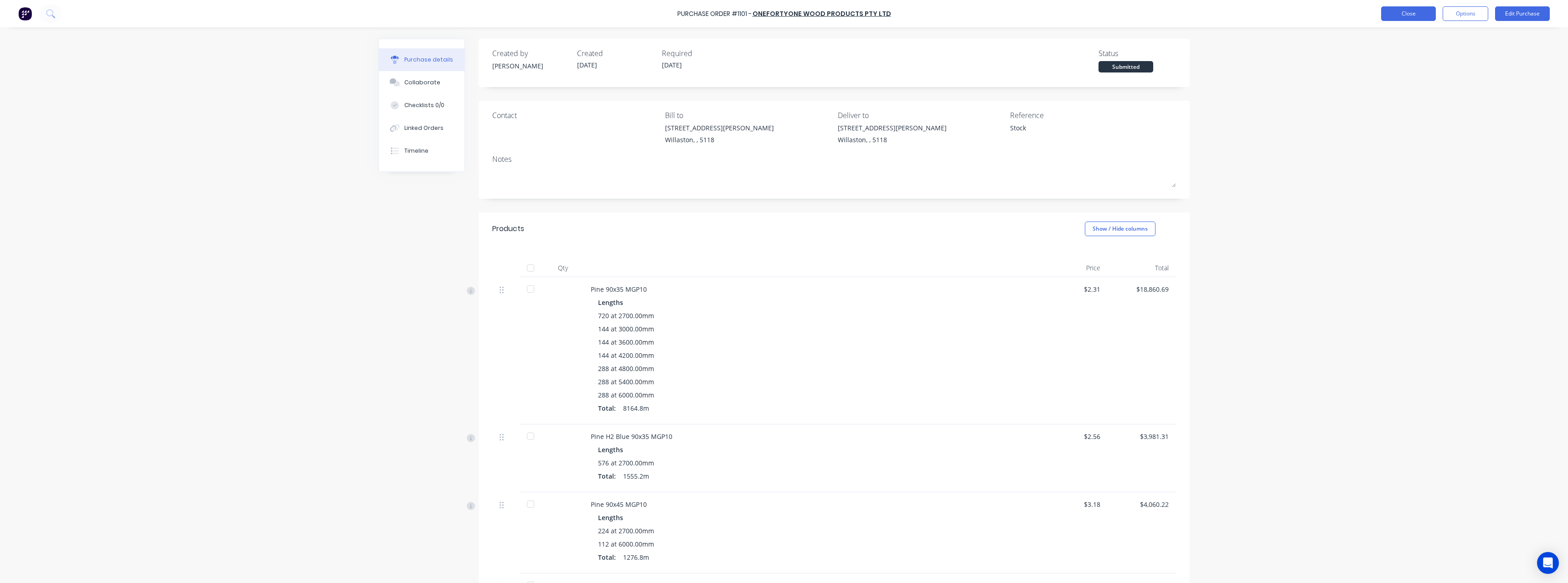
click at [1430, 15] on button "Close" at bounding box center [1408, 14] width 55 height 15
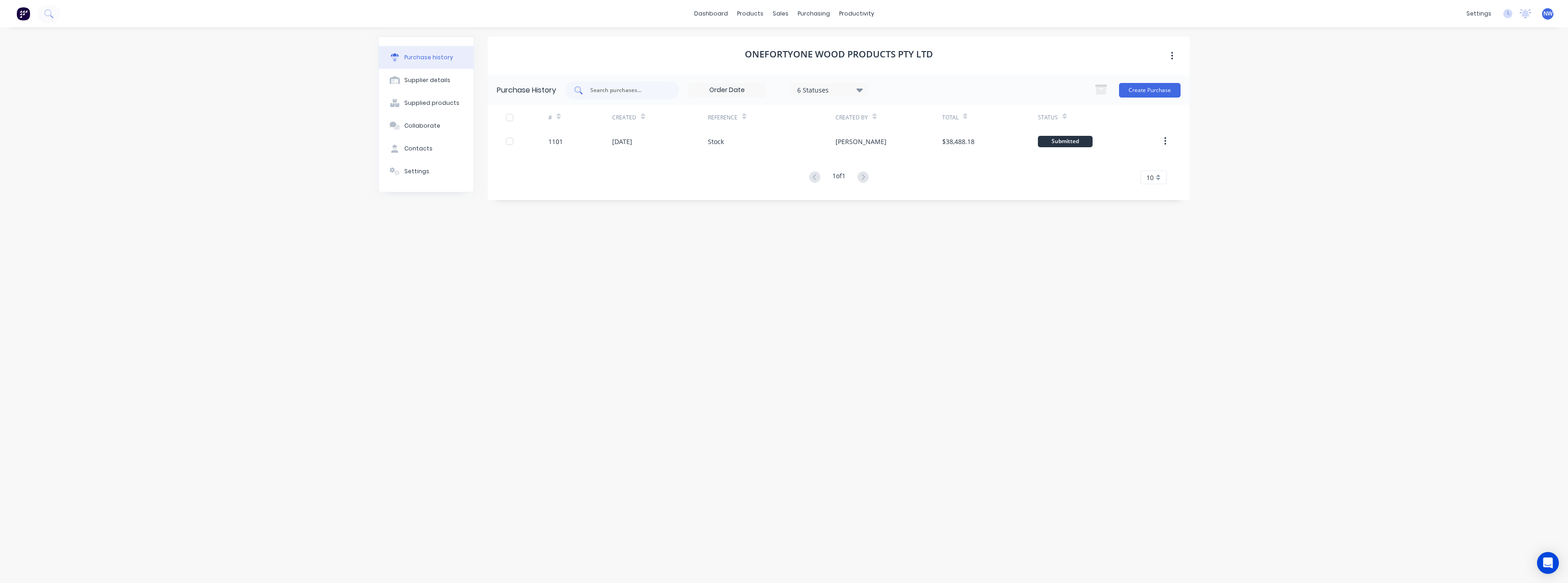
click at [641, 90] on input "text" at bounding box center [627, 90] width 75 height 9
click at [832, 44] on div "Purchase Orders" at bounding box center [844, 44] width 48 height 8
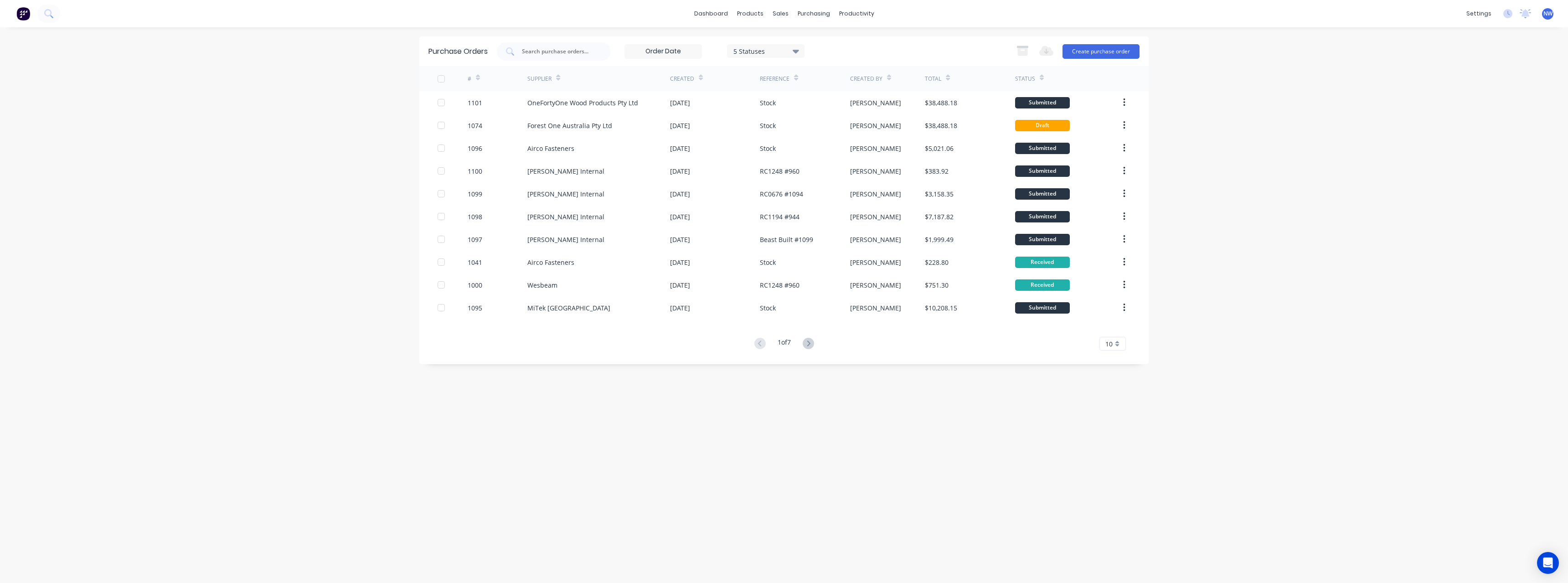
click at [601, 122] on div "Forest One Australia Pty Ltd" at bounding box center [569, 126] width 85 height 9
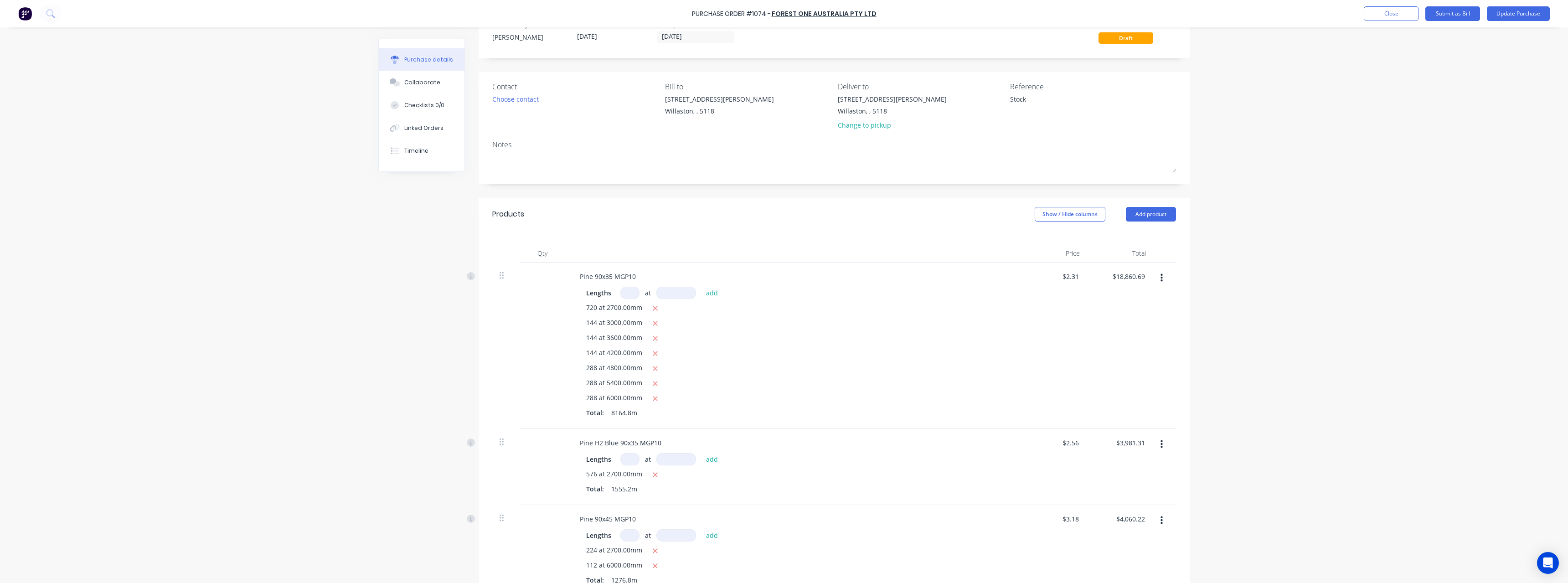
scroll to position [137, 0]
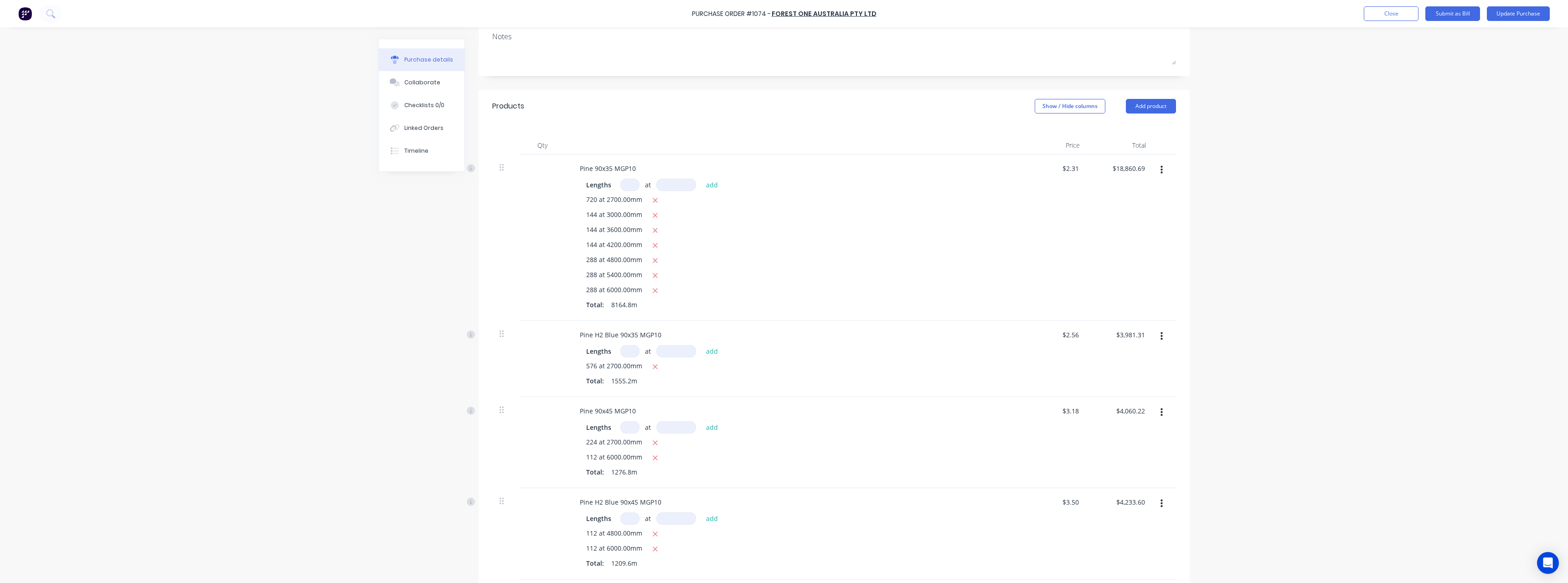
click at [1161, 171] on icon "button" at bounding box center [1162, 169] width 2 height 8
click at [1128, 245] on button "Delete" at bounding box center [1133, 249] width 77 height 19
click at [1161, 173] on button "button" at bounding box center [1161, 170] width 21 height 17
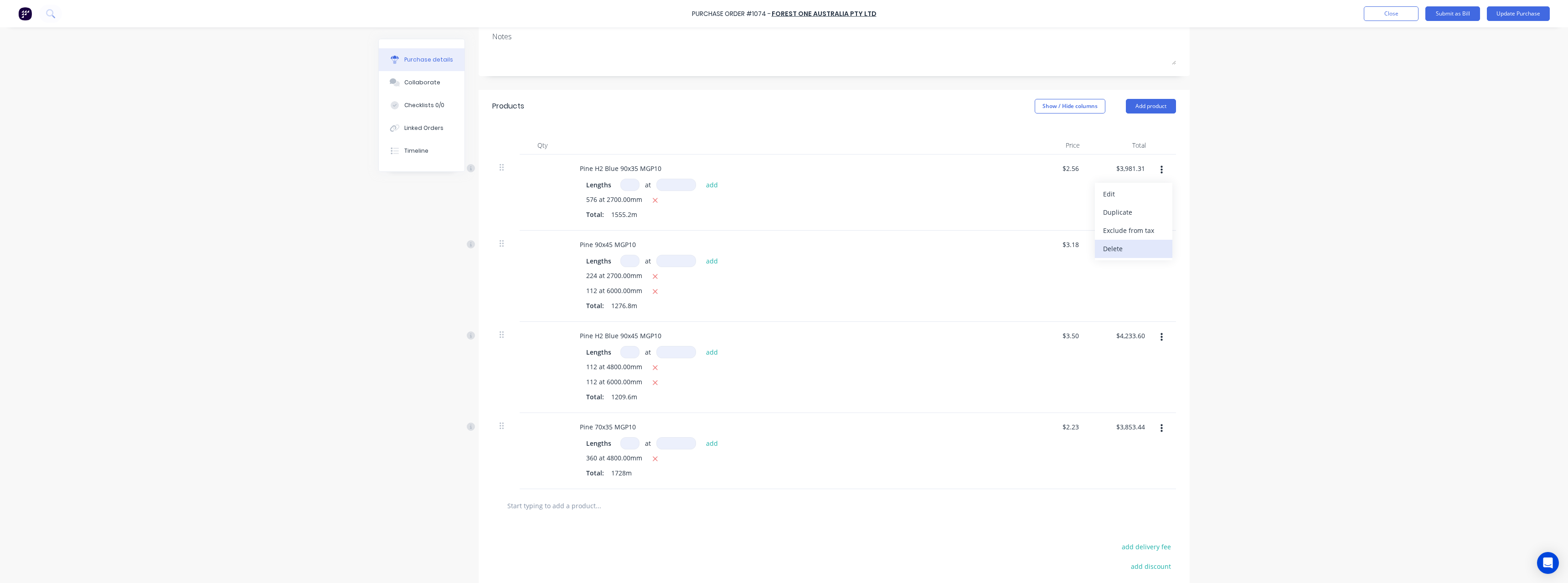
click at [1138, 251] on button "Delete" at bounding box center [1133, 249] width 77 height 19
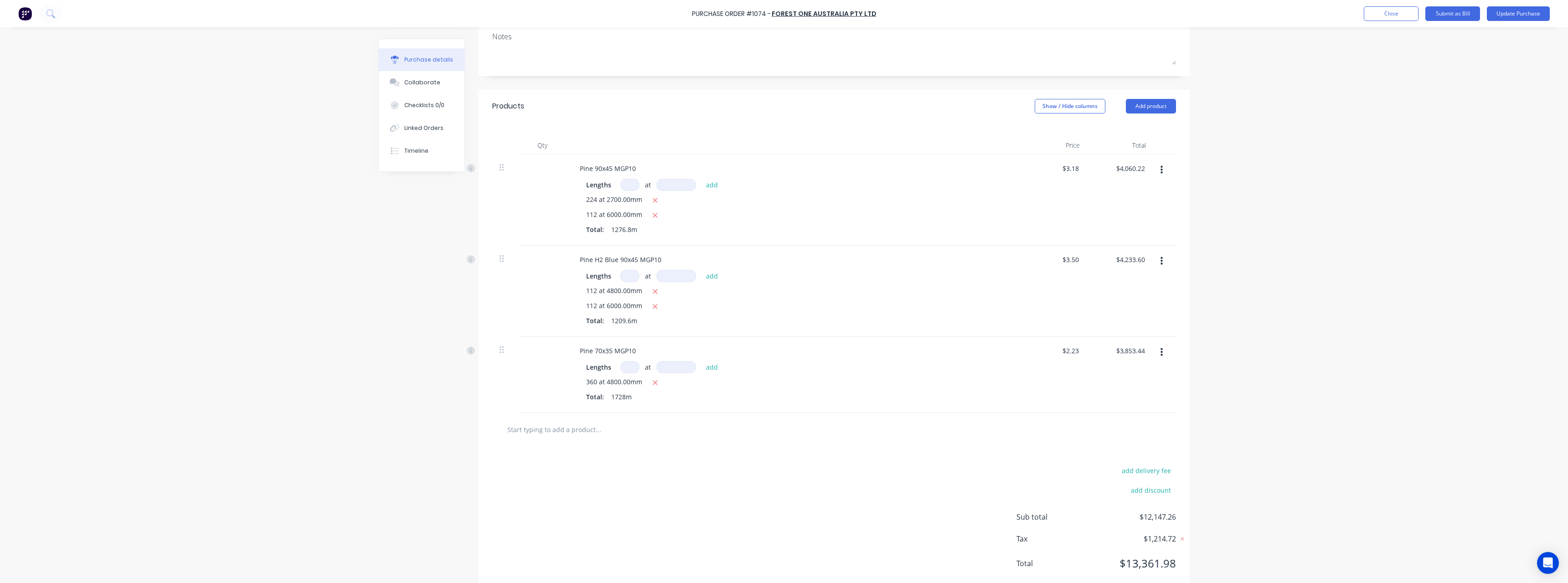
click at [1154, 172] on button "button" at bounding box center [1161, 170] width 21 height 17
click at [1142, 245] on button "Delete" at bounding box center [1133, 249] width 77 height 19
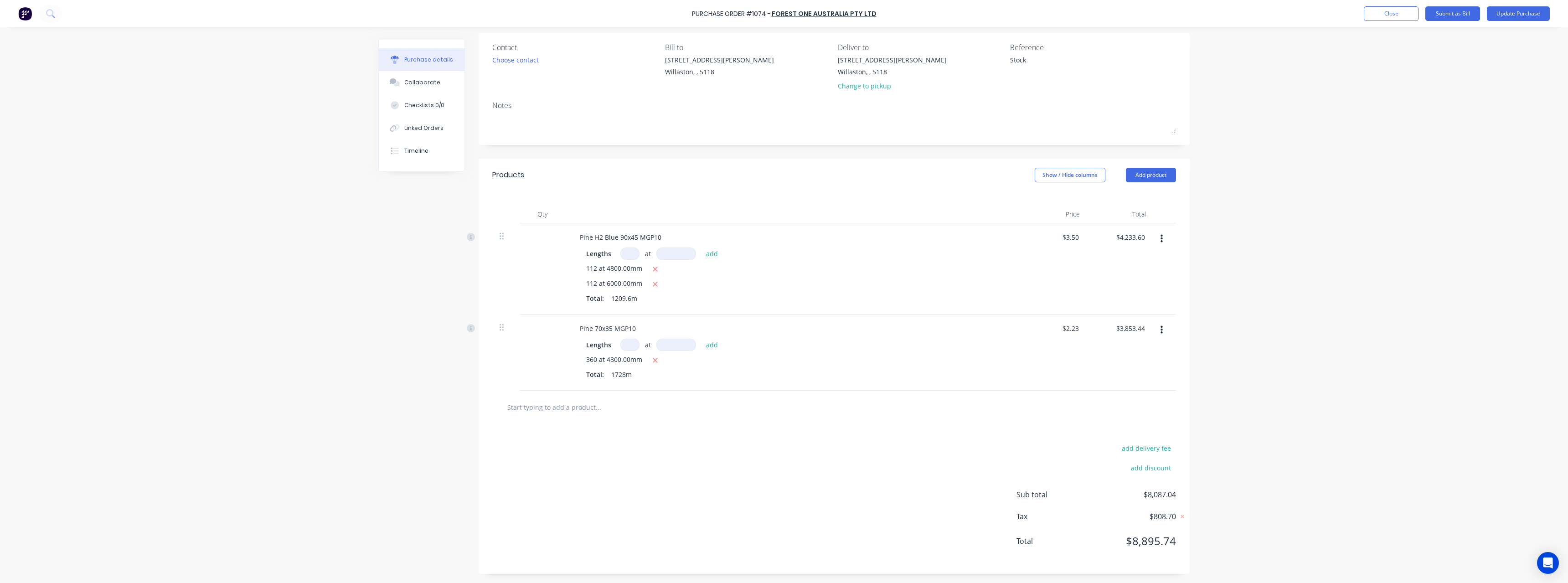
scroll to position [68, 0]
click at [1161, 234] on button "button" at bounding box center [1161, 239] width 21 height 17
click at [1143, 313] on button "Delete" at bounding box center [1133, 318] width 77 height 19
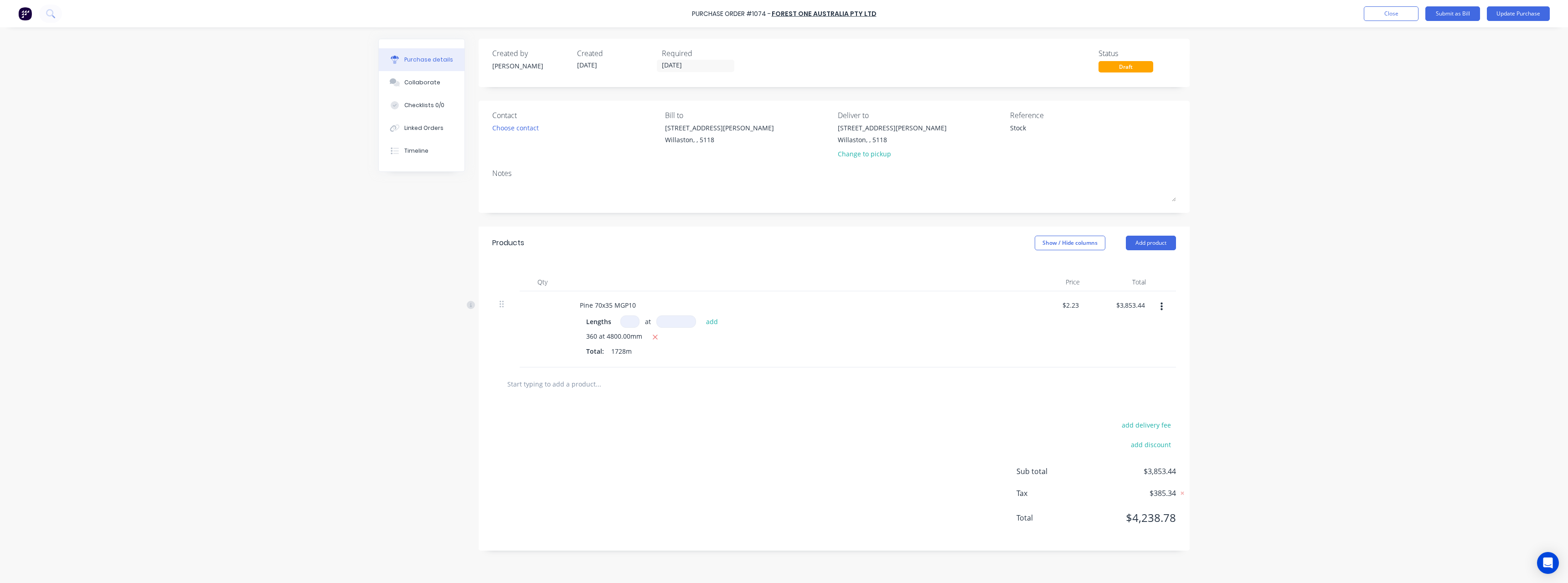
click at [1161, 303] on icon "button" at bounding box center [1162, 306] width 2 height 8
click at [1138, 384] on button "Delete" at bounding box center [1133, 386] width 77 height 19
click at [1512, 18] on button "Update Purchase" at bounding box center [1518, 14] width 63 height 15
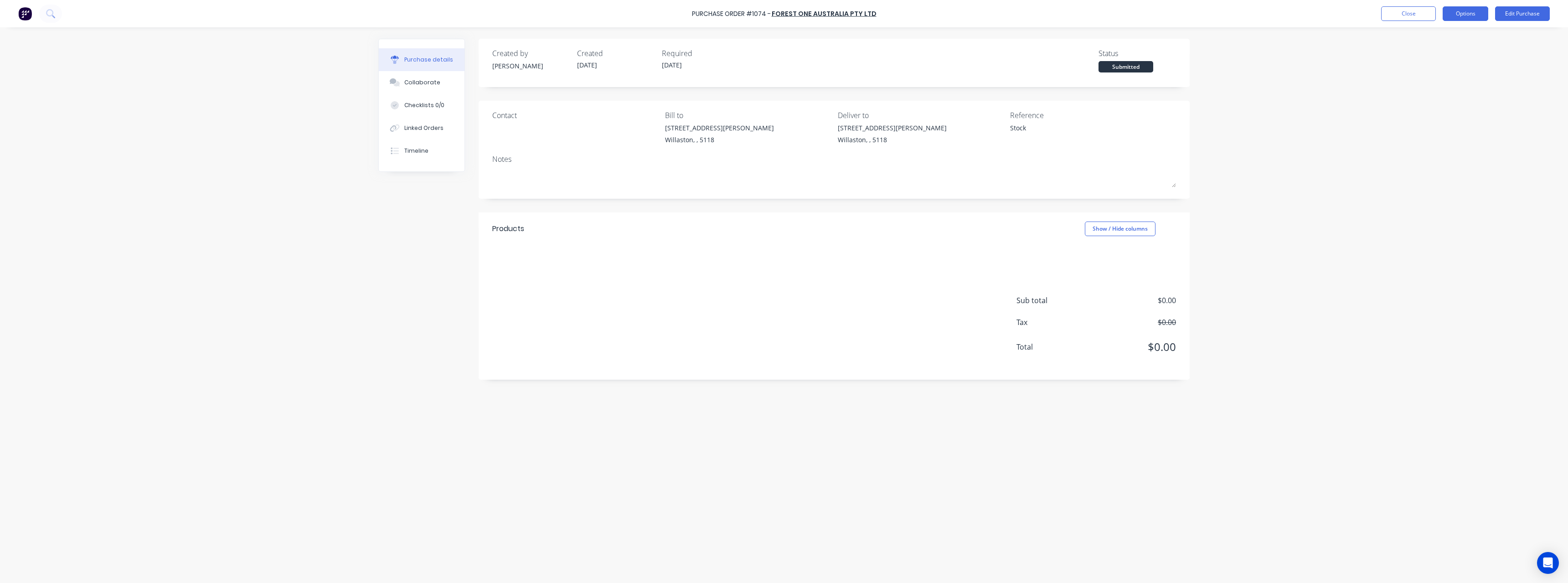
click at [1476, 13] on button "Options" at bounding box center [1465, 14] width 46 height 15
click at [1443, 127] on div "Archive" at bounding box center [1444, 128] width 70 height 13
click at [201, 313] on div "× Purchase order archived. Undo Purchase Order #1074 - Forest One Australia Pty…" at bounding box center [784, 291] width 1568 height 583
click at [1392, 15] on button "Close" at bounding box center [1408, 14] width 55 height 15
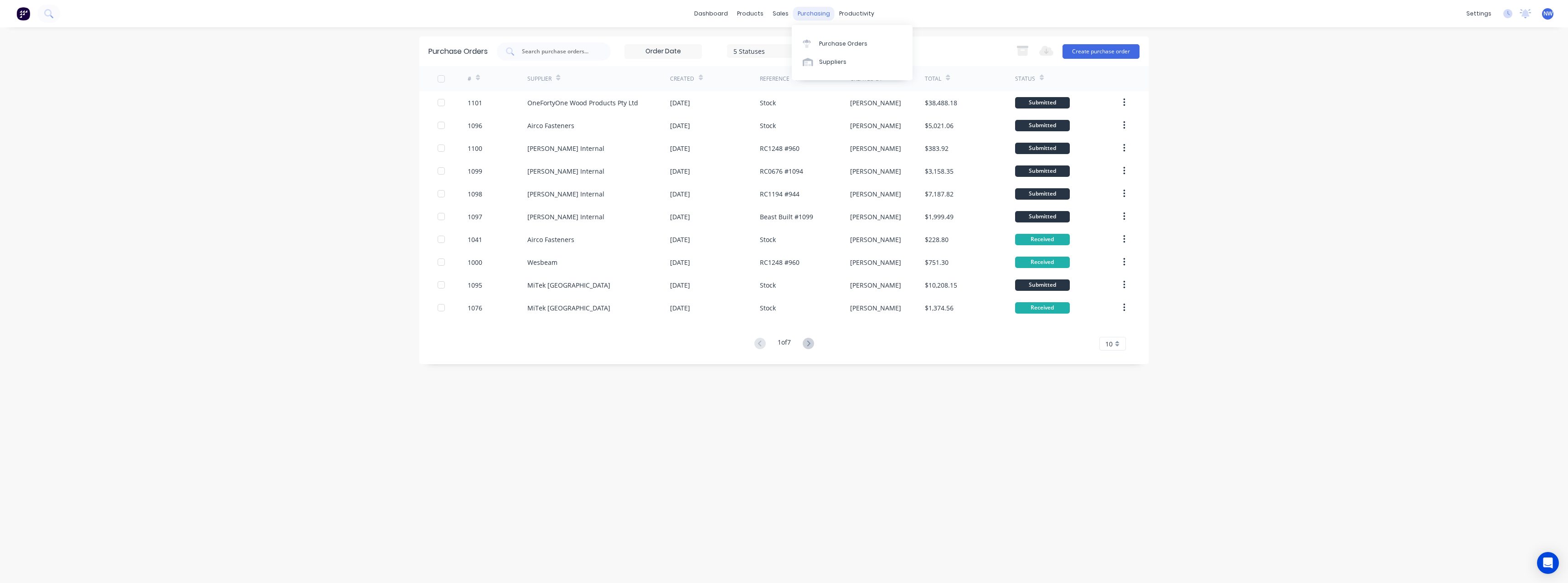
click at [804, 11] on div "purchasing" at bounding box center [814, 13] width 42 height 14
click at [833, 42] on div "Purchase Orders" at bounding box center [844, 44] width 48 height 8
click at [564, 54] on input "text" at bounding box center [558, 51] width 75 height 9
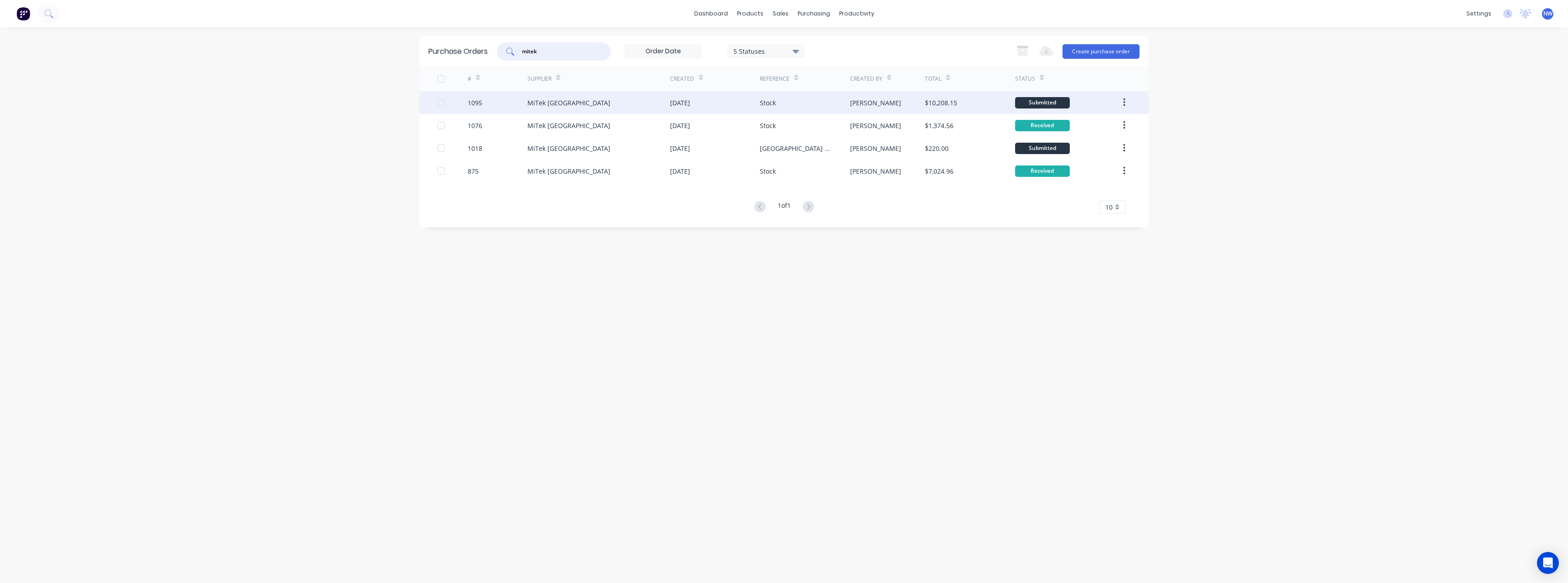
click at [598, 104] on div "MiTek [GEOGRAPHIC_DATA]" at bounding box center [598, 102] width 142 height 23
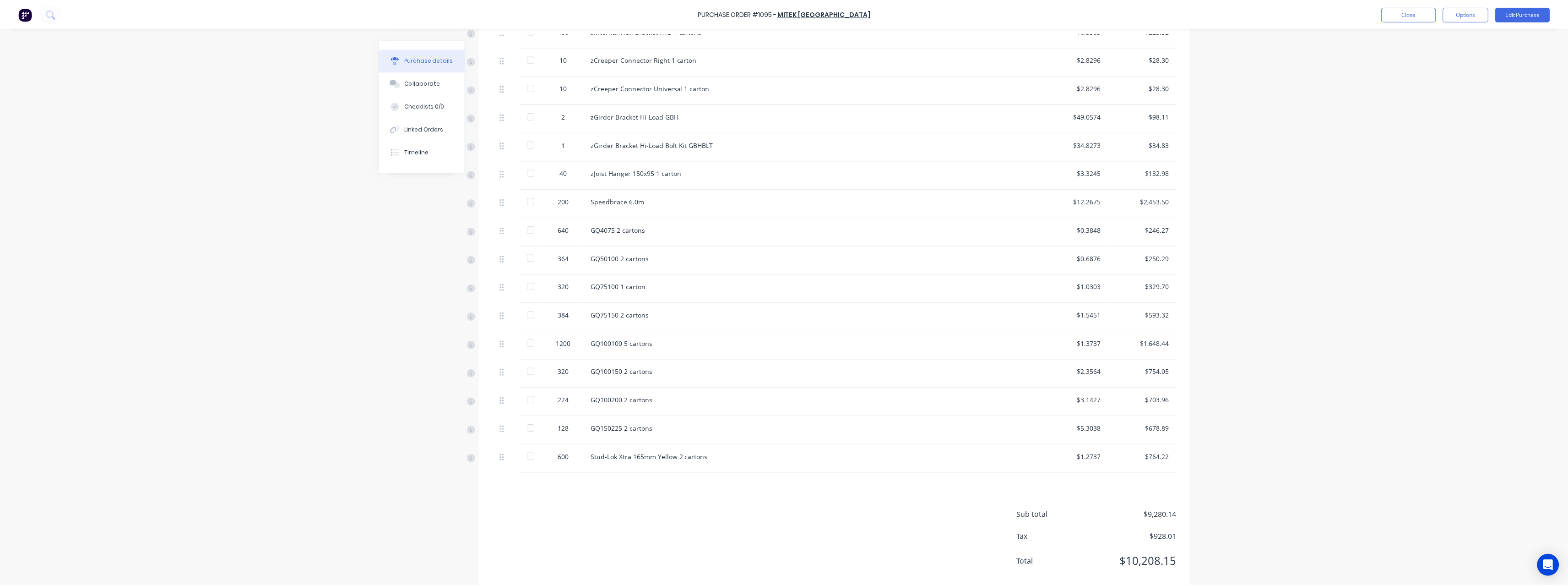
scroll to position [335, 0]
click at [1410, 20] on button "Close" at bounding box center [1415, 14] width 55 height 15
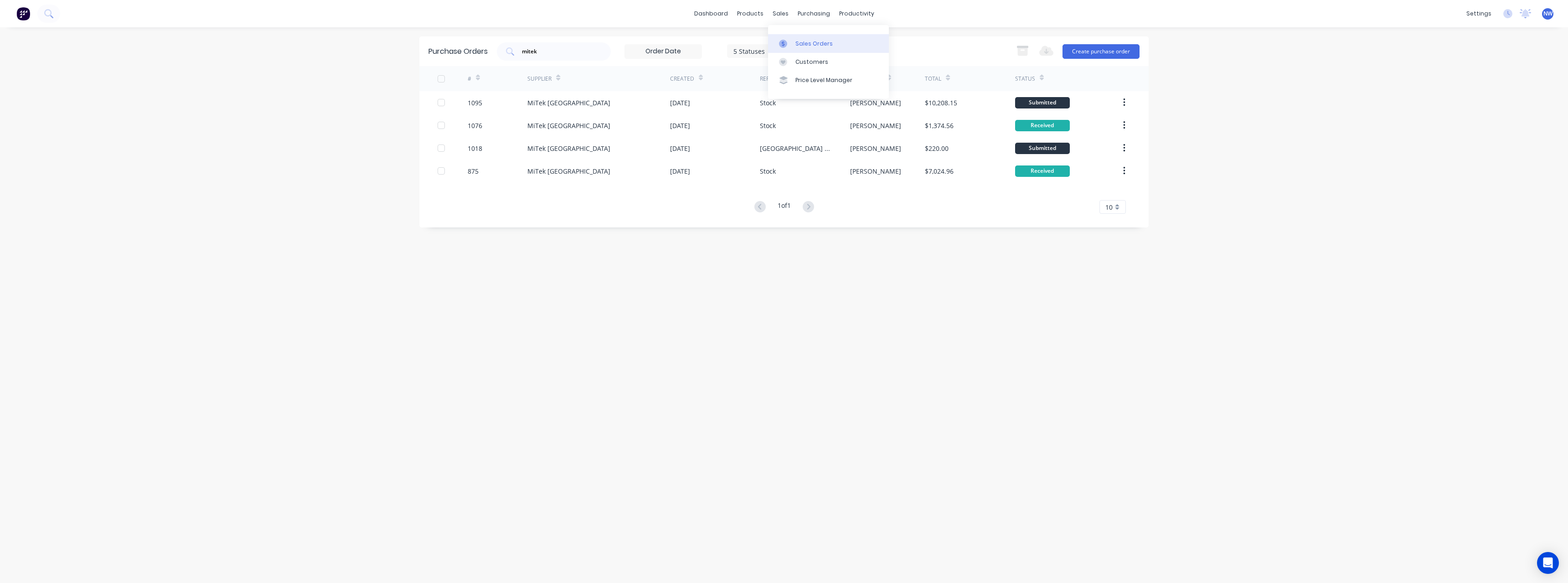
click at [799, 45] on div "Sales Orders" at bounding box center [814, 44] width 37 height 8
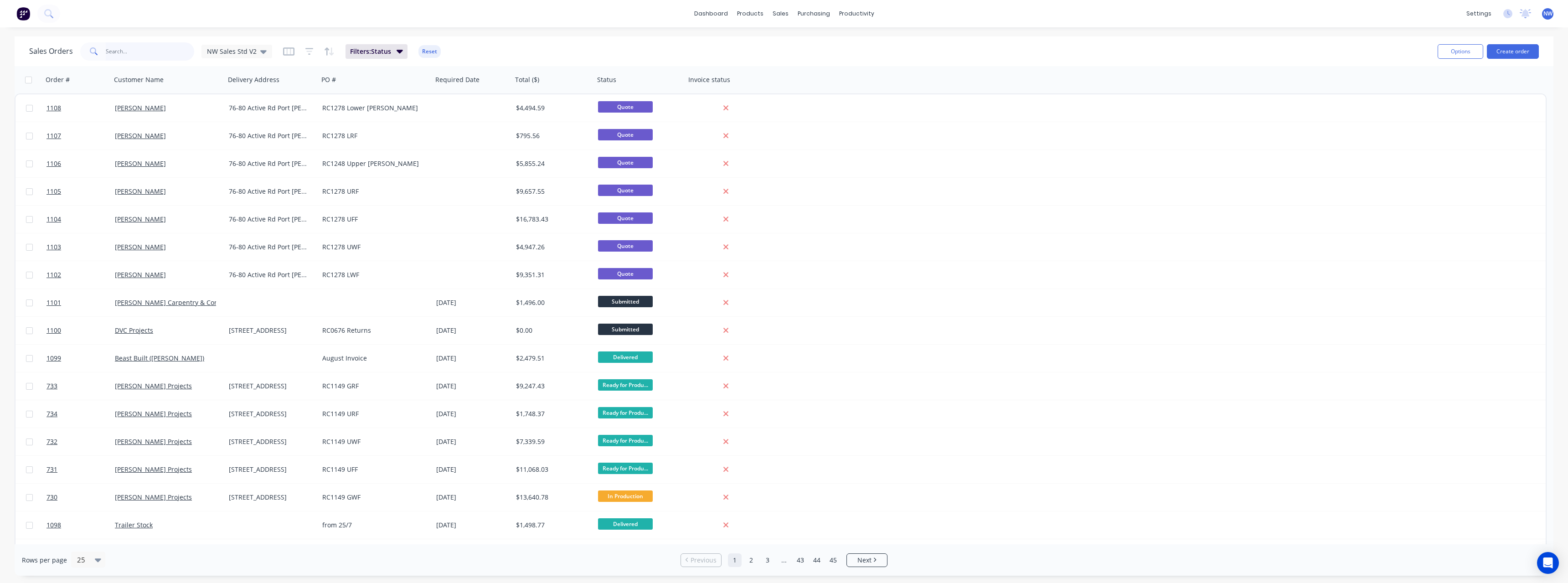
click at [146, 52] on input "text" at bounding box center [151, 52] width 89 height 19
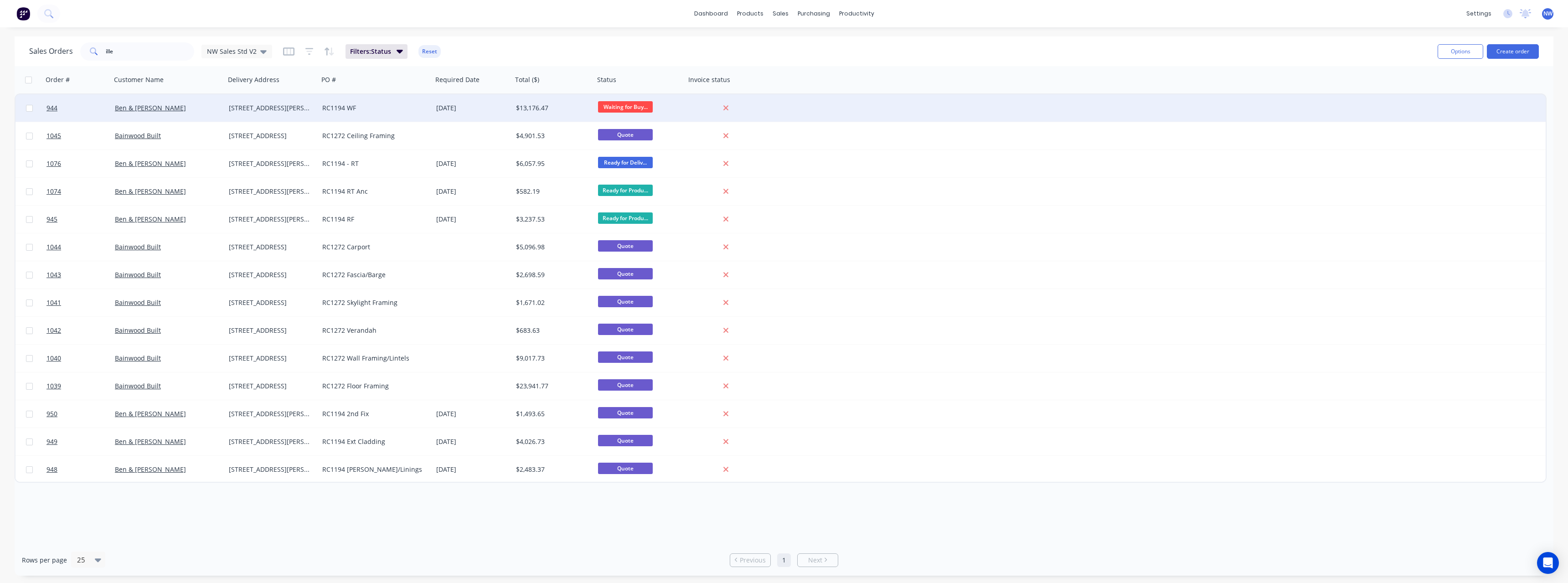
click at [270, 106] on div "[STREET_ADDRESS][PERSON_NAME]" at bounding box center [270, 108] width 82 height 9
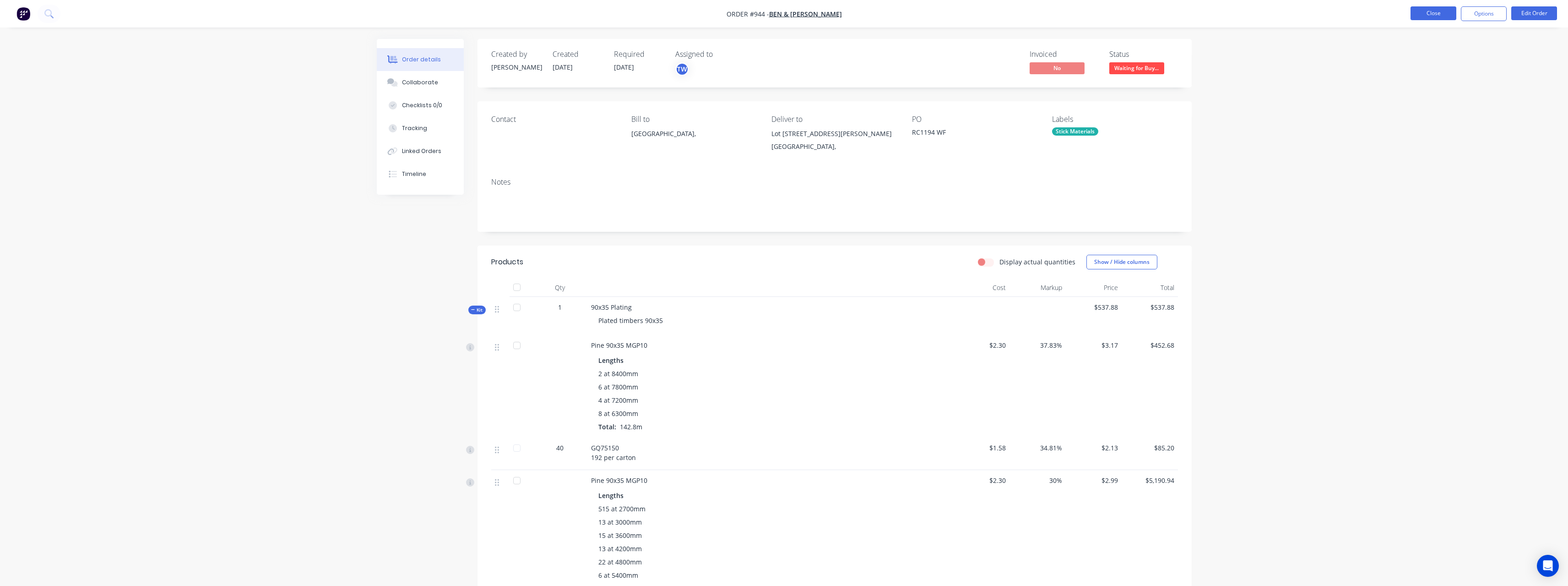
click at [1433, 16] on button "Close" at bounding box center [1433, 13] width 46 height 14
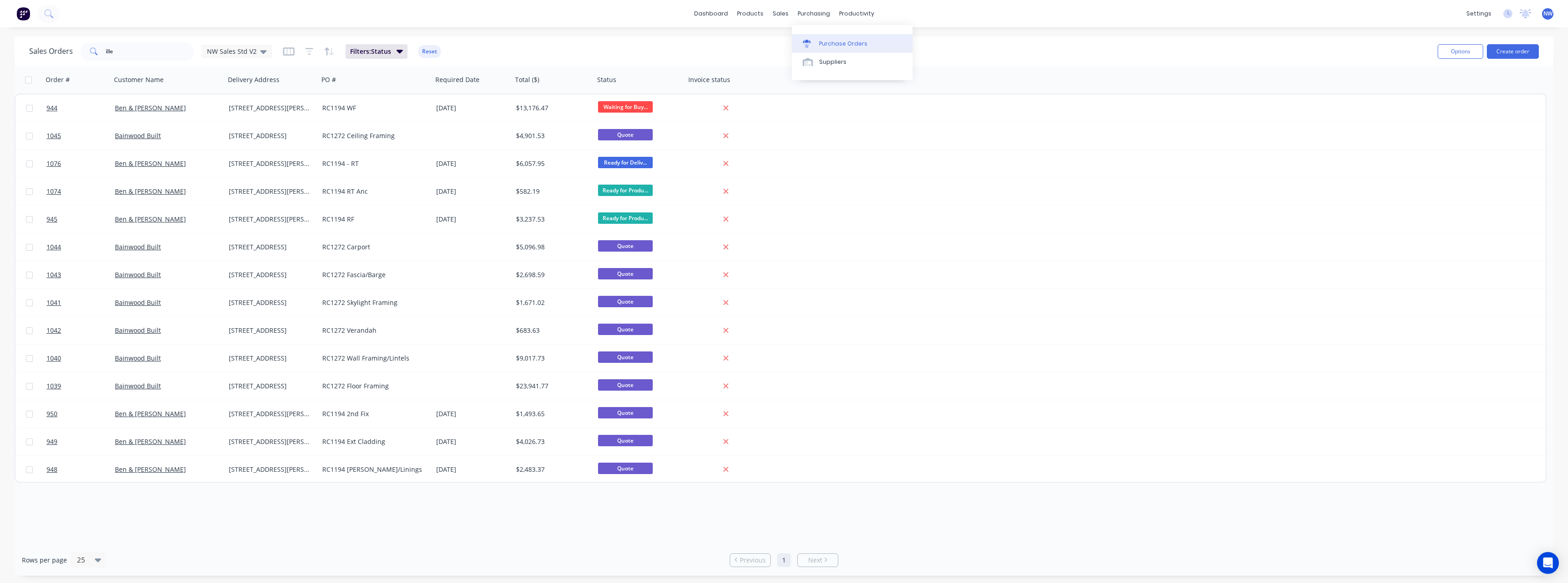
click at [825, 40] on div "Purchase Orders" at bounding box center [844, 44] width 48 height 8
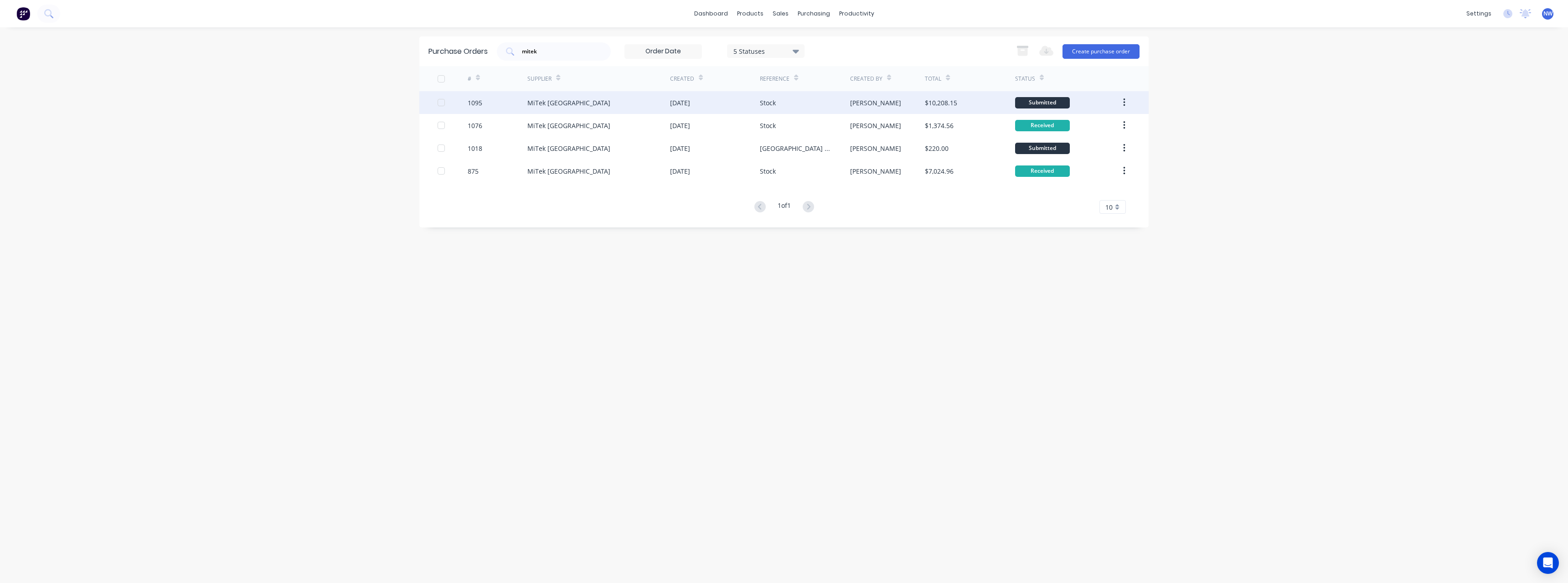
click at [571, 108] on div "MiTek [GEOGRAPHIC_DATA]" at bounding box center [598, 102] width 142 height 23
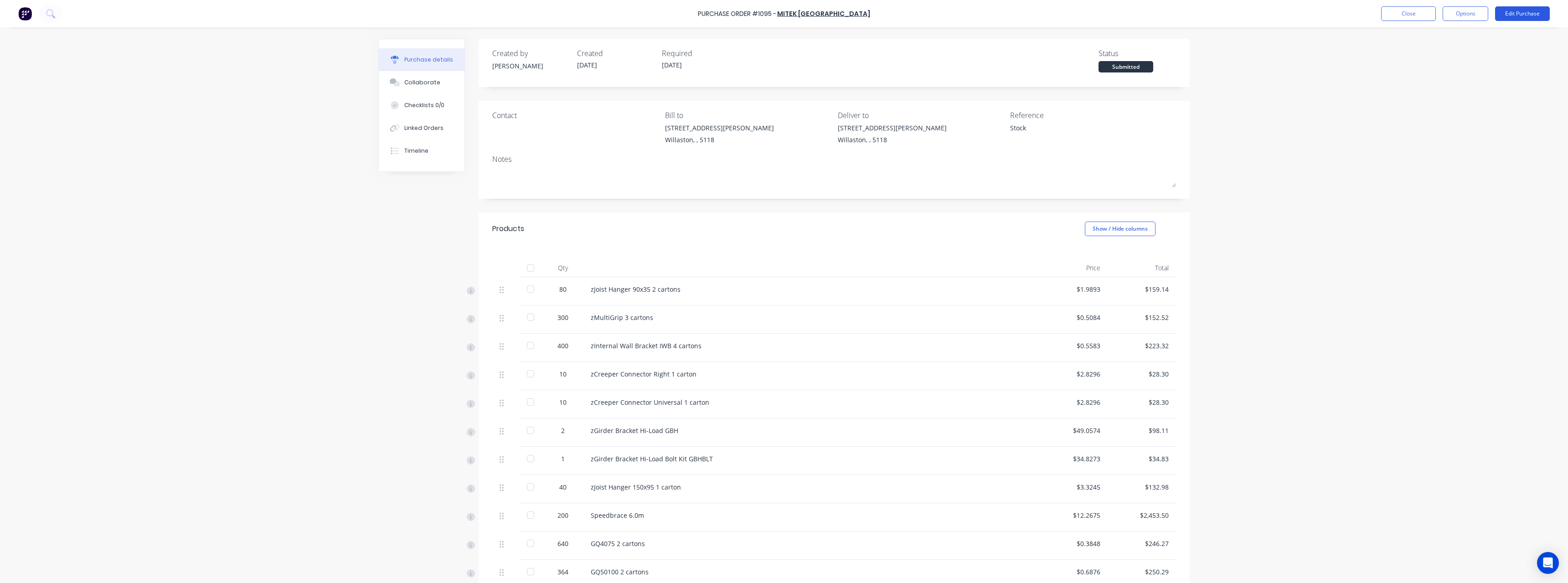
click at [1512, 15] on button "Edit Purchase" at bounding box center [1521, 14] width 55 height 15
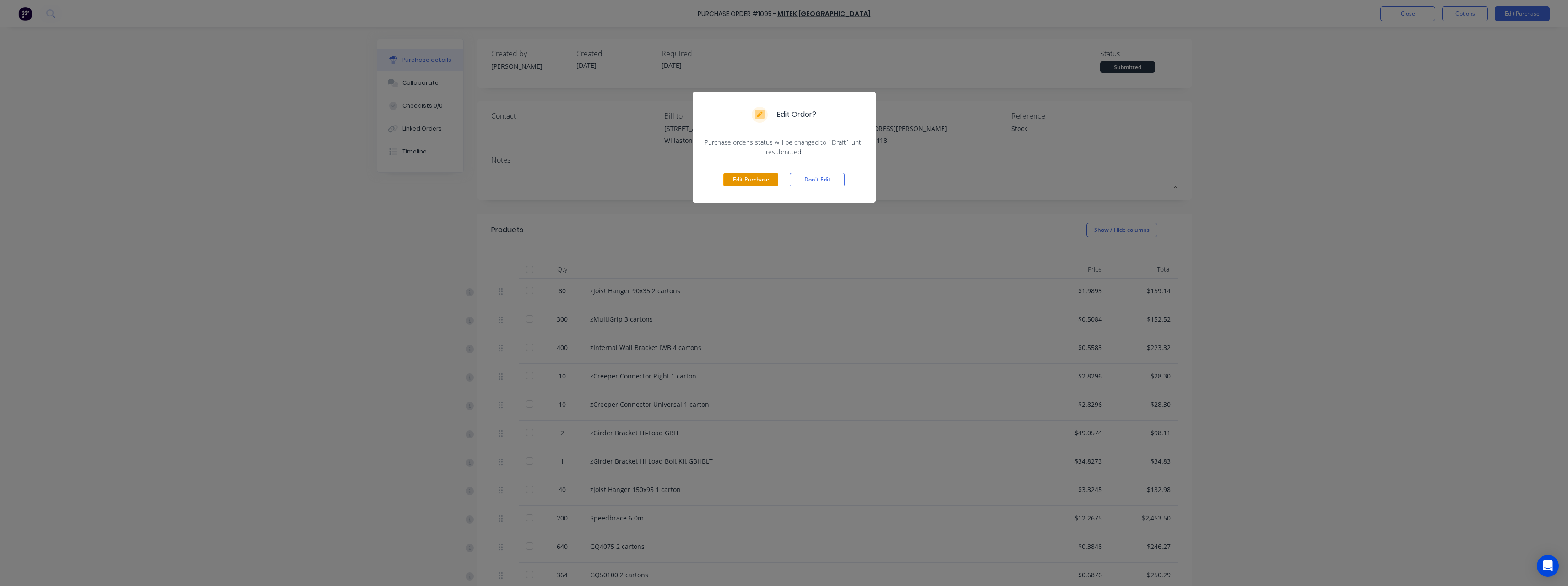
click at [754, 174] on button "Edit Purchase" at bounding box center [750, 179] width 55 height 14
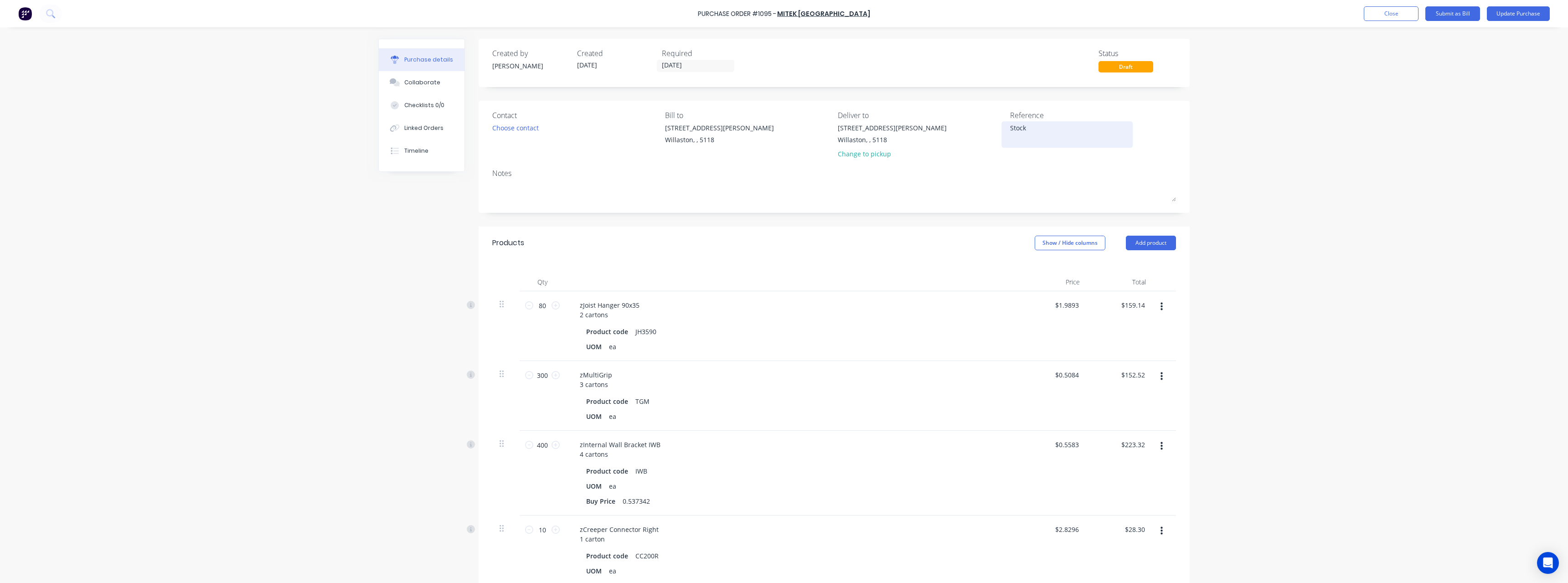
click at [1044, 132] on textarea "Stock" at bounding box center [1067, 133] width 114 height 20
click at [1522, 20] on button "Update Purchase" at bounding box center [1518, 14] width 63 height 15
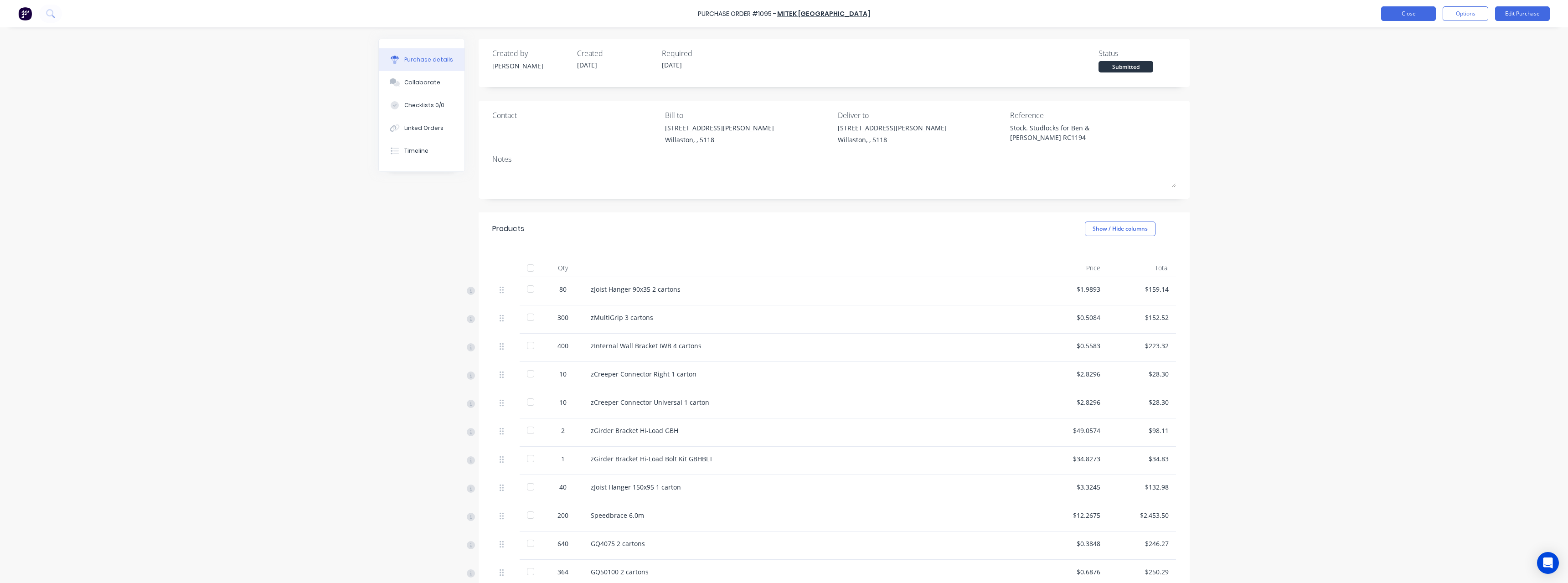
click at [1399, 19] on button "Close" at bounding box center [1408, 14] width 55 height 15
